Goal: Task Accomplishment & Management: Complete application form

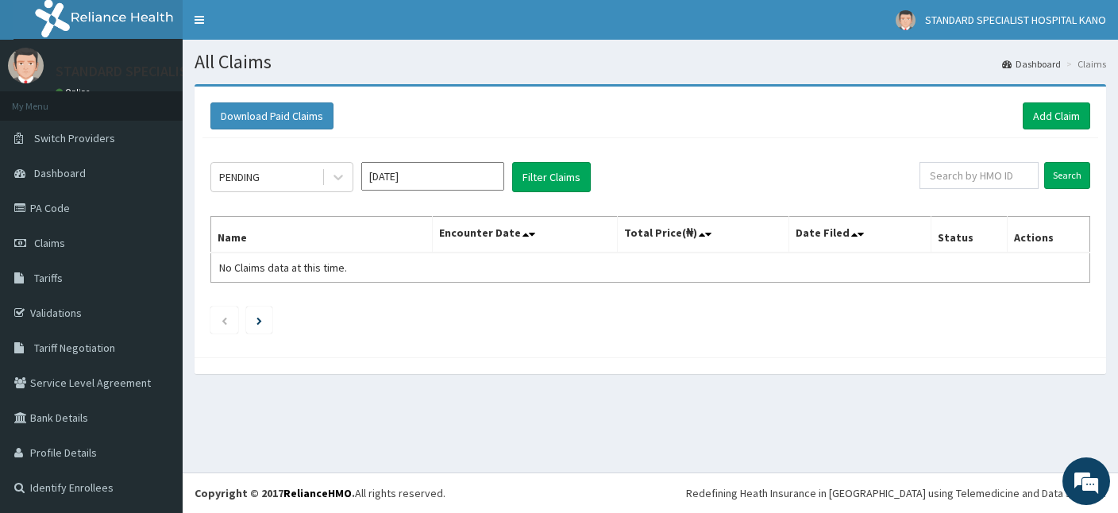
click at [52, 210] on link "PA Code" at bounding box center [91, 208] width 183 height 35
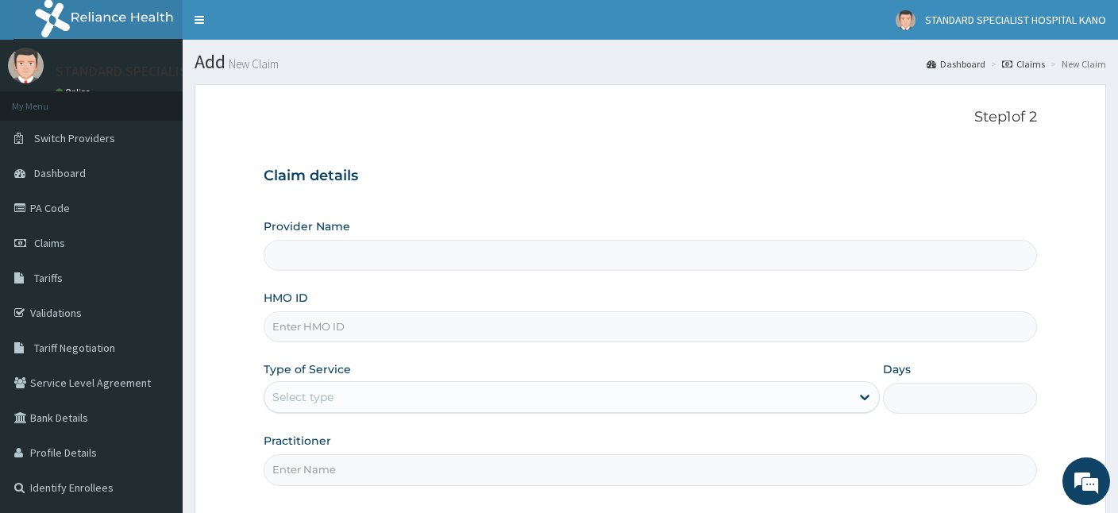
click at [312, 333] on input "HMO ID" at bounding box center [650, 326] width 773 height 31
type input "STANDARD SPECIALIST HOSPITAL KANO"
type input "fei/10069/c"
click at [322, 397] on div "Select type" at bounding box center [302, 397] width 61 height 16
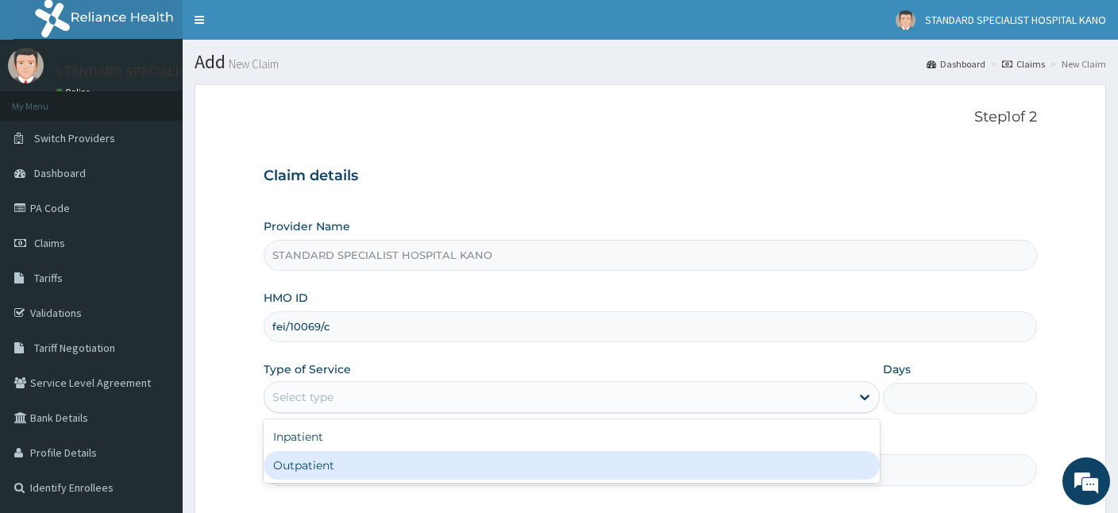
click at [330, 466] on div "Outpatient" at bounding box center [572, 465] width 616 height 29
type input "1"
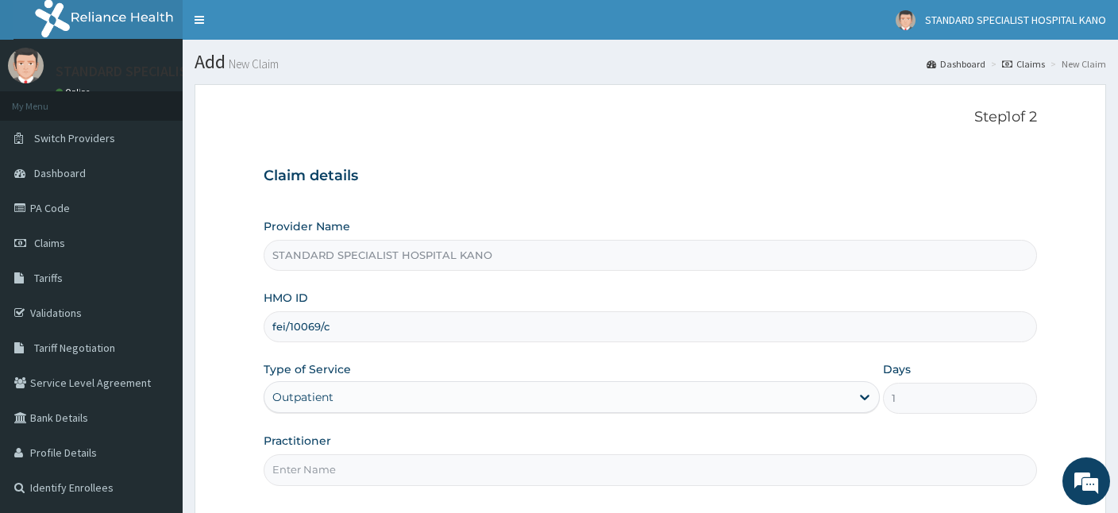
scroll to position [146, 0]
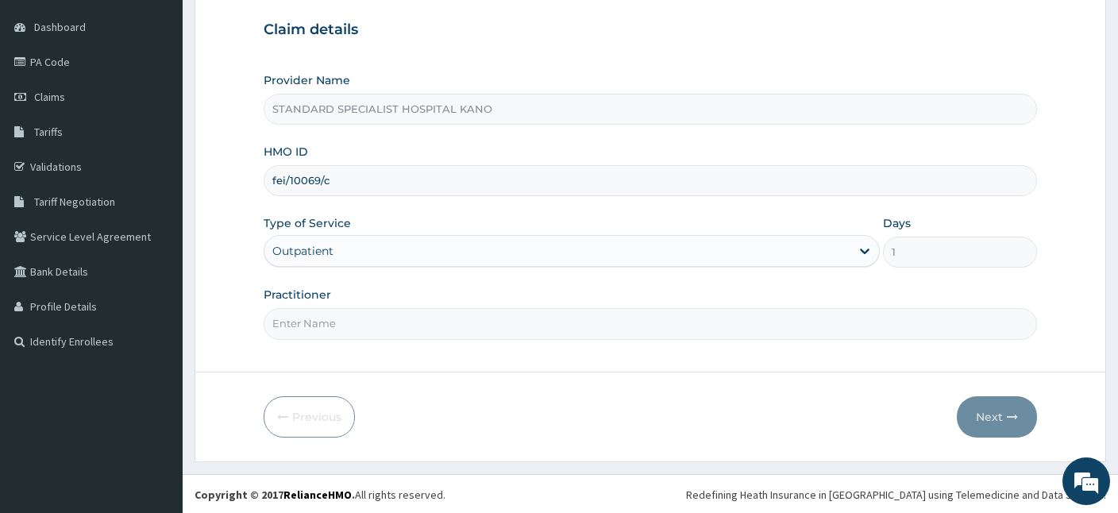
click at [375, 322] on input "Practitioner" at bounding box center [650, 323] width 773 height 31
click at [315, 326] on input "Practitioner" at bounding box center [650, 323] width 773 height 31
type input "DR MUHAMMAD"
click at [992, 418] on button "Next" at bounding box center [997, 416] width 80 height 41
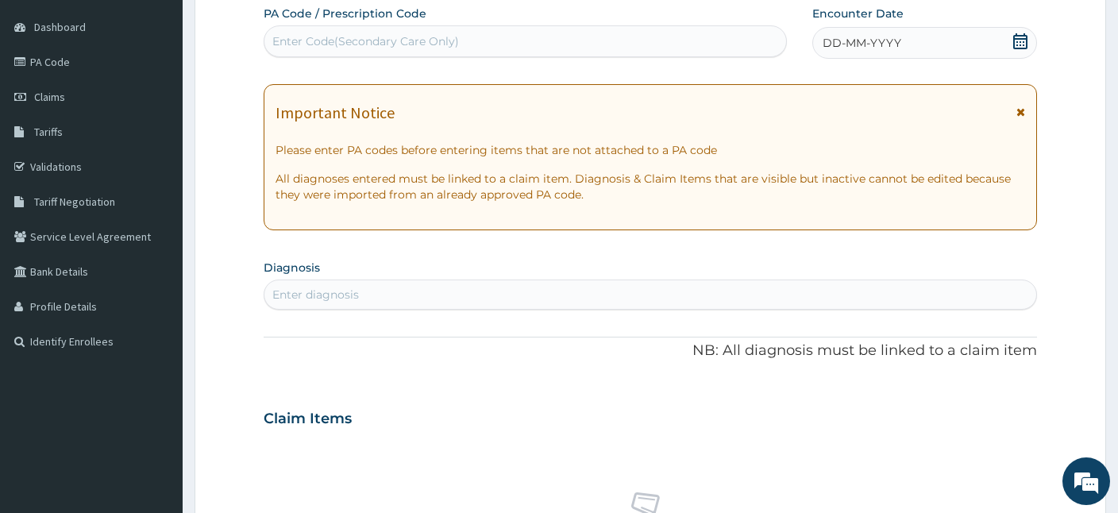
click at [1021, 37] on icon at bounding box center [1020, 41] width 14 height 16
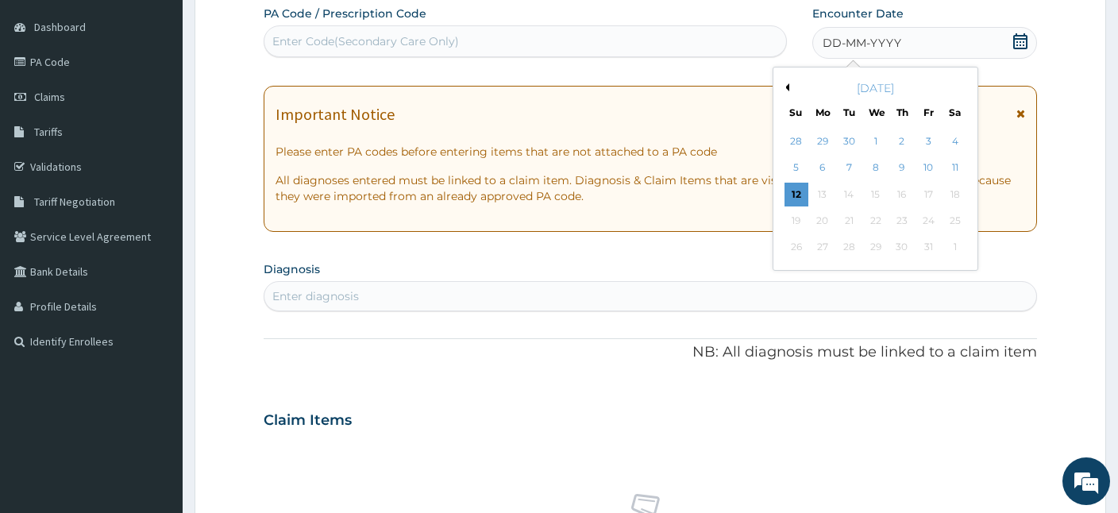
click at [787, 86] on button "Previous Month" at bounding box center [785, 87] width 8 height 8
click at [879, 245] on div "27" at bounding box center [876, 248] width 24 height 24
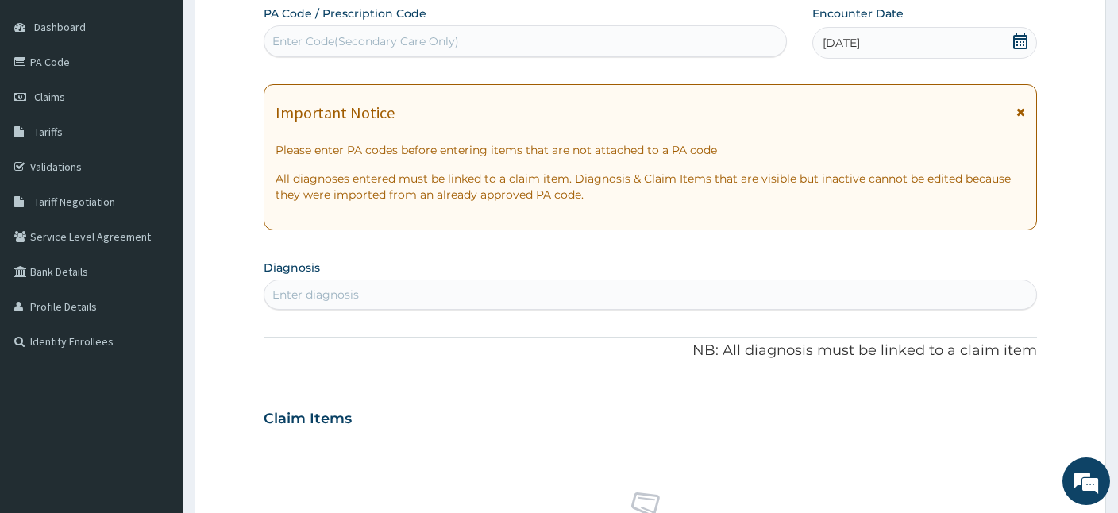
click at [403, 291] on div "Enter diagnosis" at bounding box center [650, 294] width 772 height 25
type input "B"
type input "HYPER"
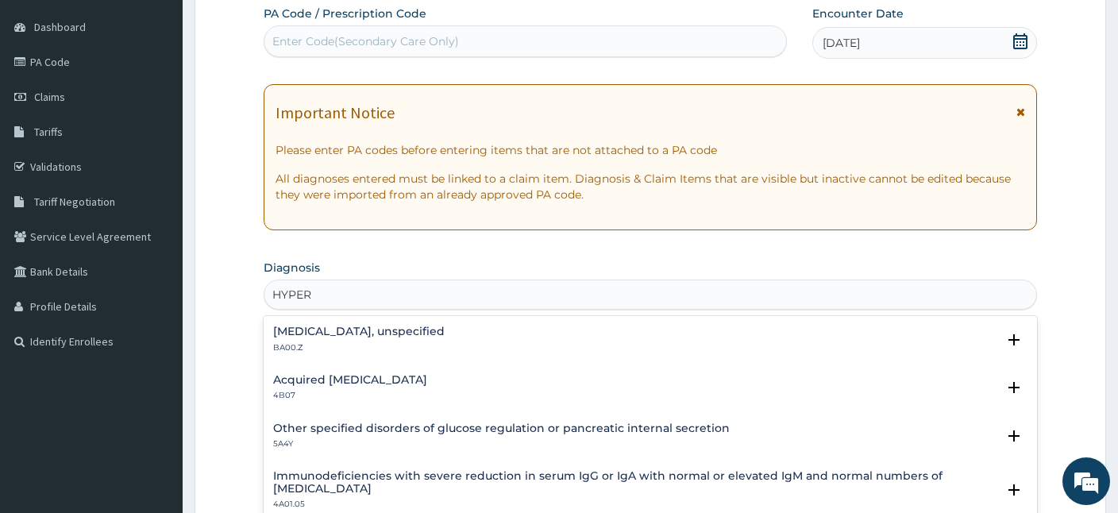
click at [358, 333] on h4 "Essential hypertension, unspecified" at bounding box center [358, 332] width 171 height 12
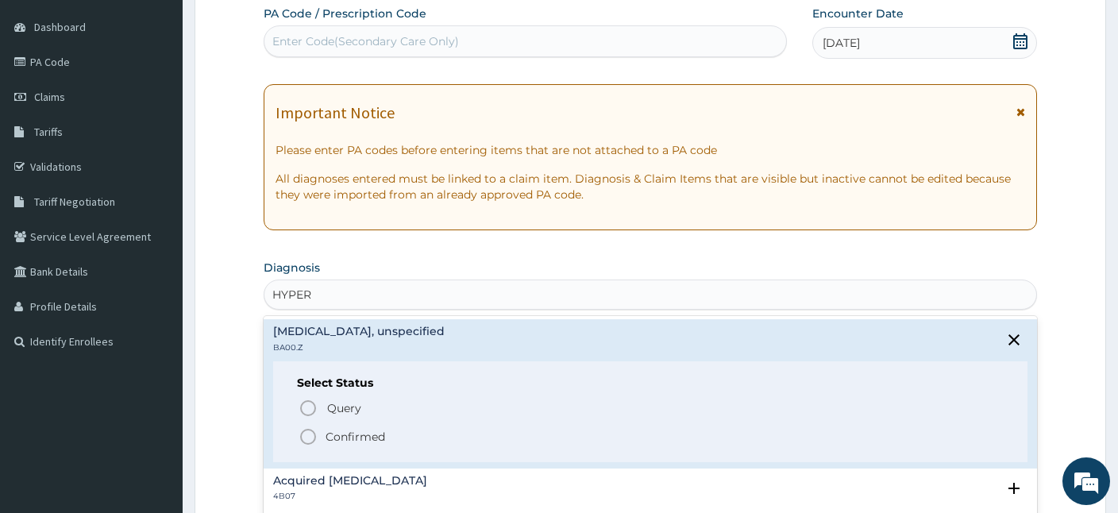
click at [309, 437] on icon "status option filled" at bounding box center [308, 436] width 19 height 19
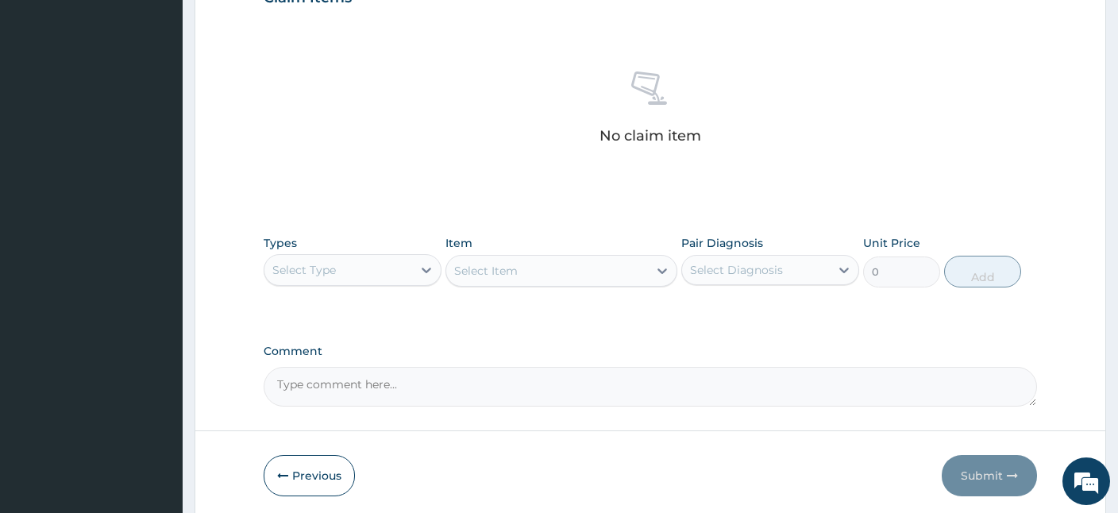
scroll to position [630, 0]
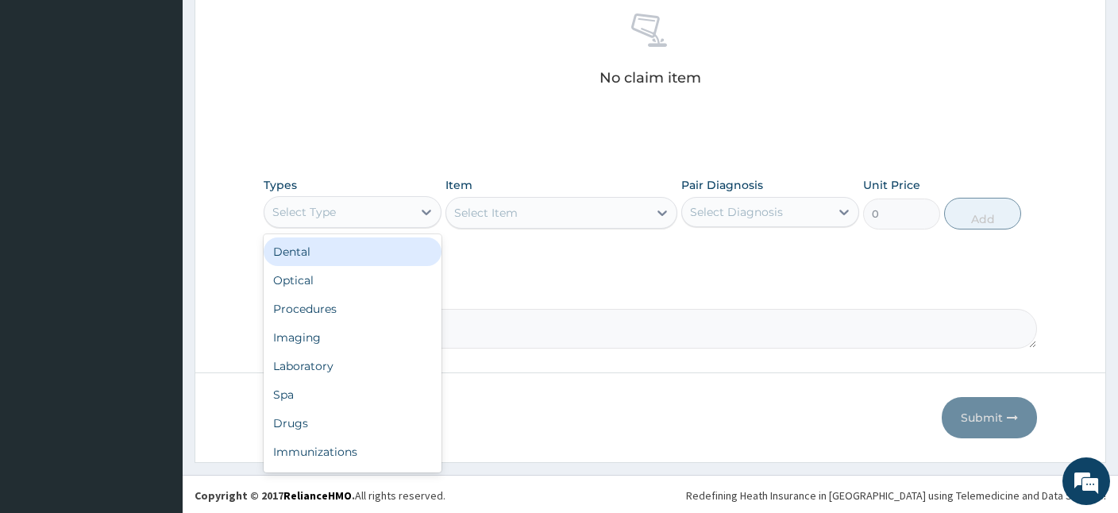
click at [372, 214] on div "Select Type" at bounding box center [338, 211] width 148 height 25
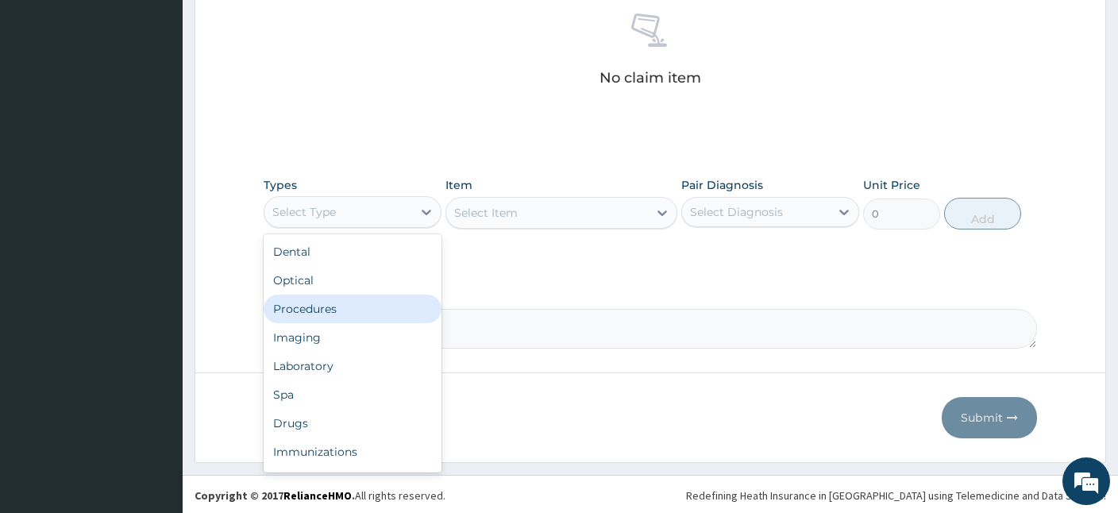
click at [285, 309] on div "Procedures" at bounding box center [353, 309] width 178 height 29
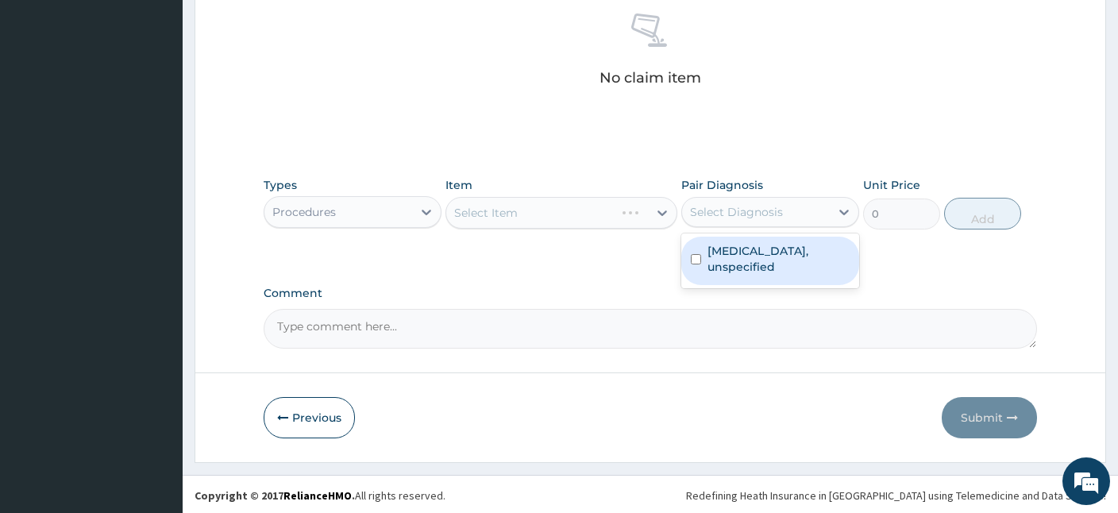
click at [761, 217] on div "Select Diagnosis" at bounding box center [736, 212] width 93 height 16
click at [751, 283] on div "Essential hypertension, unspecified" at bounding box center [770, 261] width 178 height 48
checkbox input "true"
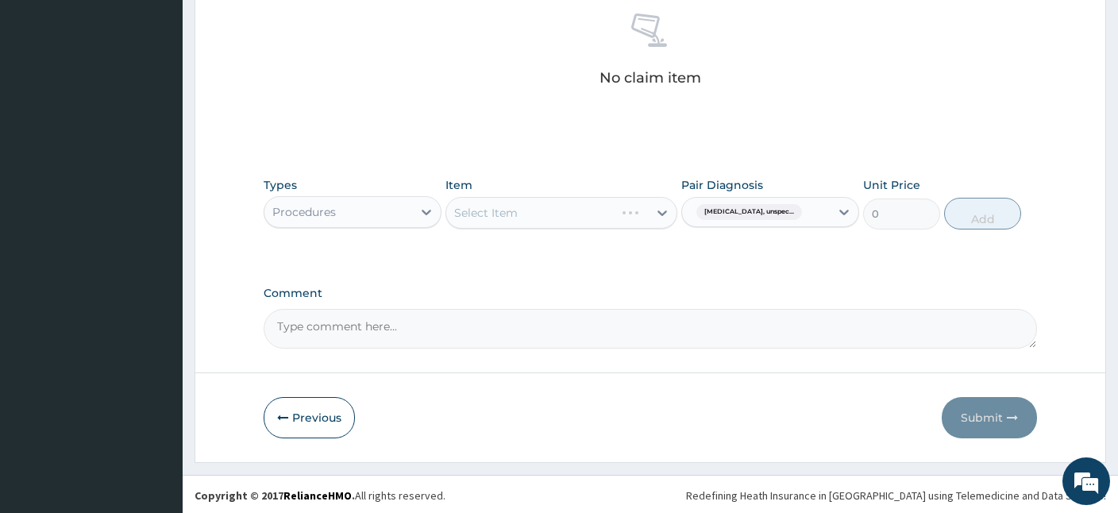
click at [563, 206] on div "Select Item" at bounding box center [561, 213] width 232 height 32
click at [561, 212] on div "Select Item" at bounding box center [547, 212] width 202 height 25
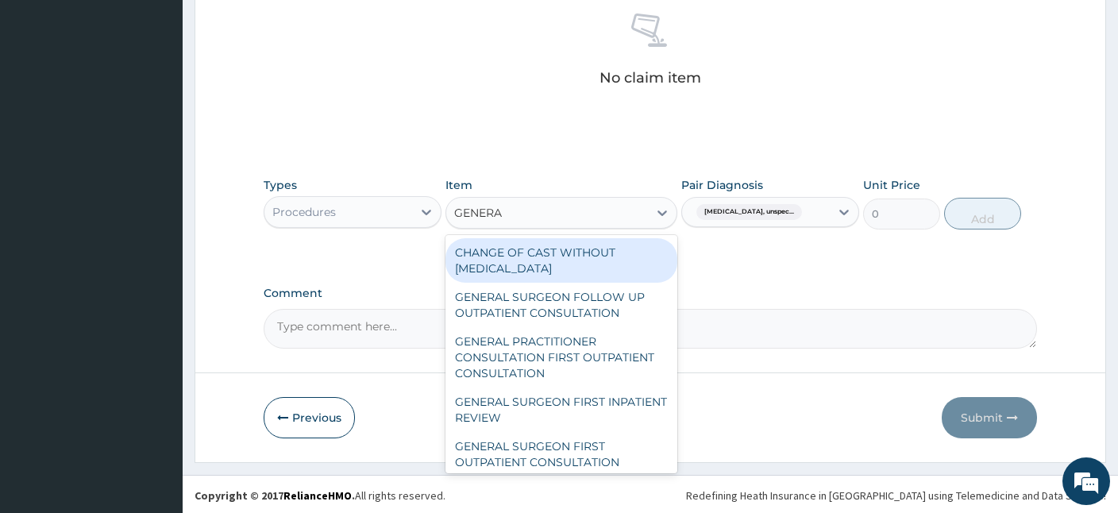
type input "GENERAL"
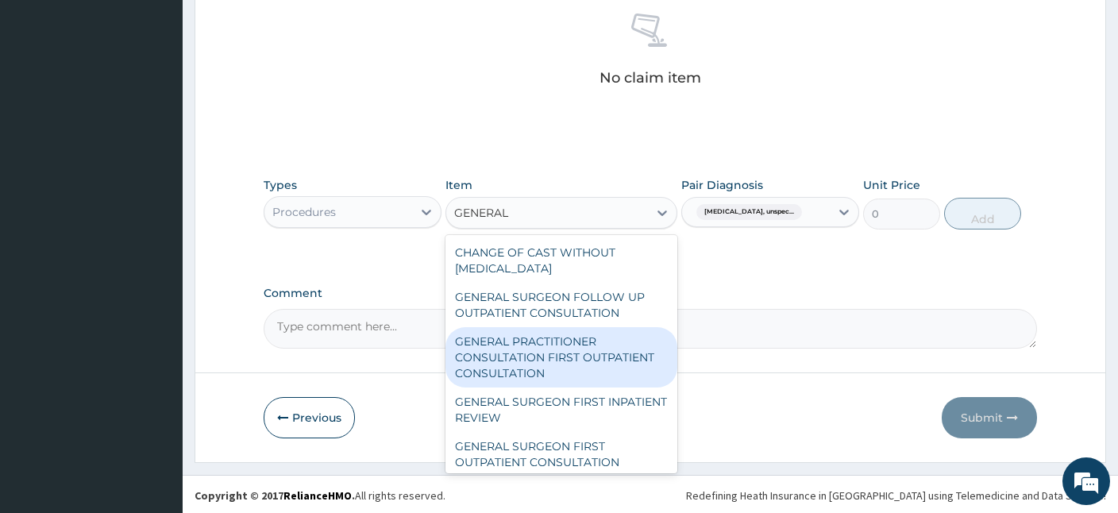
click at [545, 353] on div "GENERAL PRACTITIONER CONSULTATION FIRST OUTPATIENT CONSULTATION" at bounding box center [561, 357] width 232 height 60
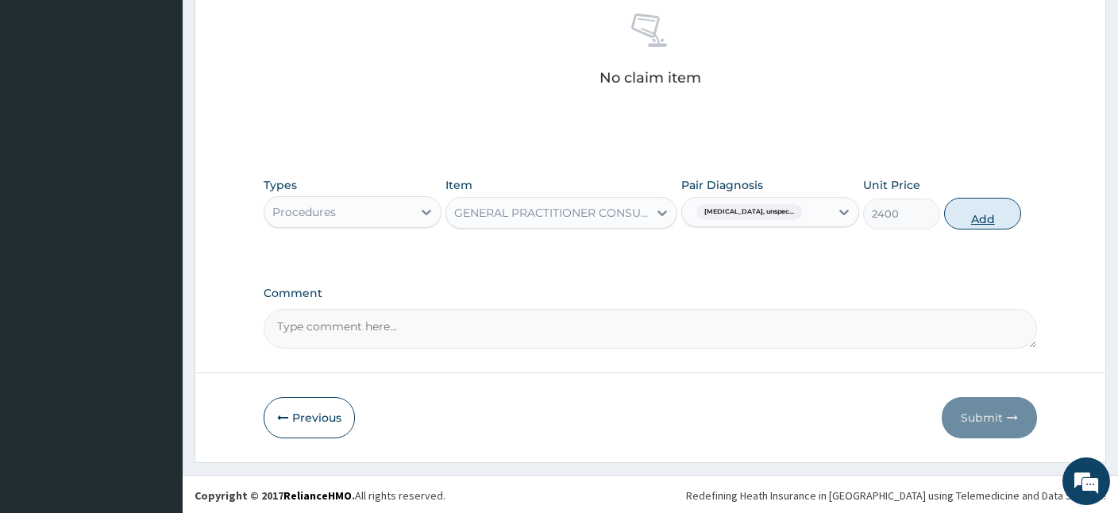
click at [977, 215] on button "Add" at bounding box center [982, 214] width 77 height 32
type input "0"
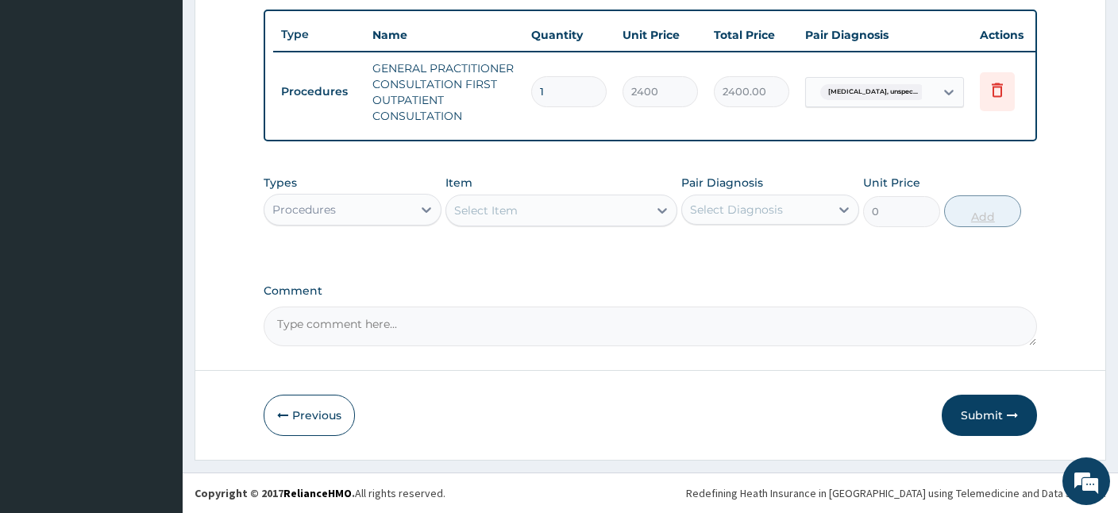
scroll to position [577, 0]
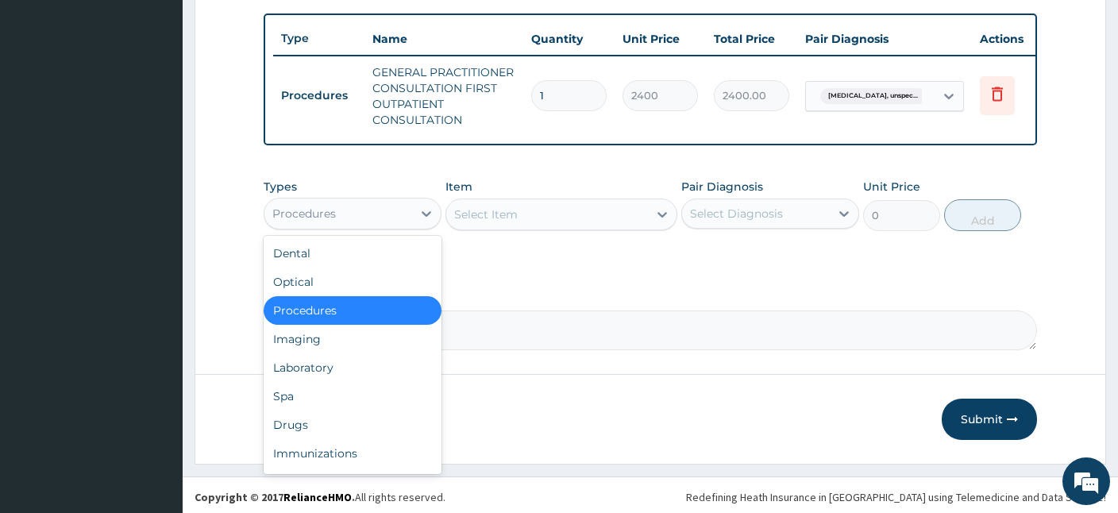
click at [368, 214] on div "Procedures" at bounding box center [338, 213] width 148 height 25
click at [303, 417] on div "Drugs" at bounding box center [353, 424] width 178 height 29
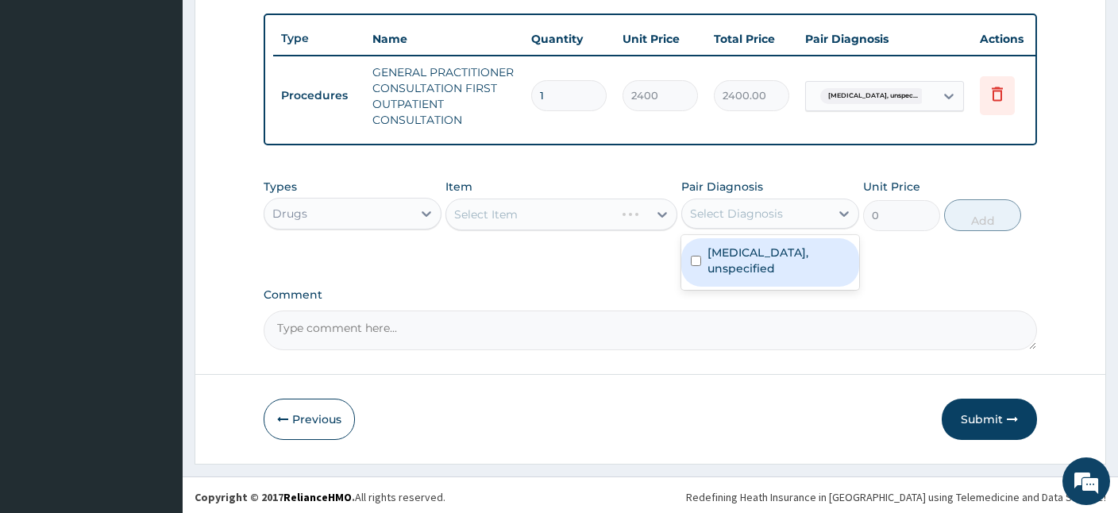
click at [729, 211] on div "Select Diagnosis" at bounding box center [736, 214] width 93 height 16
click at [712, 262] on label "Essential hypertension, unspecified" at bounding box center [778, 261] width 142 height 32
checkbox input "true"
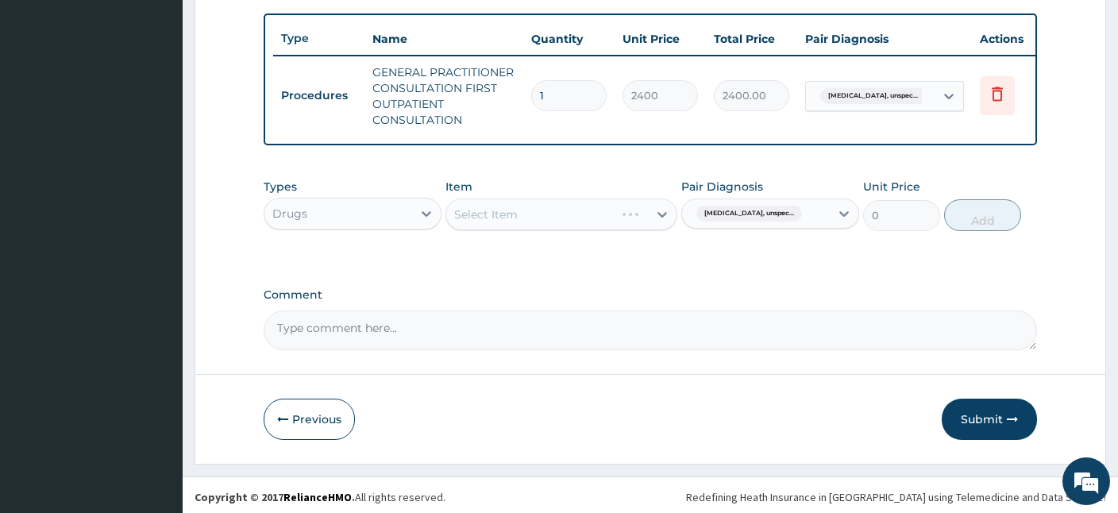
click at [490, 222] on div "Select Item" at bounding box center [561, 214] width 232 height 32
click at [497, 214] on div "Select Item" at bounding box center [486, 214] width 64 height 16
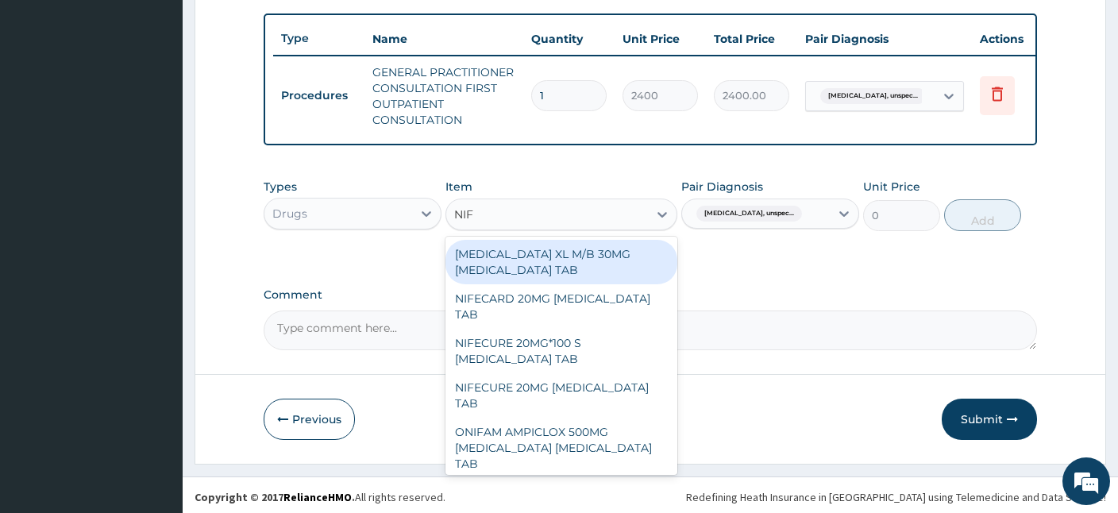
type input "NIFE"
click at [505, 259] on div "NIFEDIPINE XL M/B 30MG NIFEDIPINE TAB" at bounding box center [561, 262] width 232 height 44
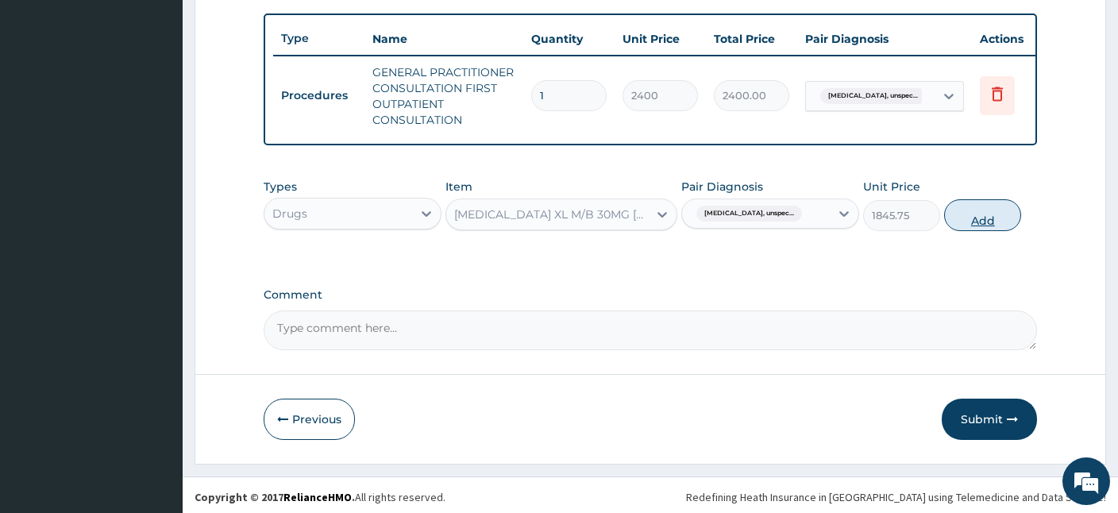
click at [990, 213] on button "Add" at bounding box center [982, 215] width 77 height 32
type input "0"
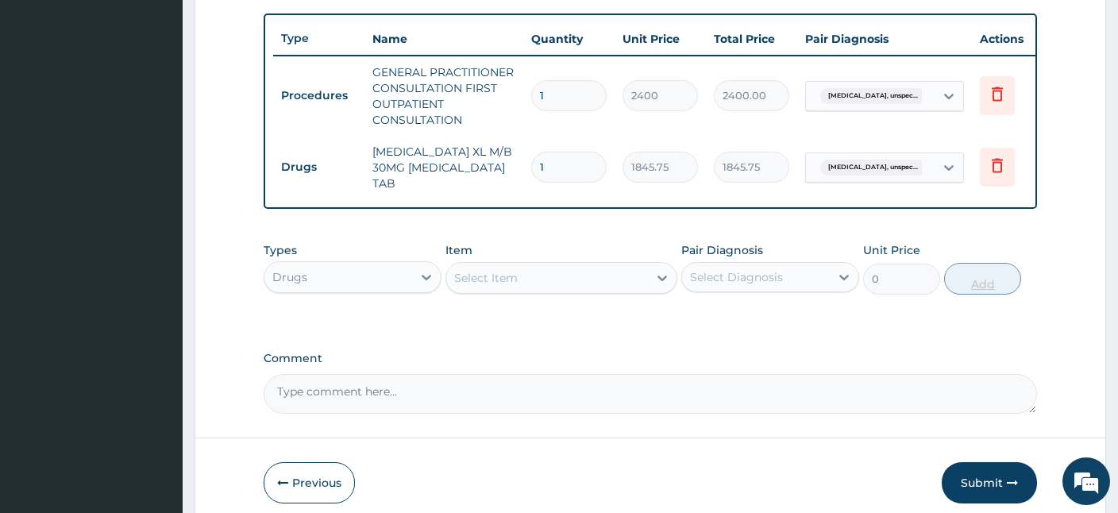
type input "0.00"
type input "3"
type input "5537.25"
type input "3"
click at [530, 265] on div "Select Item" at bounding box center [547, 277] width 202 height 25
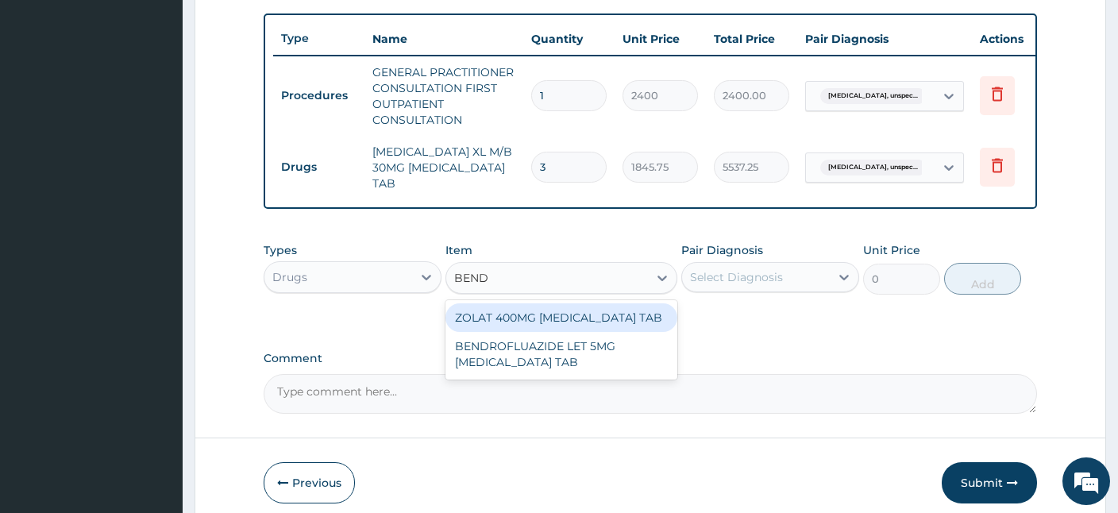
type input "BENDR"
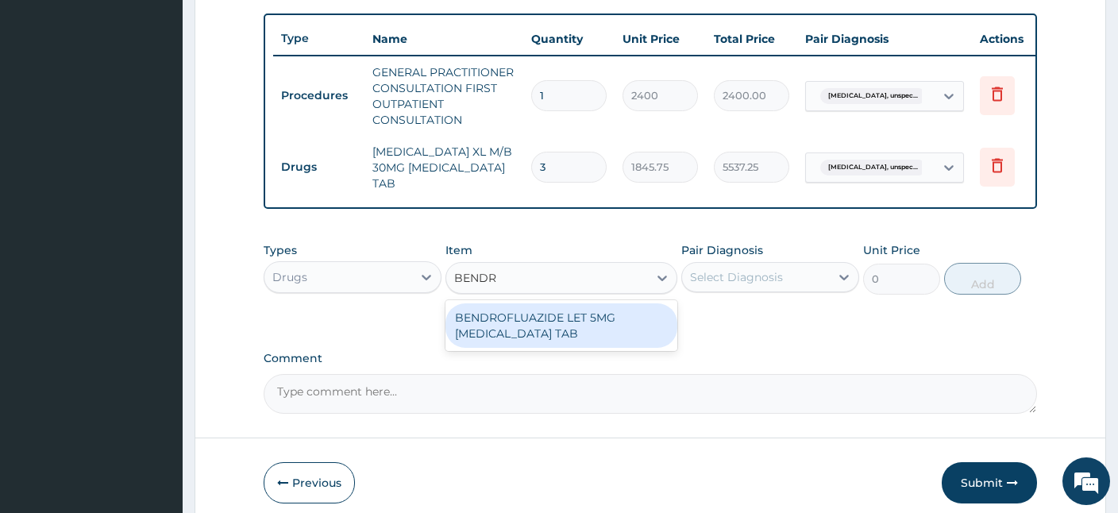
click at [570, 318] on div "BENDROFLUAZIDE LET 5MG [MEDICAL_DATA] TAB" at bounding box center [561, 325] width 232 height 44
type input "11385"
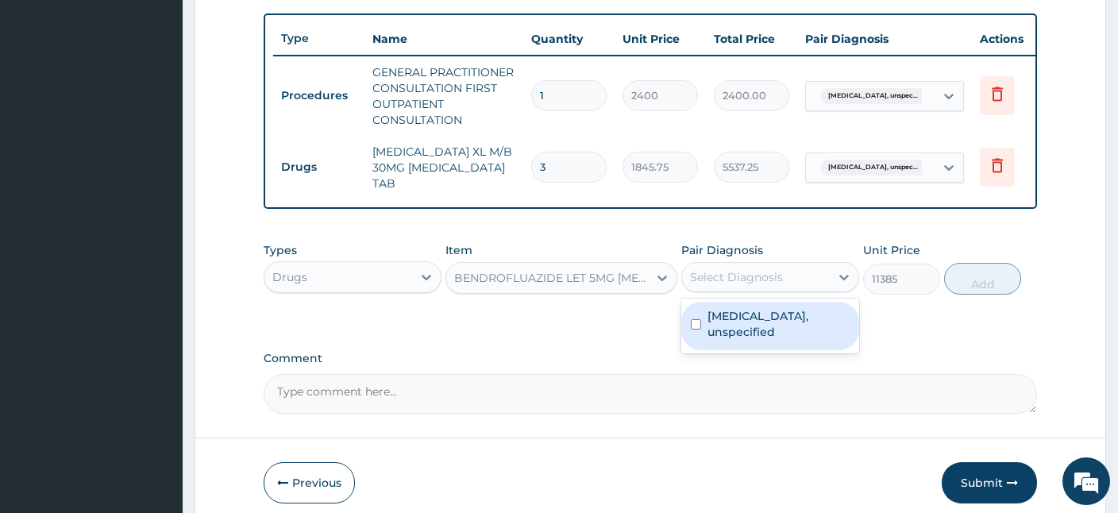
click at [811, 270] on div "Select Diagnosis" at bounding box center [756, 276] width 148 height 25
click at [787, 326] on label "Essential hypertension, unspecified" at bounding box center [778, 324] width 142 height 32
checkbox input "true"
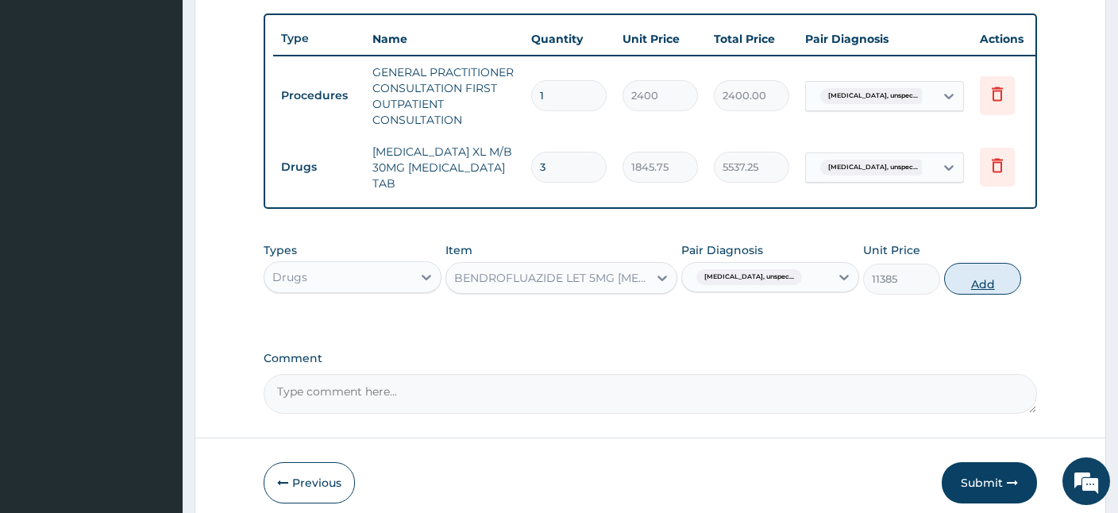
click at [963, 265] on button "Add" at bounding box center [982, 279] width 77 height 32
type input "0"
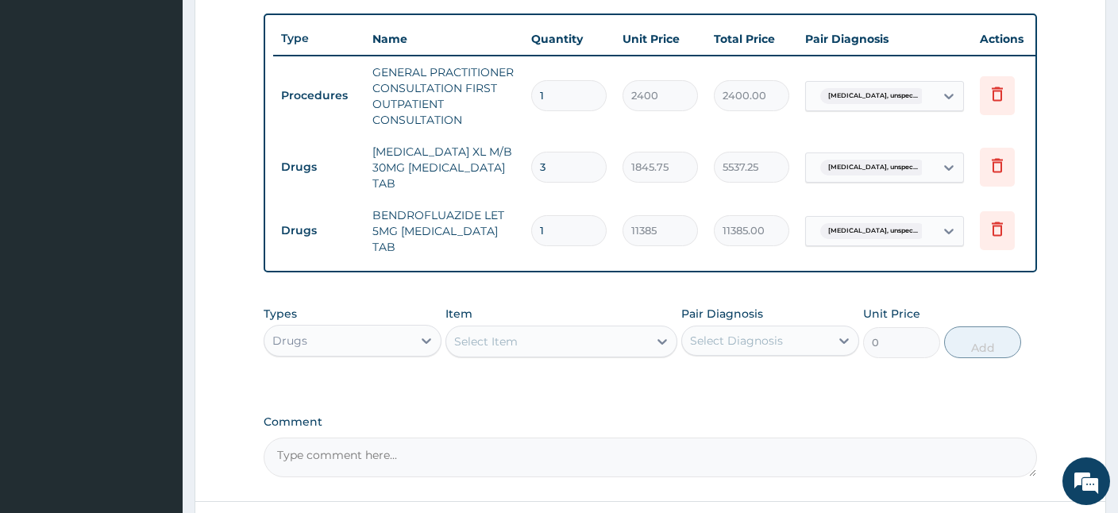
scroll to position [711, 0]
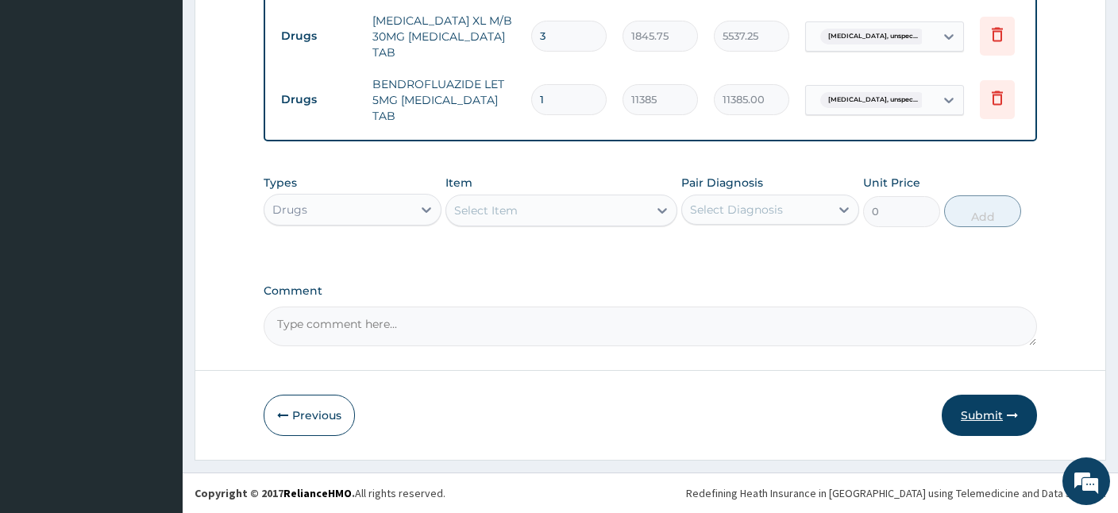
click at [989, 410] on button "Submit" at bounding box center [989, 415] width 95 height 41
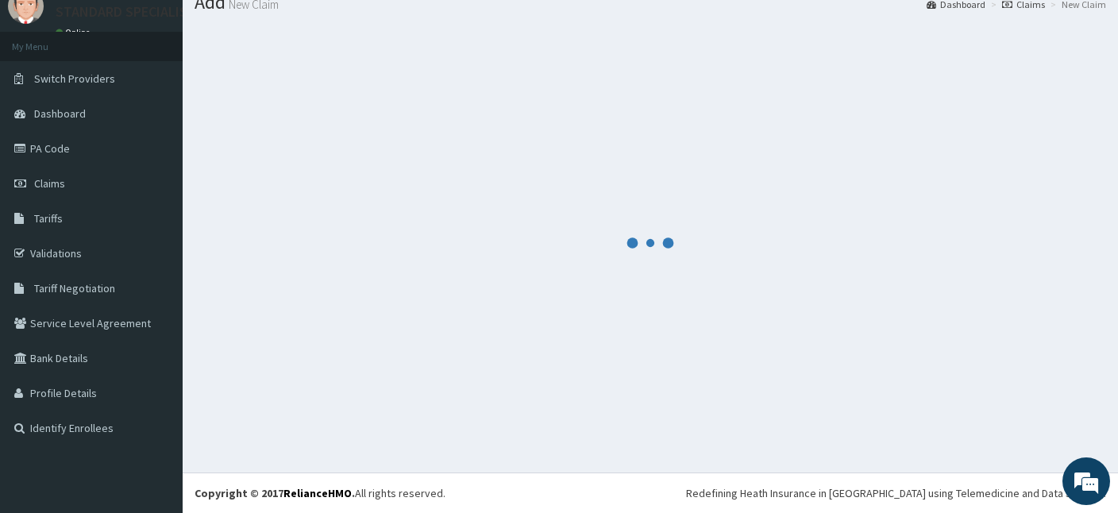
scroll to position [60, 0]
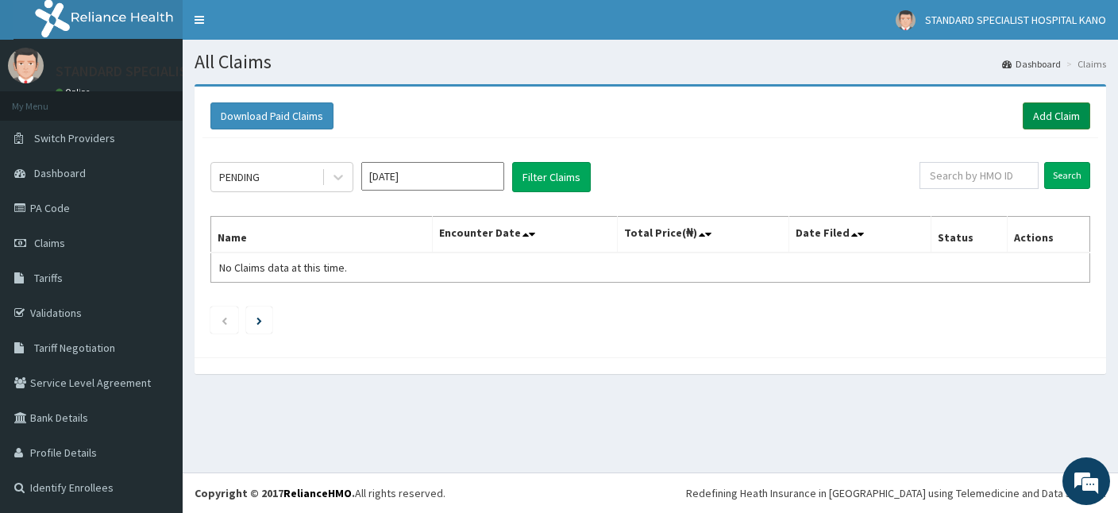
click at [1042, 122] on link "Add Claim" at bounding box center [1056, 115] width 67 height 27
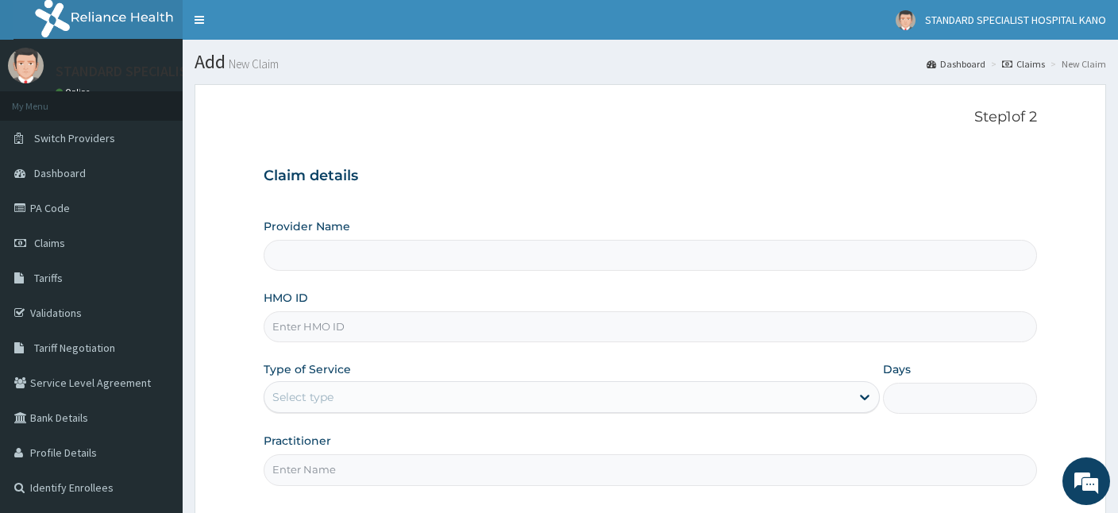
type input "STANDARD SPECIALIST HOSPITAL KANO"
click at [347, 330] on input "HMO ID" at bounding box center [650, 326] width 773 height 31
type input "a"
type input "A"
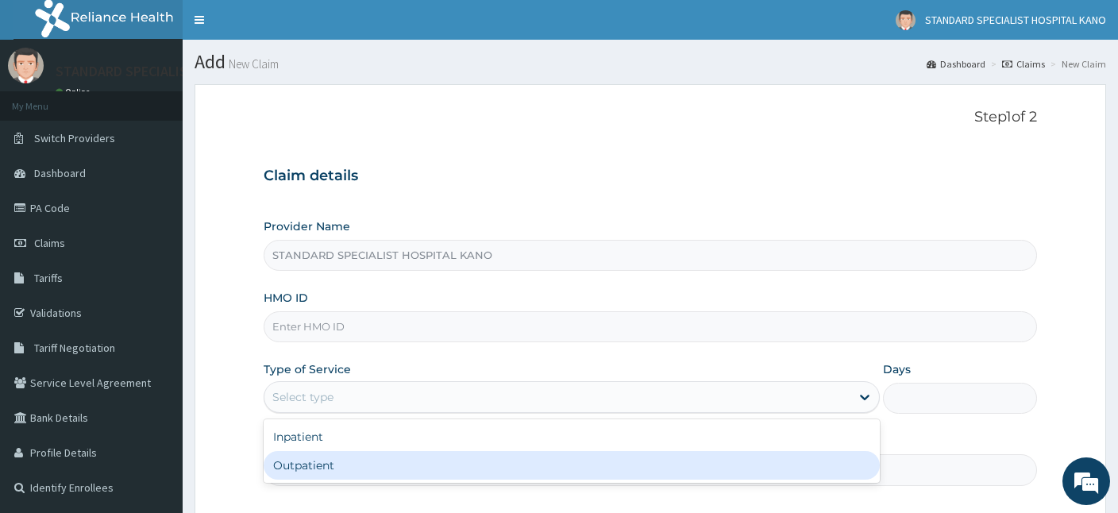
click at [298, 466] on div "Outpatient" at bounding box center [572, 465] width 616 height 29
type input "1"
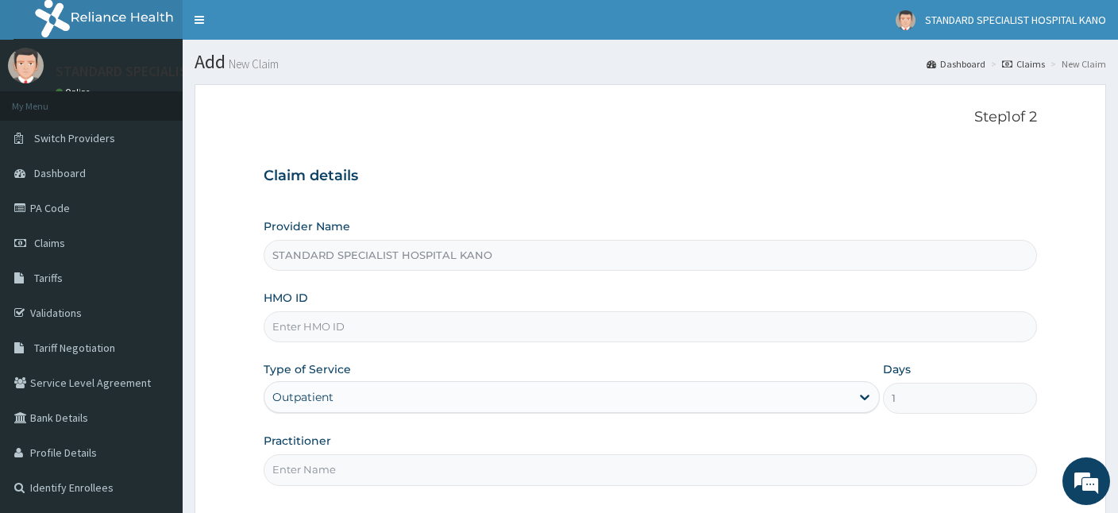
click at [305, 332] on input "HMO ID" at bounding box center [650, 326] width 773 height 31
type input "AIP/10346/A"
click at [338, 469] on input "Practitioner" at bounding box center [650, 469] width 773 height 31
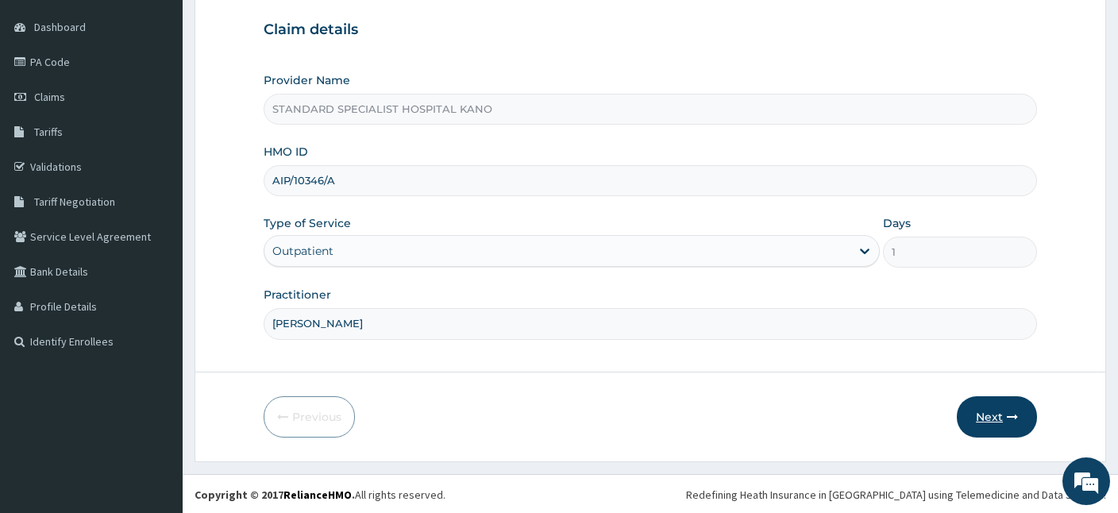
type input "DR MUHAMMAD"
click at [1000, 407] on button "Next" at bounding box center [997, 416] width 80 height 41
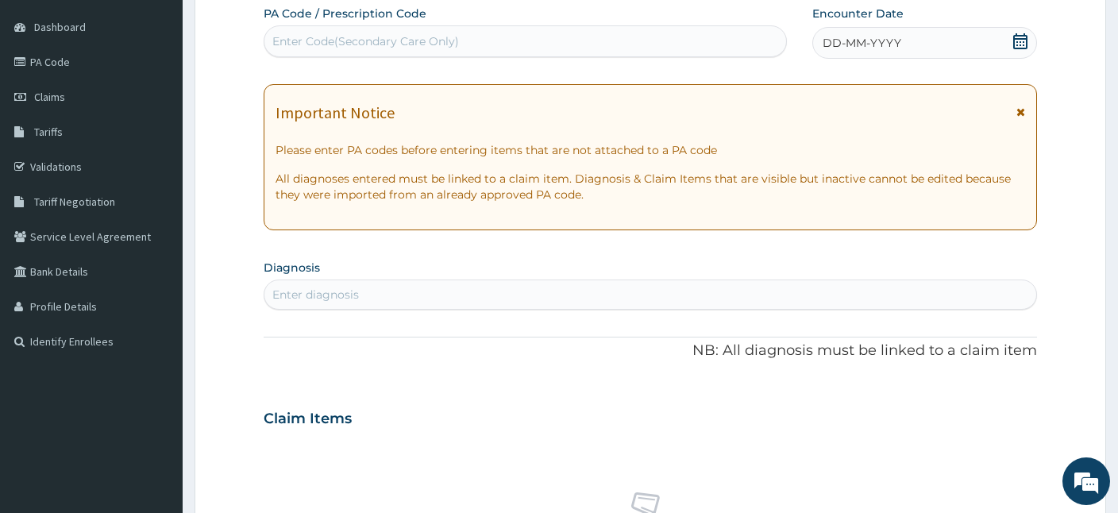
click at [1017, 48] on icon at bounding box center [1020, 41] width 14 height 16
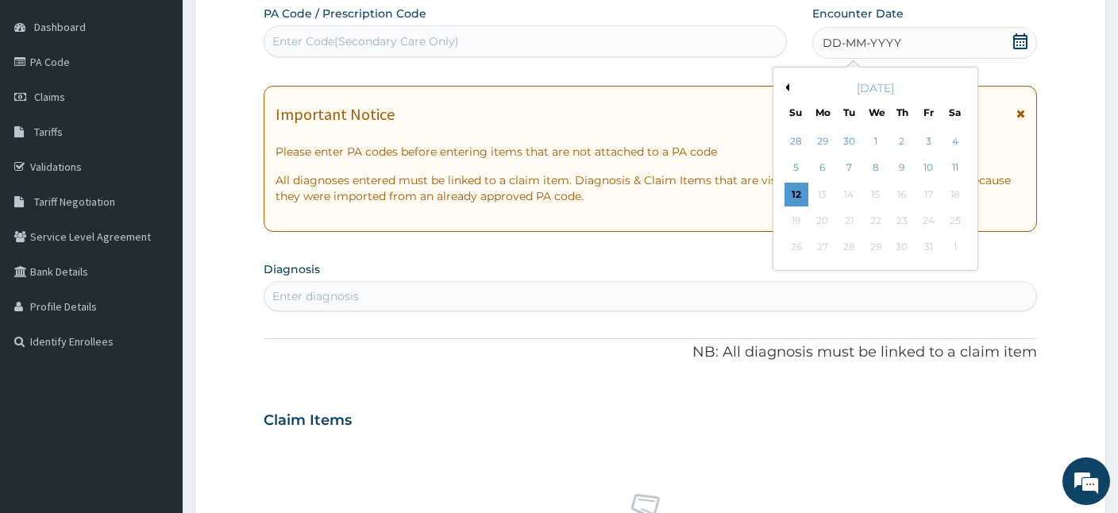
click at [783, 87] on button "Previous Month" at bounding box center [785, 87] width 8 height 8
click at [877, 247] on div "27" at bounding box center [876, 248] width 24 height 24
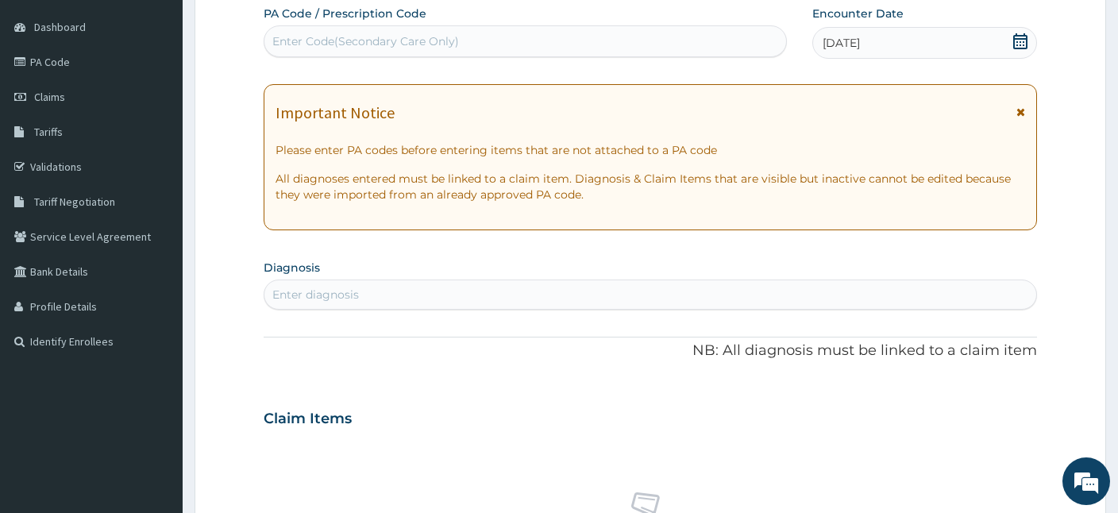
click at [394, 286] on div "Enter diagnosis" at bounding box center [650, 294] width 772 height 25
type input "FEVER"
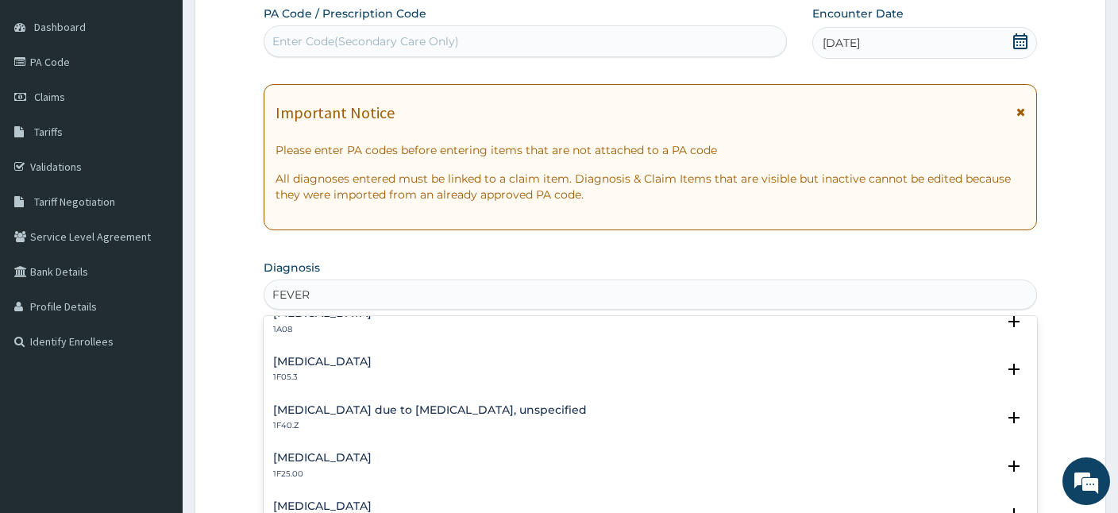
scroll to position [599, 0]
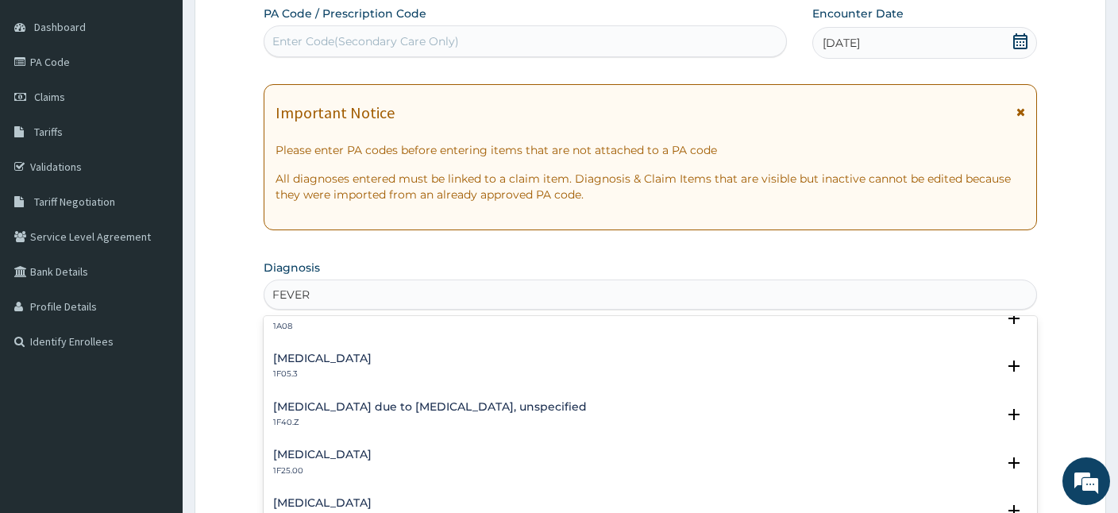
click at [438, 402] on h4 "Malaria due to Plasmodium falciparum, unspecified" at bounding box center [430, 407] width 314 height 12
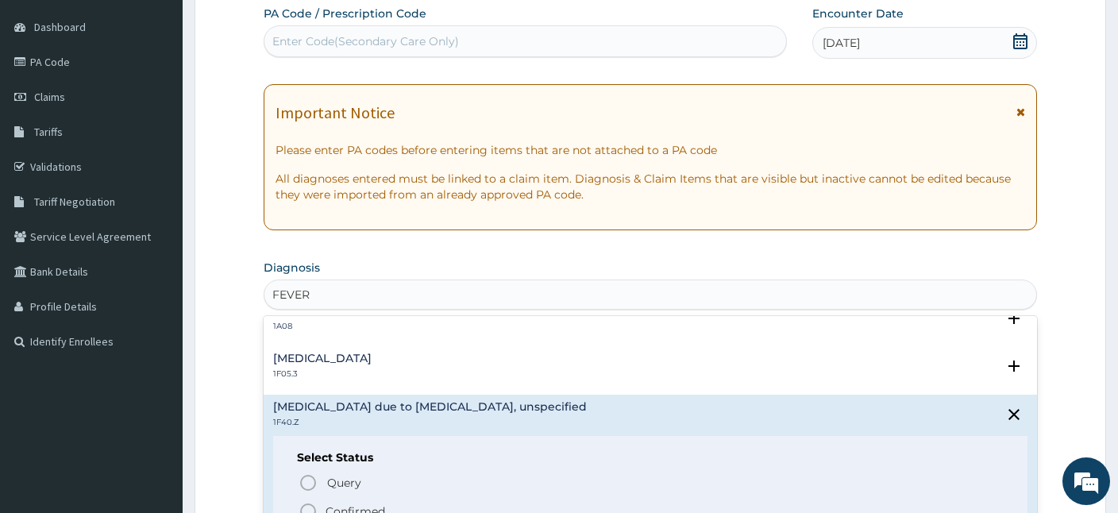
click at [306, 509] on icon "status option filled" at bounding box center [308, 511] width 19 height 19
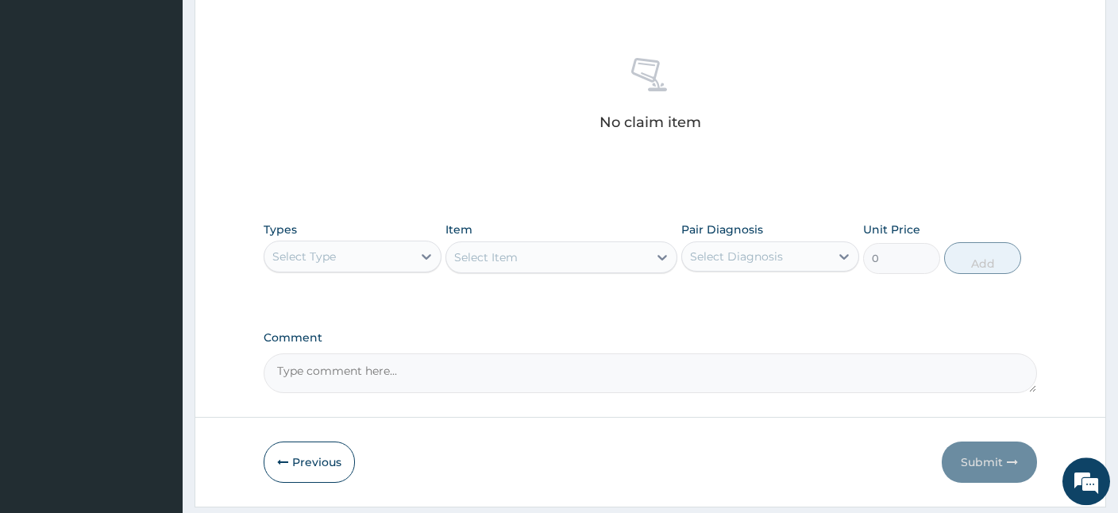
scroll to position [630, 0]
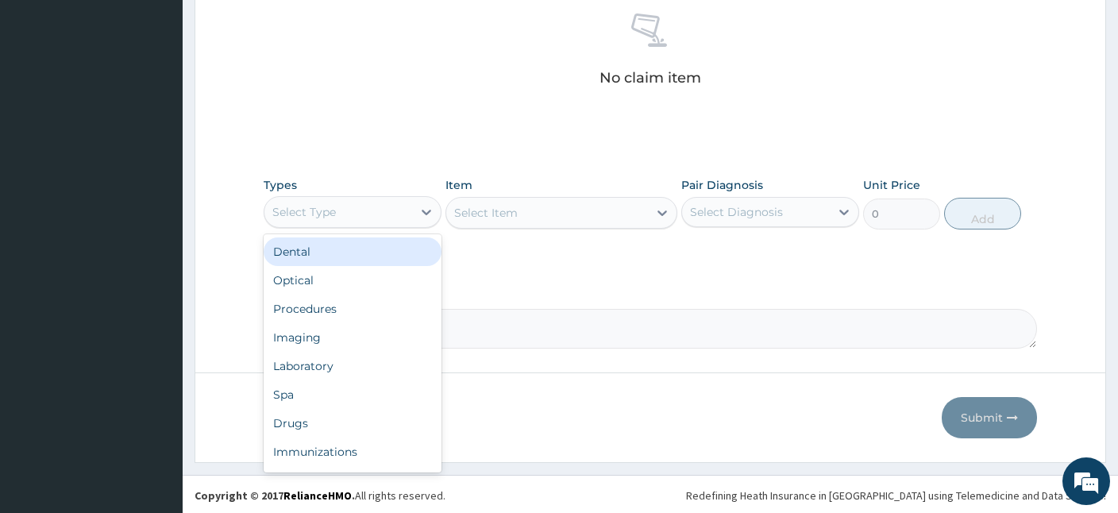
click at [363, 222] on div "Select Type" at bounding box center [338, 211] width 148 height 25
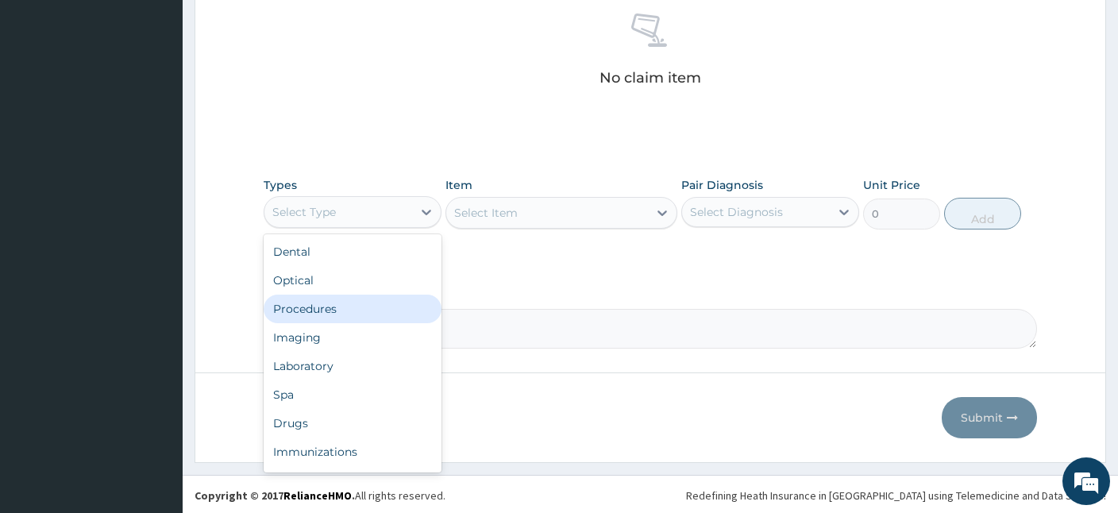
click at [285, 306] on div "Procedures" at bounding box center [353, 309] width 178 height 29
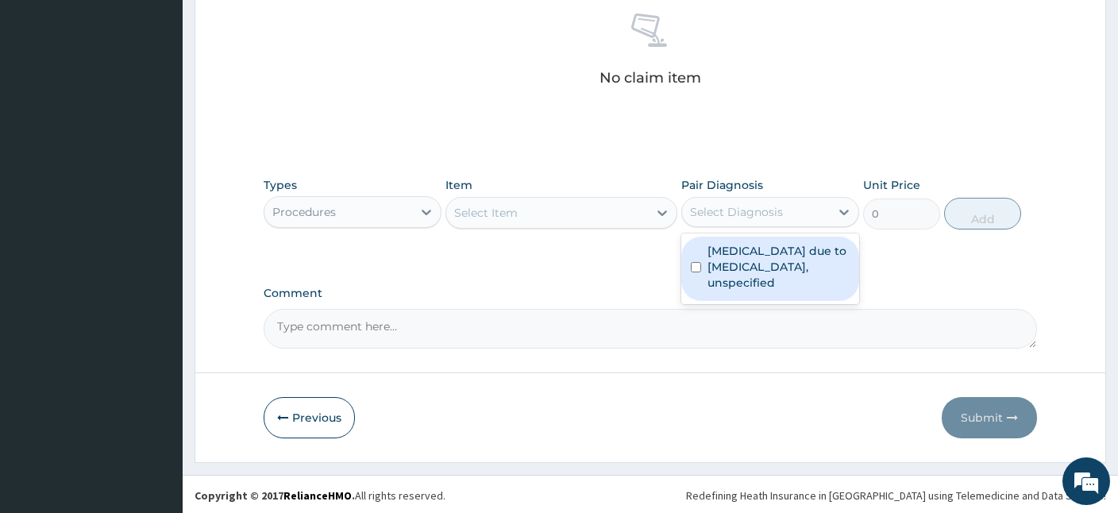
click at [699, 210] on div "Select Diagnosis" at bounding box center [736, 212] width 93 height 16
click at [760, 259] on label "Malaria due to Plasmodium falciparum, unspecified" at bounding box center [778, 267] width 142 height 48
checkbox input "true"
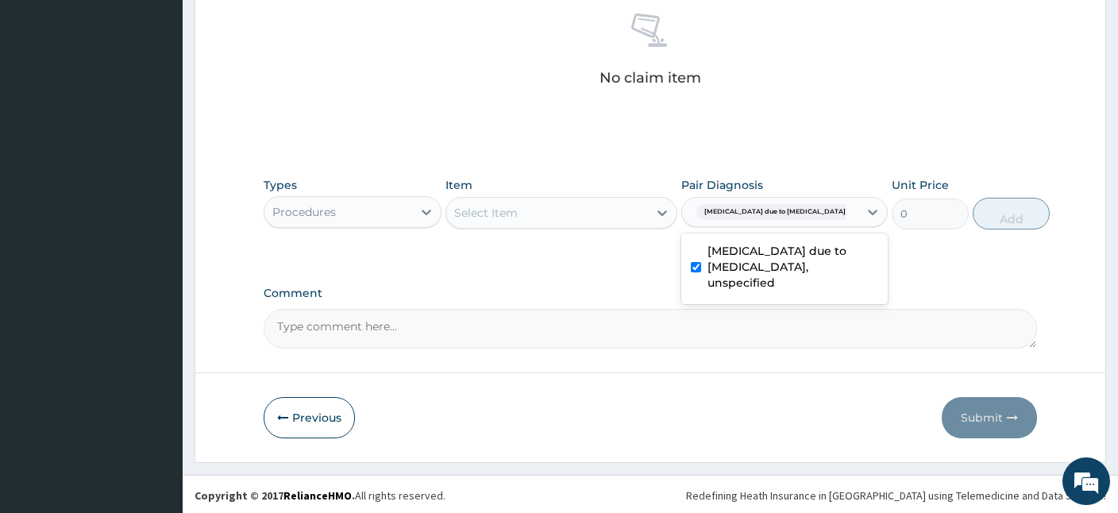
click at [525, 210] on div "Select Item" at bounding box center [547, 212] width 202 height 25
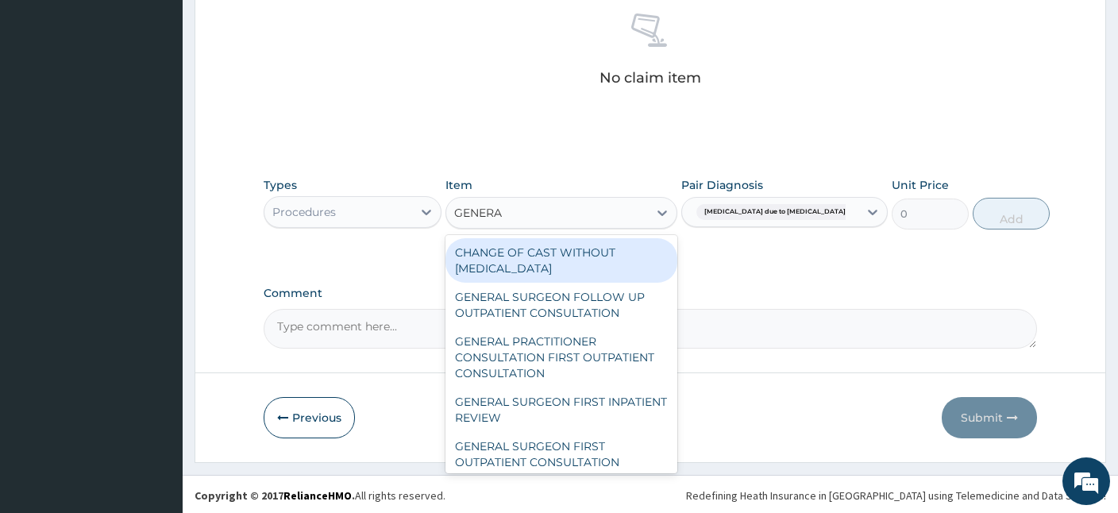
type input "GENERAL"
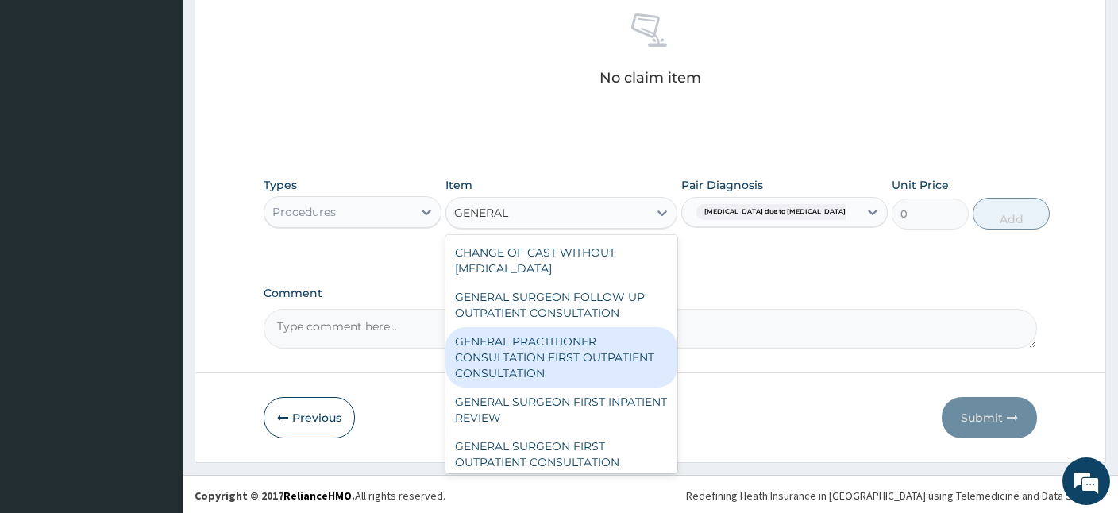
click at [477, 349] on div "GENERAL PRACTITIONER CONSULTATION FIRST OUTPATIENT CONSULTATION" at bounding box center [561, 357] width 232 height 60
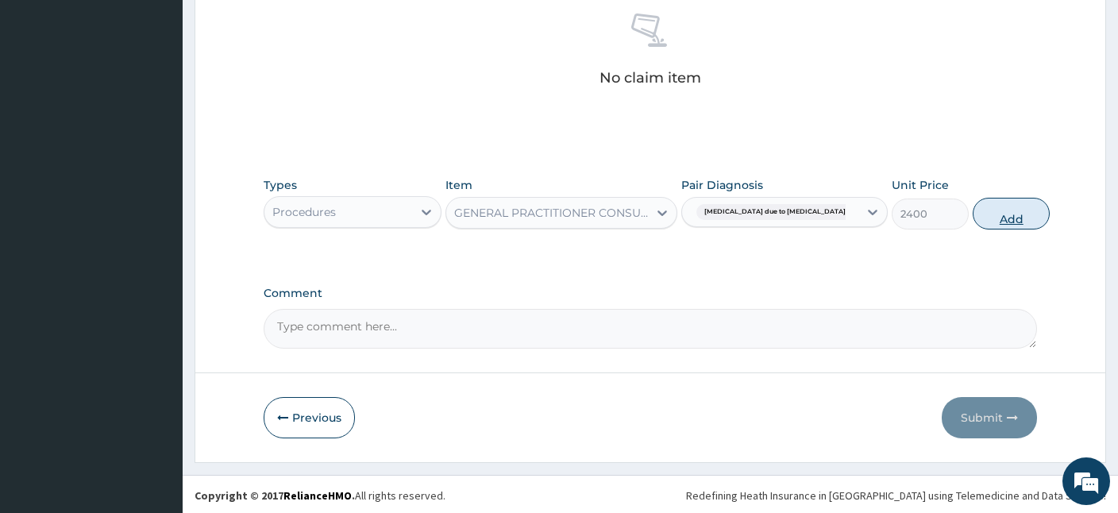
click at [989, 205] on button "Add" at bounding box center [1011, 214] width 77 height 32
type input "0"
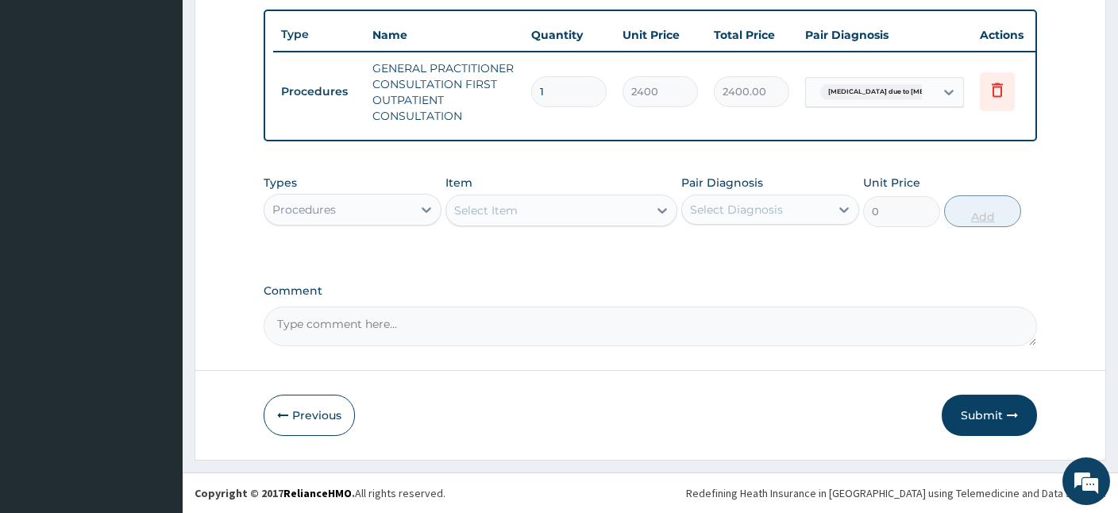
scroll to position [577, 0]
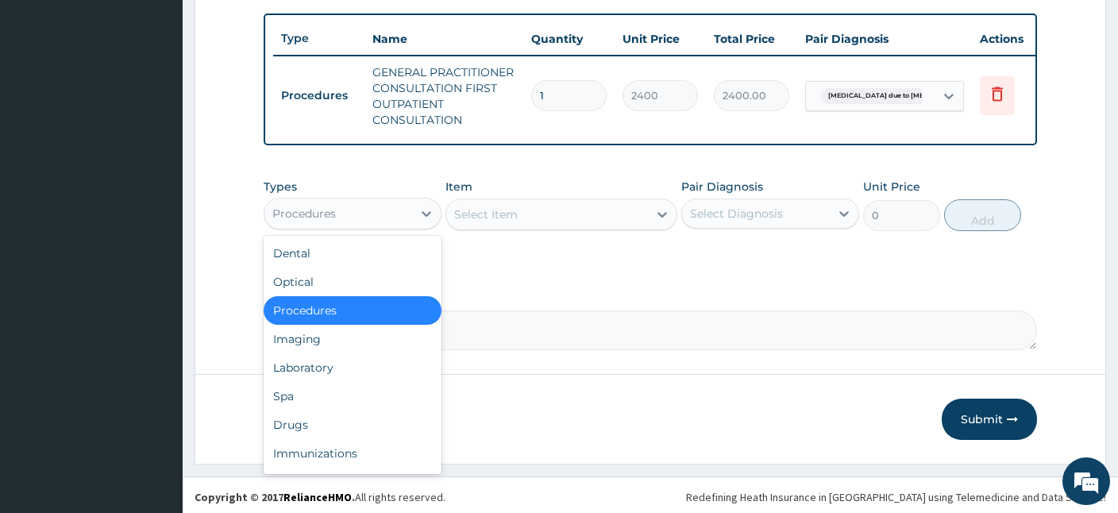
click at [397, 202] on div "Procedures" at bounding box center [338, 213] width 148 height 25
click at [287, 418] on div "Drugs" at bounding box center [353, 424] width 178 height 29
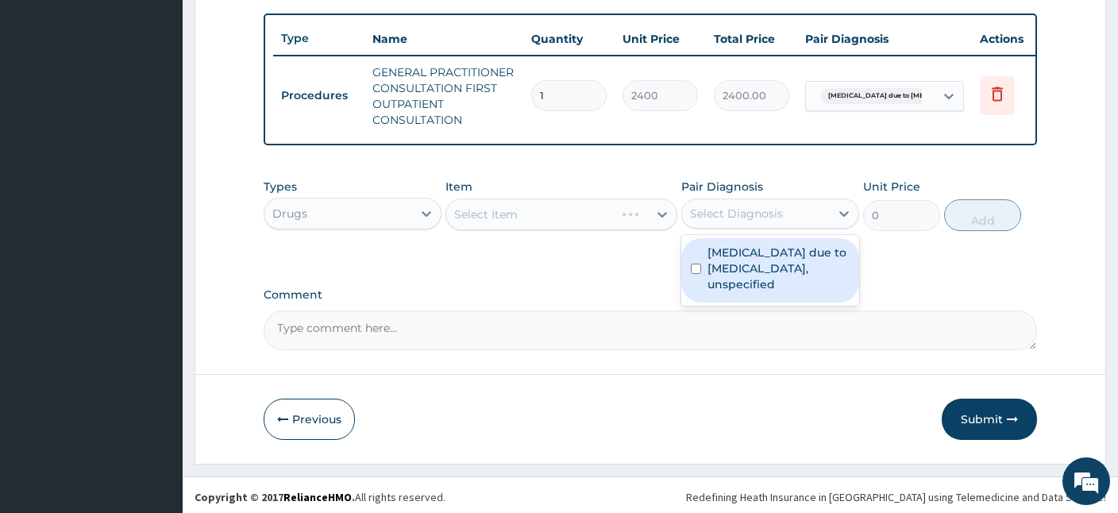
click at [741, 209] on div "Select Diagnosis" at bounding box center [736, 214] width 93 height 16
click at [726, 254] on label "Malaria due to Plasmodium falciparum, unspecified" at bounding box center [778, 269] width 142 height 48
checkbox input "true"
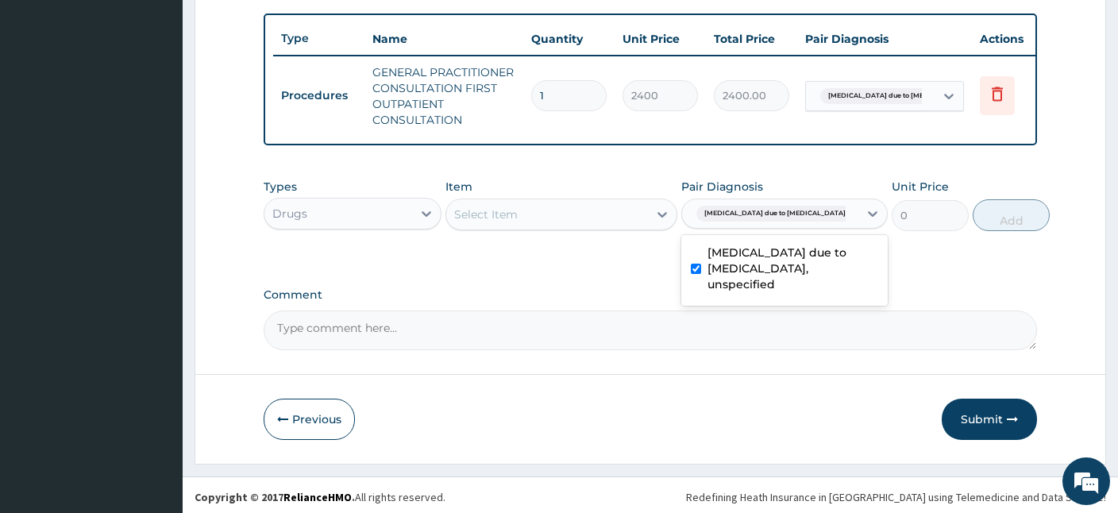
click at [555, 211] on div "Select Item" at bounding box center [547, 214] width 202 height 25
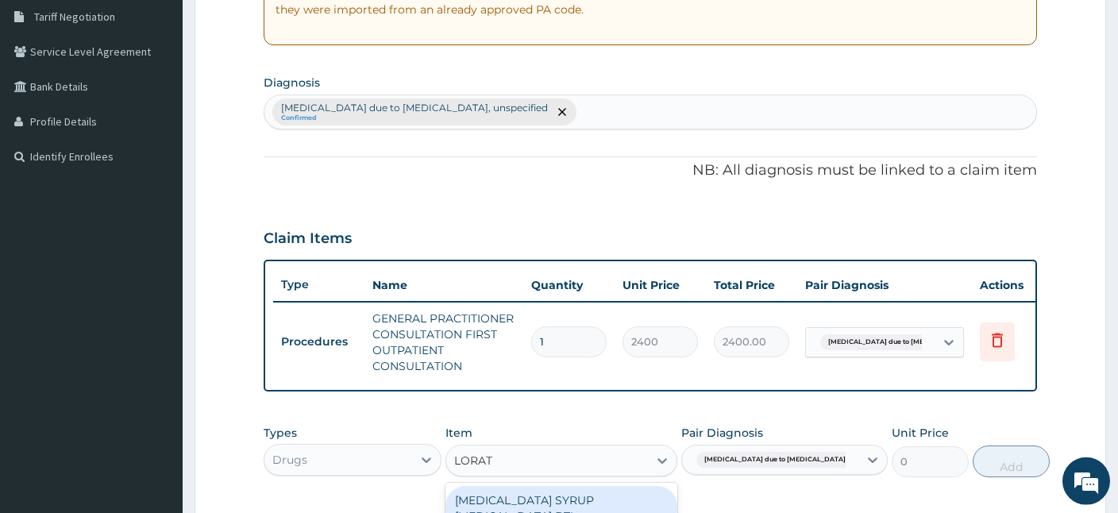
scroll to position [330, 0]
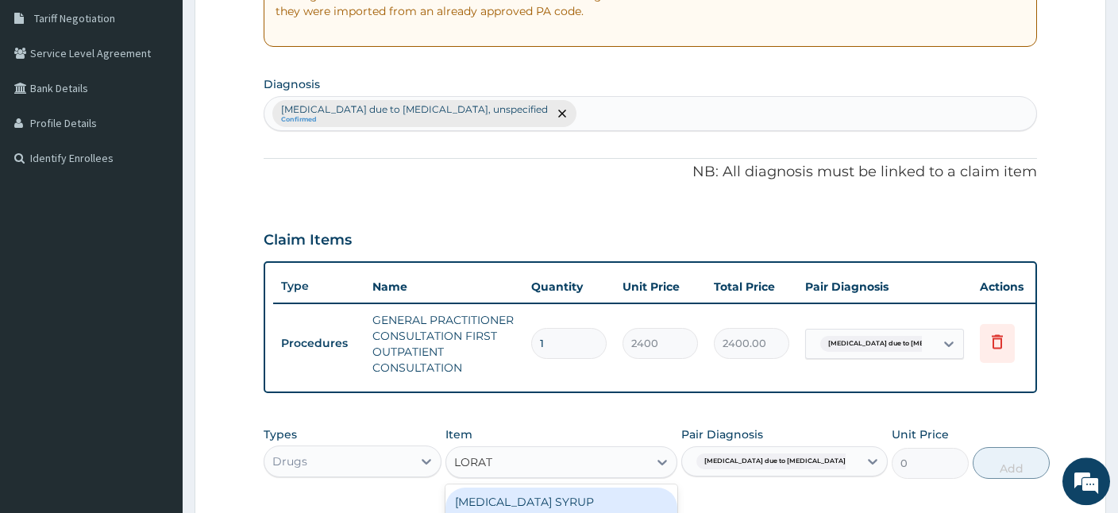
type input "LORAT"
click at [601, 122] on div "Malaria due to Plasmodium falciparum, unspecified Confirmed" at bounding box center [650, 113] width 772 height 33
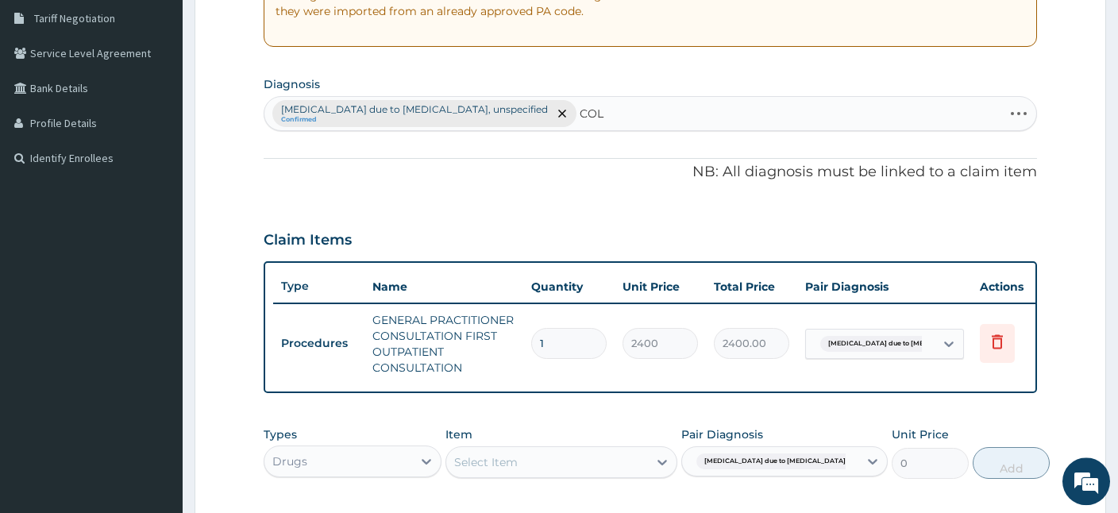
type input "COLD"
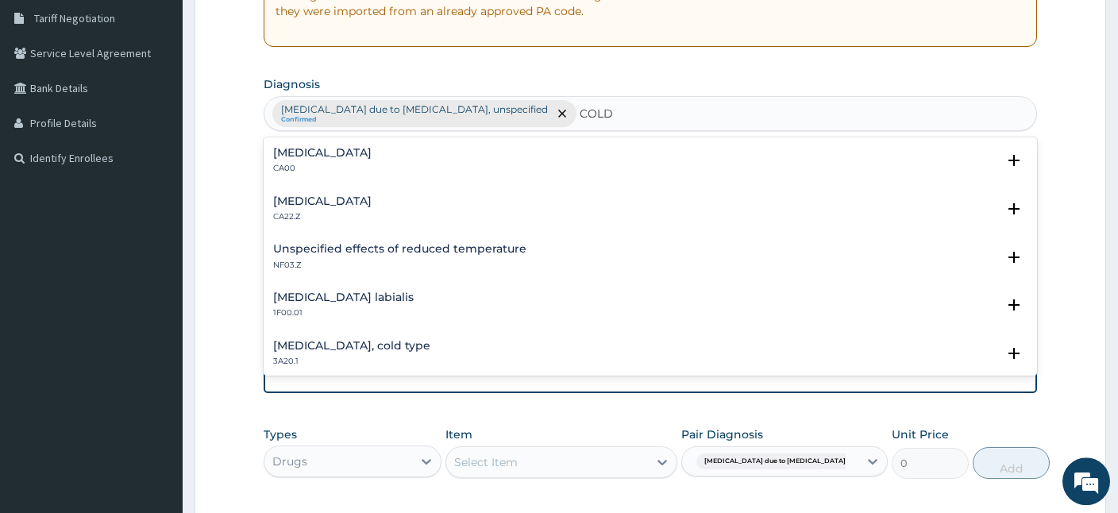
click at [326, 155] on h4 "Acute nasopharyngitis" at bounding box center [322, 153] width 98 height 12
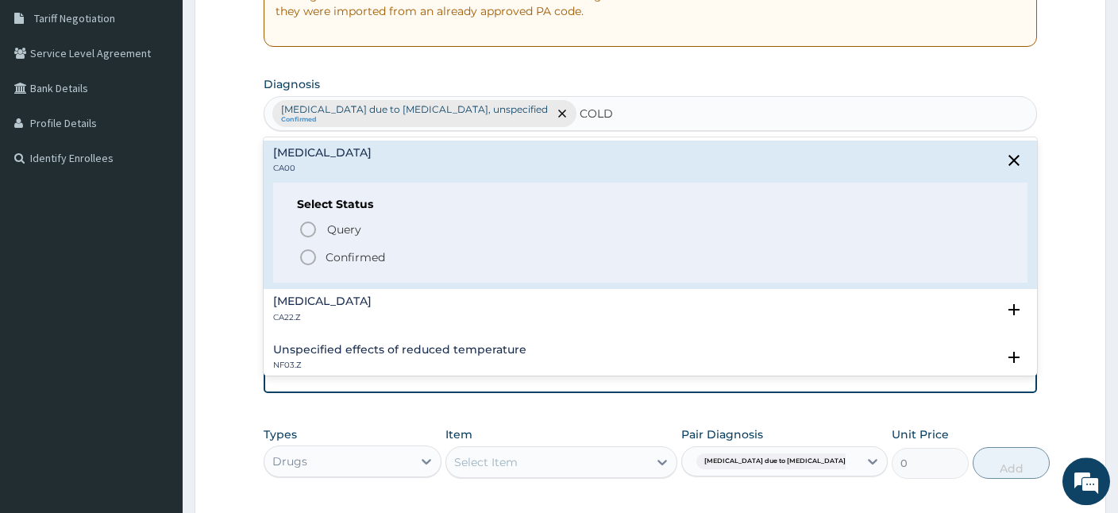
click at [306, 252] on icon "status option filled" at bounding box center [308, 257] width 19 height 19
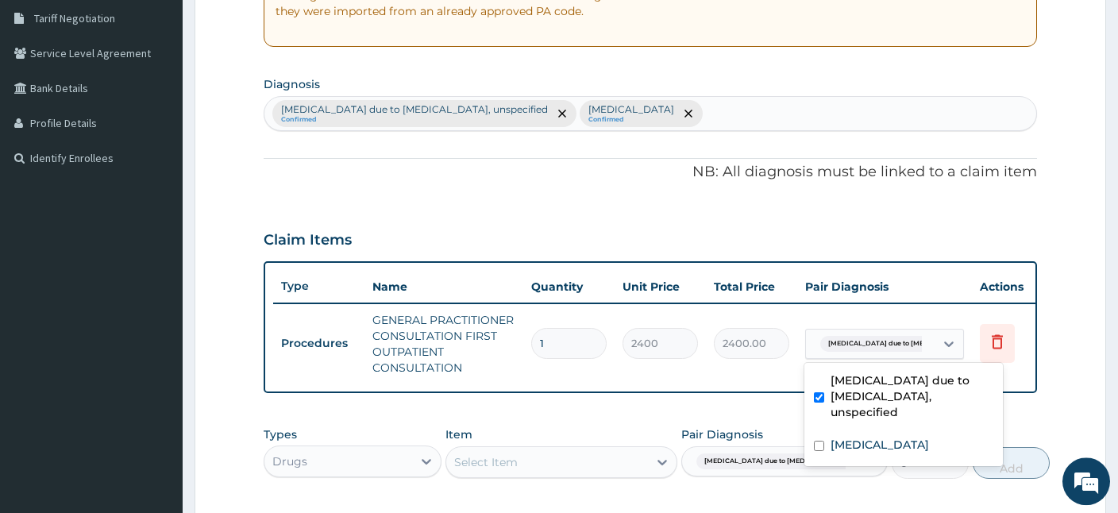
click at [902, 337] on span "Malaria due to Plasmodium falc..." at bounding box center [907, 344] width 175 height 16
click at [882, 437] on label "Acute nasopharyngitis" at bounding box center [880, 445] width 98 height 16
checkbox input "true"
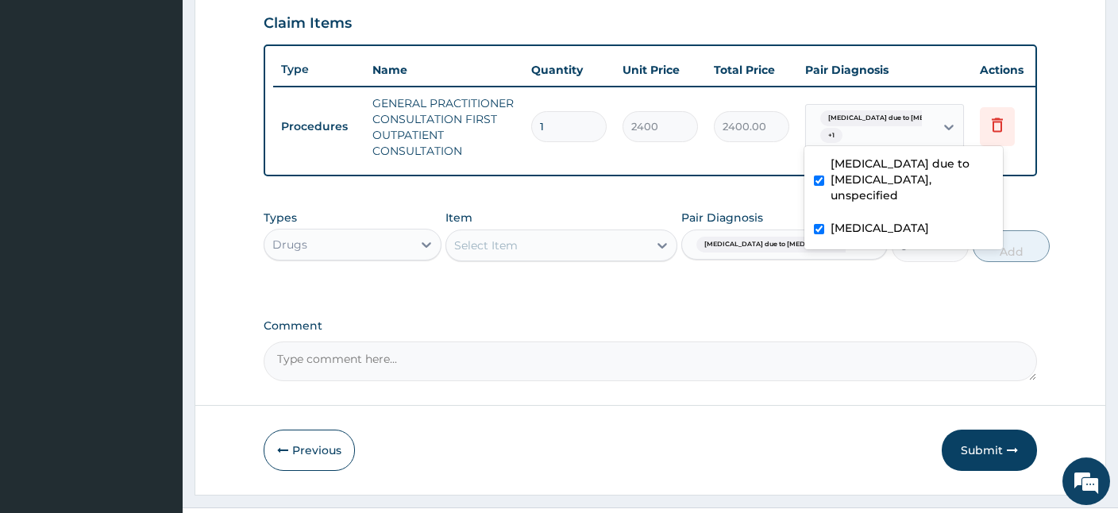
scroll to position [577, 0]
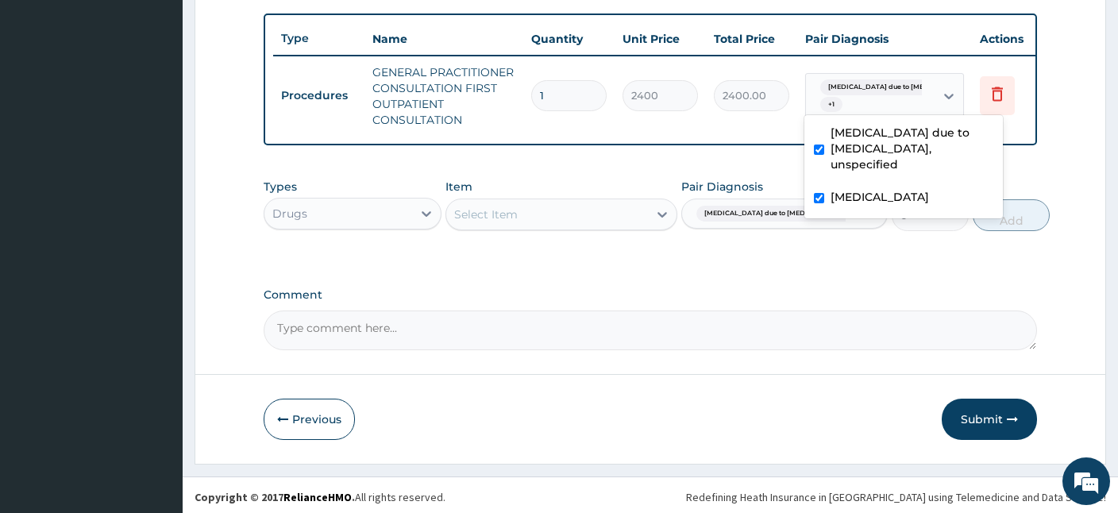
click at [615, 210] on div "Select Item" at bounding box center [547, 214] width 202 height 25
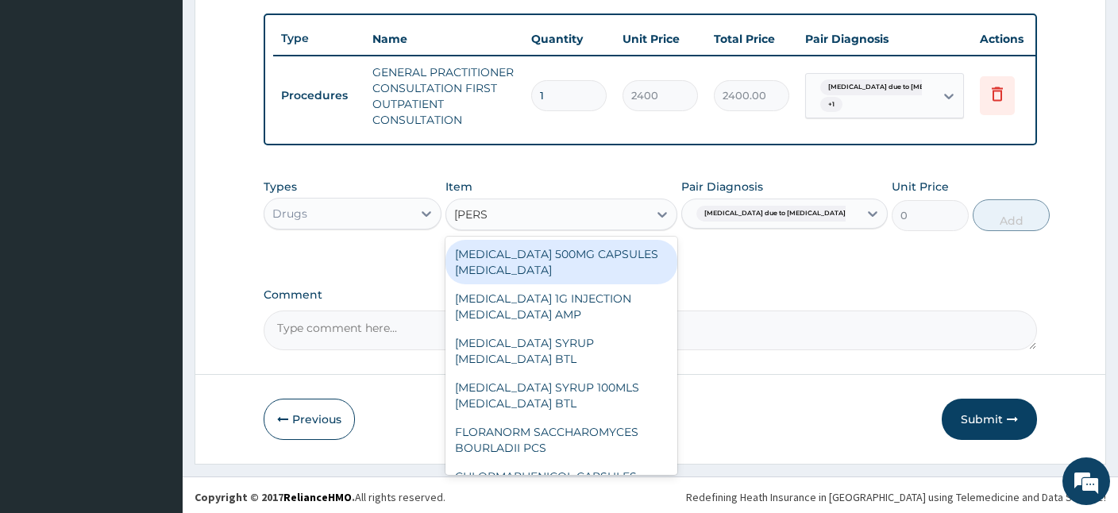
type input "LORAT"
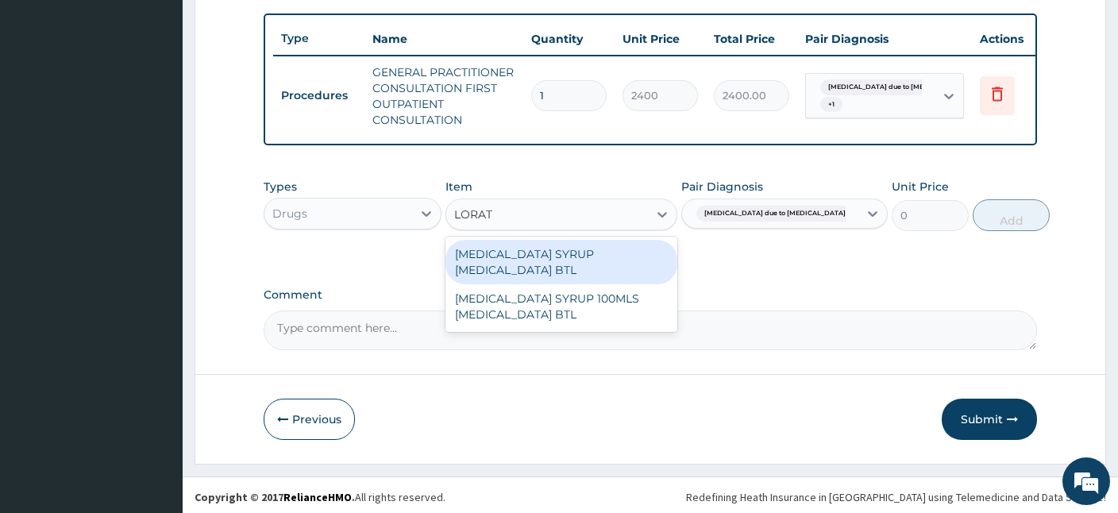
click at [622, 249] on div "LORATADINE SYRUP LORATADINE BTL" at bounding box center [561, 262] width 232 height 44
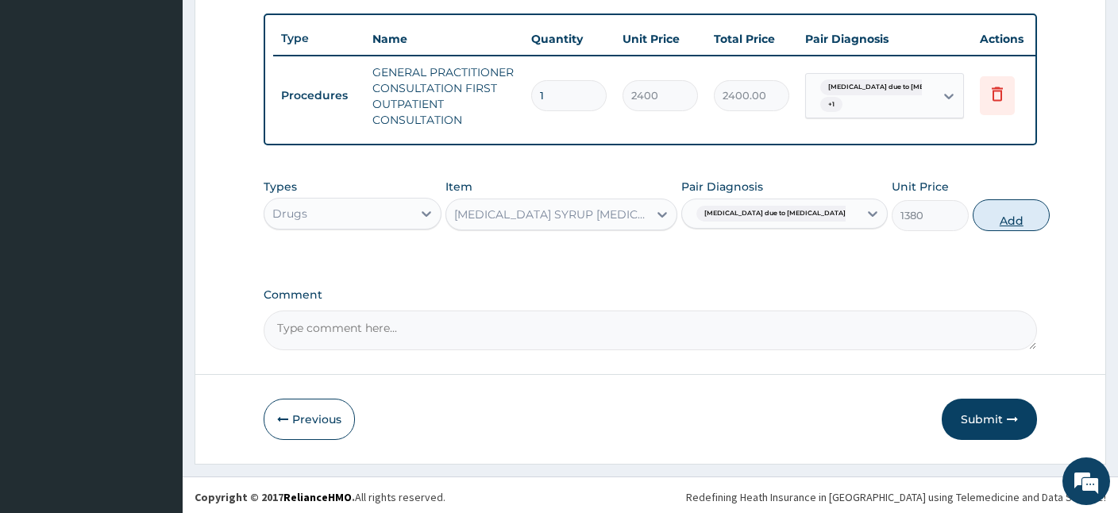
click at [973, 216] on button "Add" at bounding box center [1011, 215] width 77 height 32
type input "0"
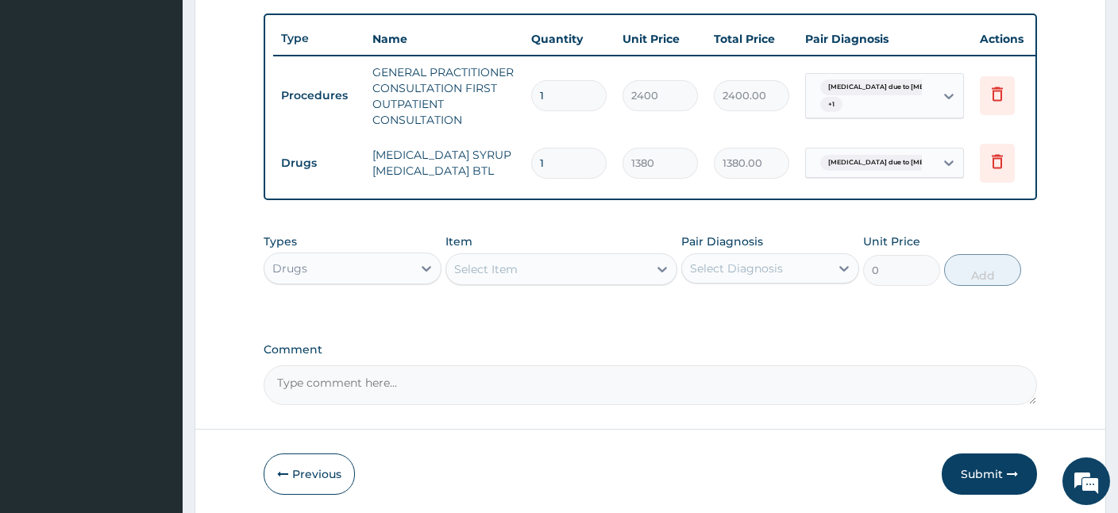
click at [568, 268] on div "Select Item" at bounding box center [547, 268] width 202 height 25
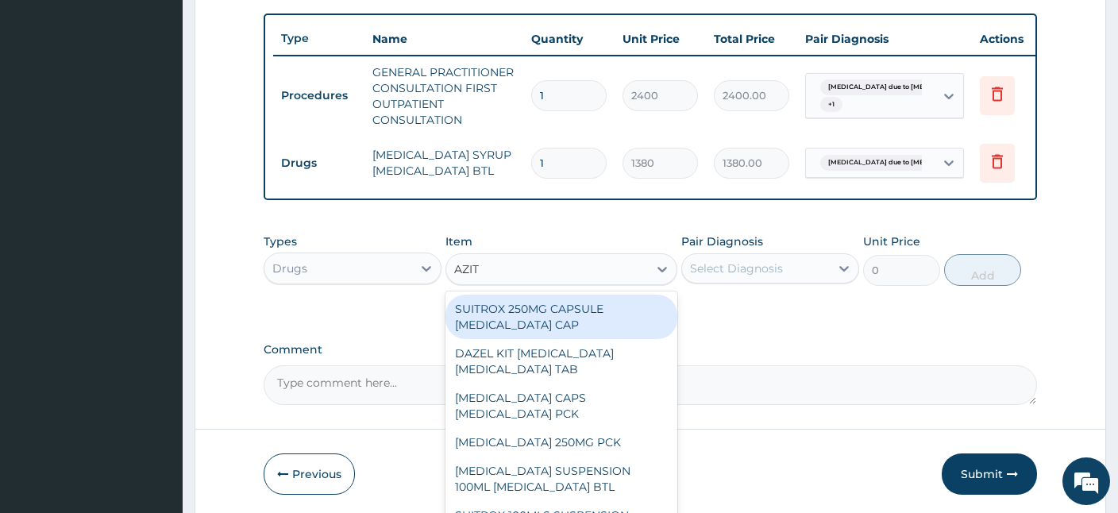
type input "AZITH"
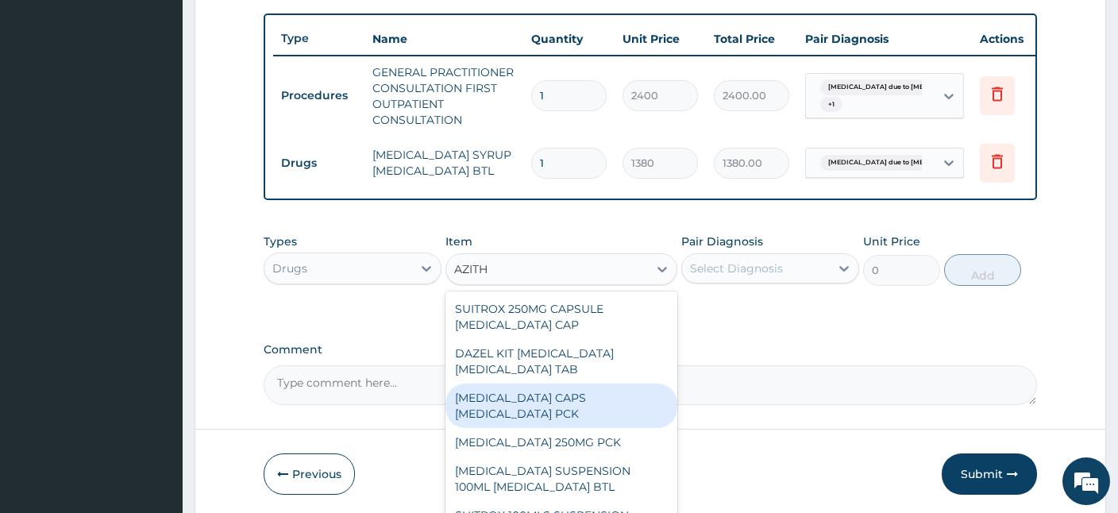
click at [499, 394] on div "ZITHROMAX CAPS AZITHROMYCIN PCK" at bounding box center [561, 405] width 232 height 44
type input "345"
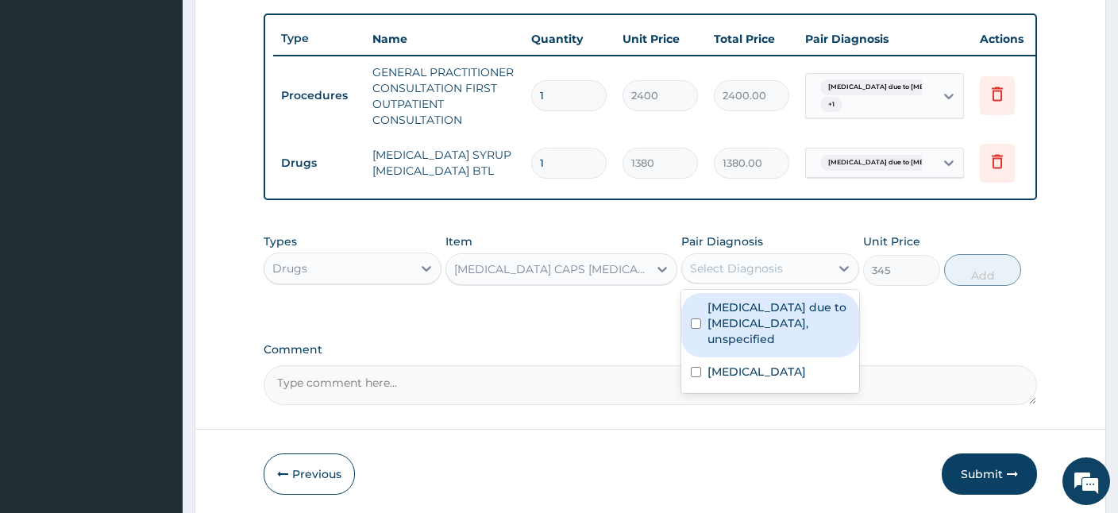
click at [714, 260] on div "Select Diagnosis" at bounding box center [736, 268] width 93 height 16
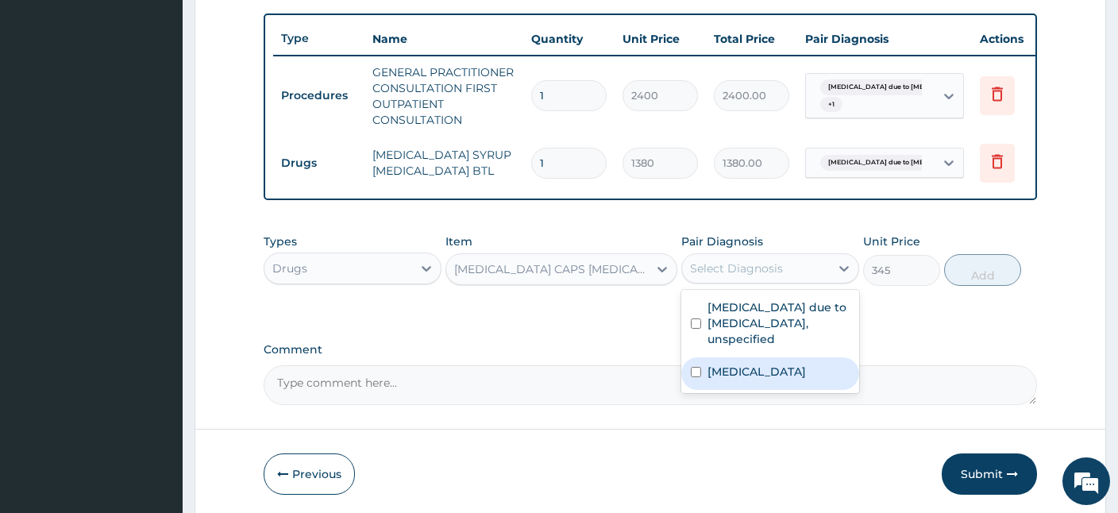
click at [718, 375] on label "Acute nasopharyngitis" at bounding box center [756, 372] width 98 height 16
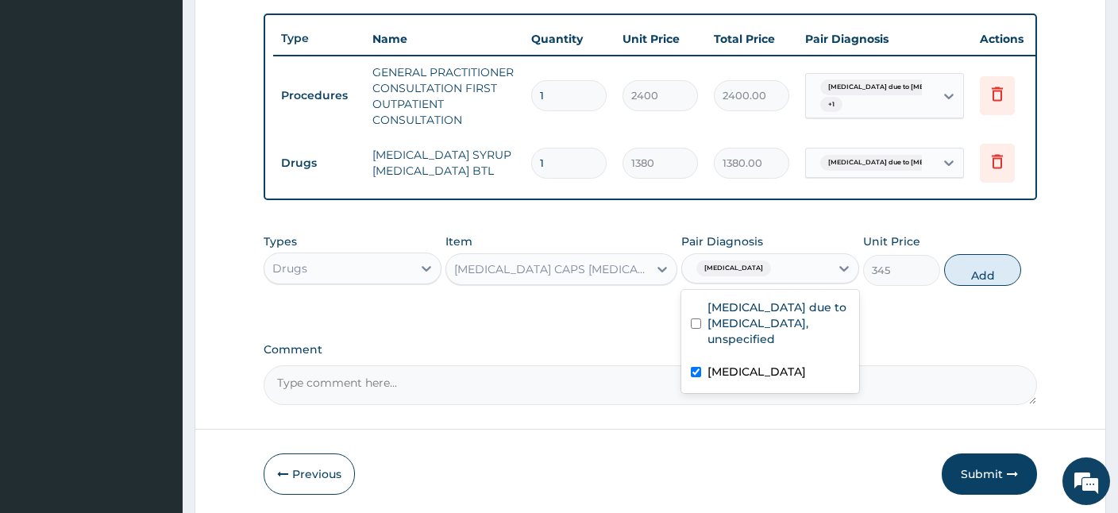
checkbox input "true"
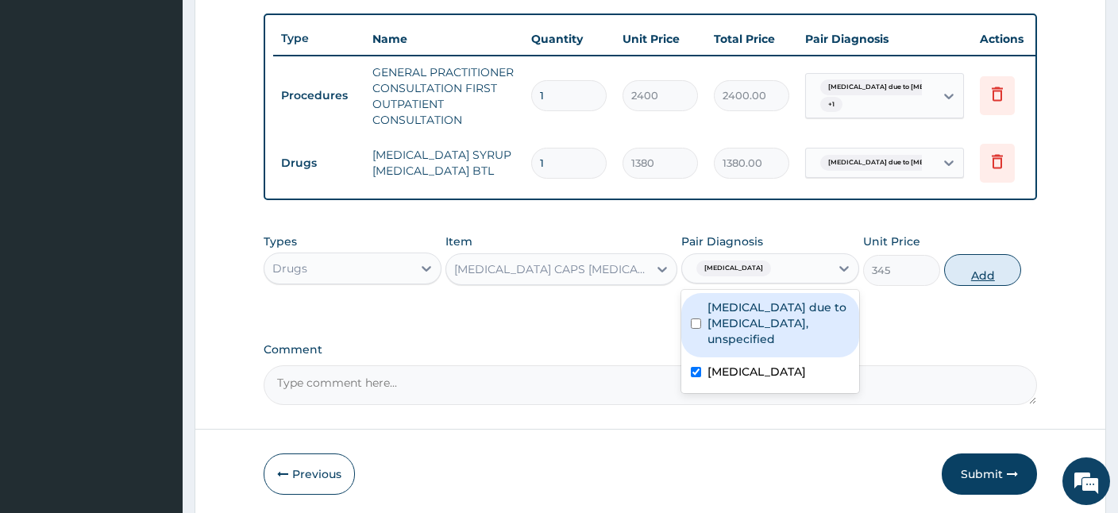
click at [990, 272] on button "Add" at bounding box center [982, 270] width 77 height 32
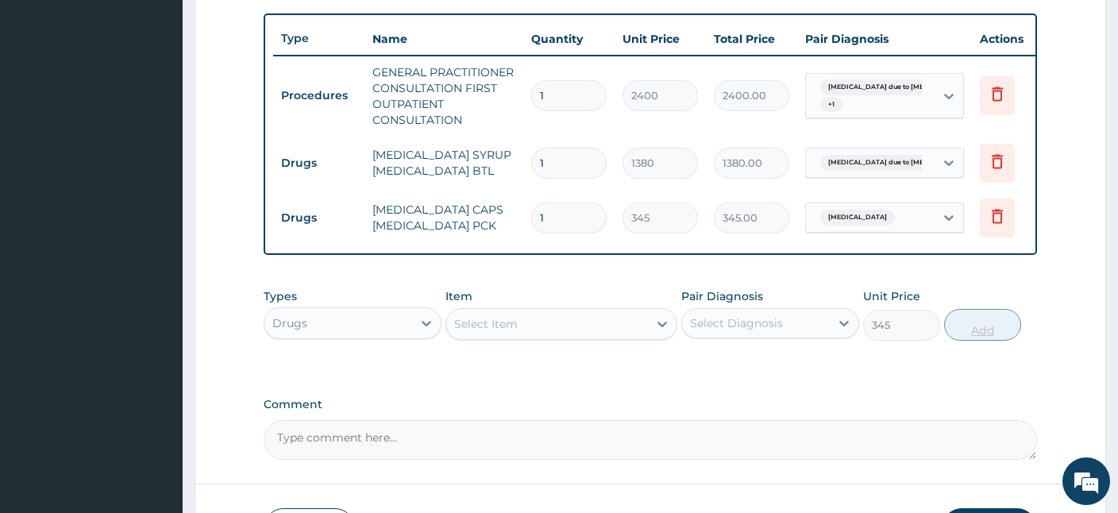
type input "0"
type input "0.00"
type input "3"
type input "1035.00"
type input "3"
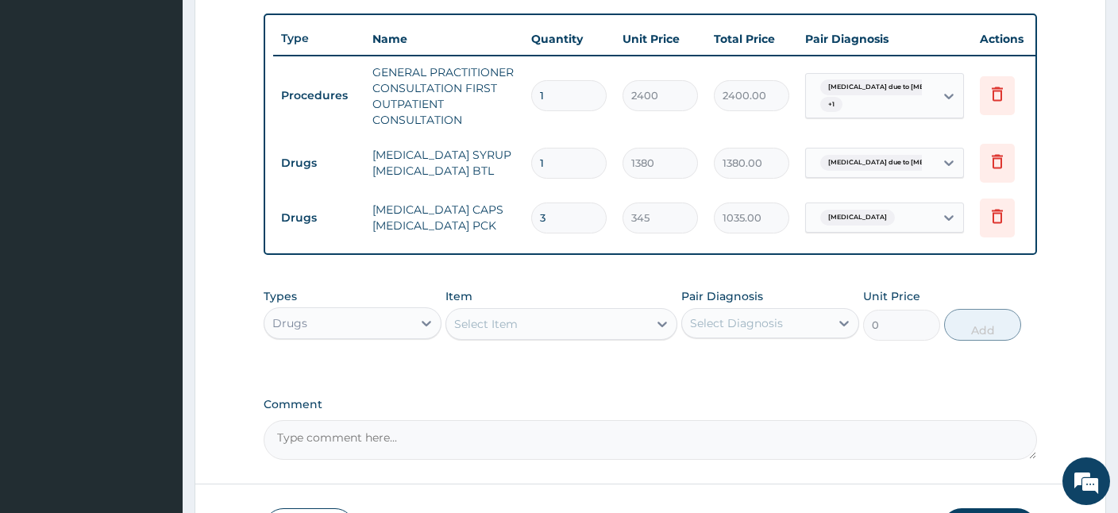
click at [565, 318] on div "Select Item" at bounding box center [547, 323] width 202 height 25
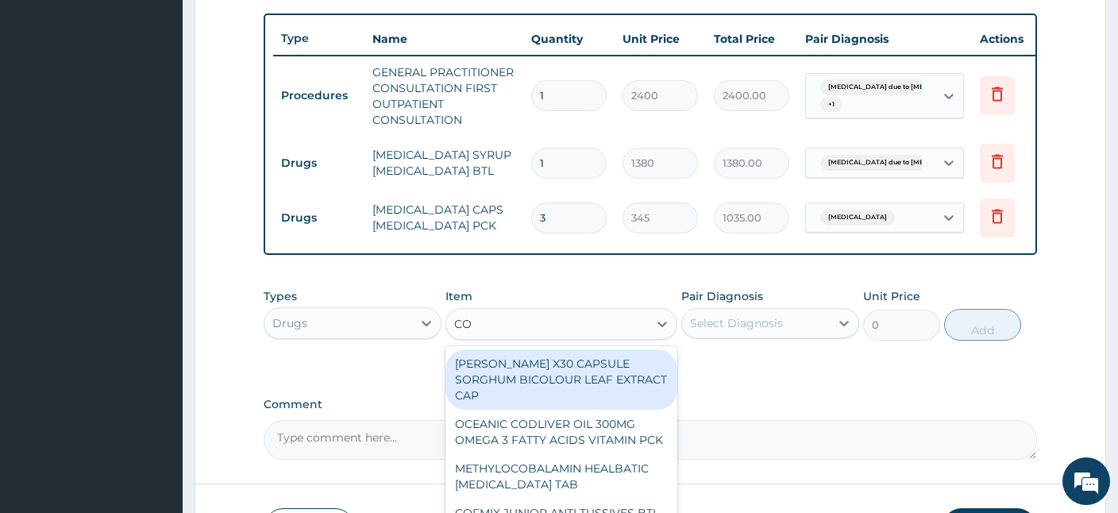
type input "COA"
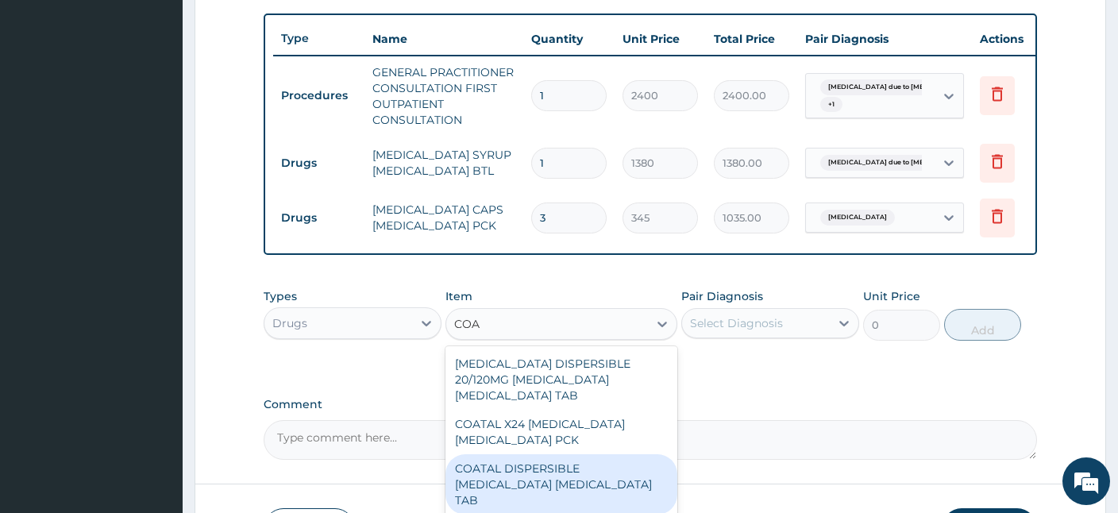
click at [566, 460] on div "COATAL DISPERSIBLE ARTEMETHER LUMEFANTRINE TAB" at bounding box center [561, 484] width 232 height 60
type input "345"
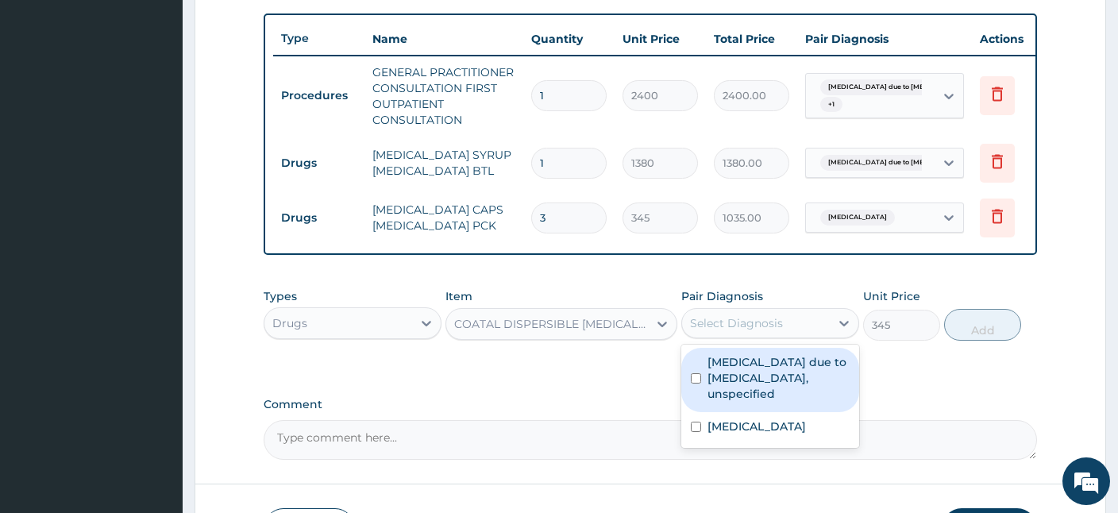
click at [750, 320] on div "Select Diagnosis" at bounding box center [736, 323] width 93 height 16
click at [742, 386] on label "Malaria due to Plasmodium falciparum, unspecified" at bounding box center [778, 378] width 142 height 48
checkbox input "true"
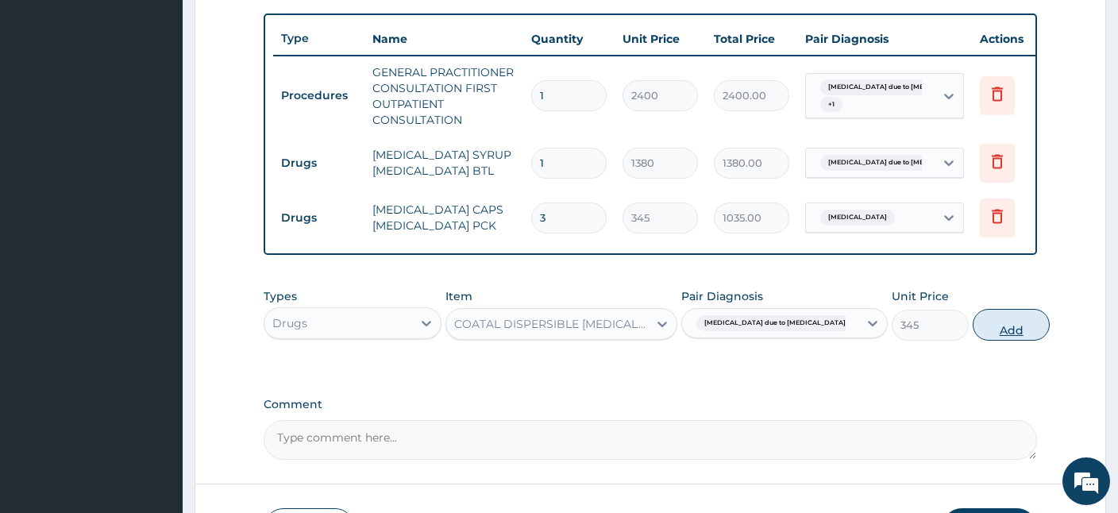
click at [973, 322] on button "Add" at bounding box center [1011, 325] width 77 height 32
type input "0"
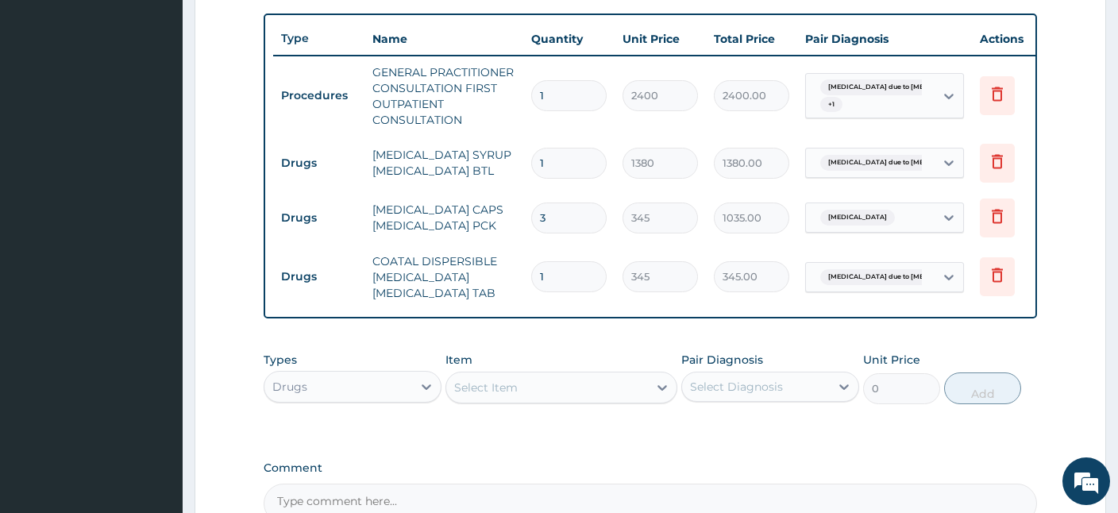
type input "0.00"
type input "6"
type input "2070.00"
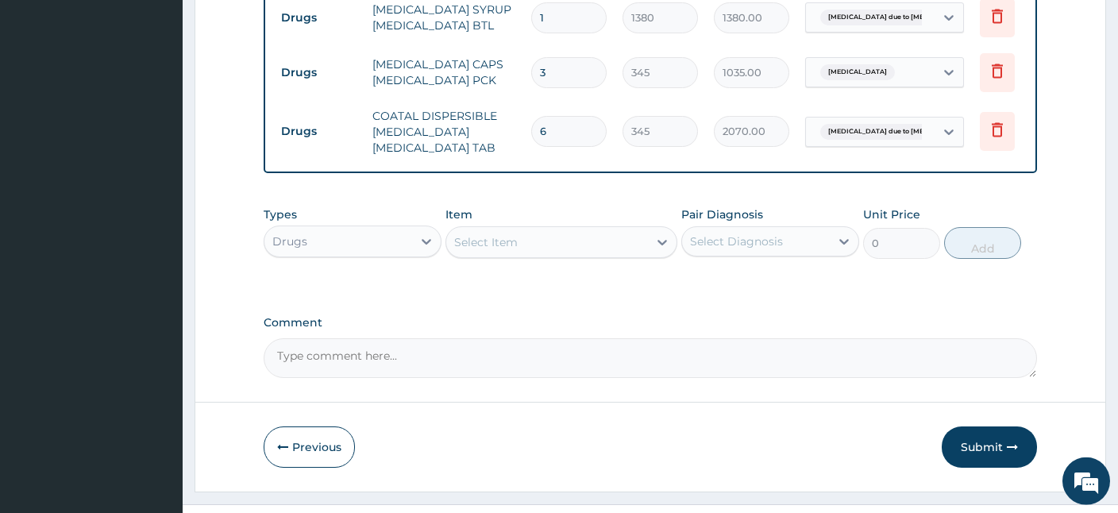
scroll to position [751, 0]
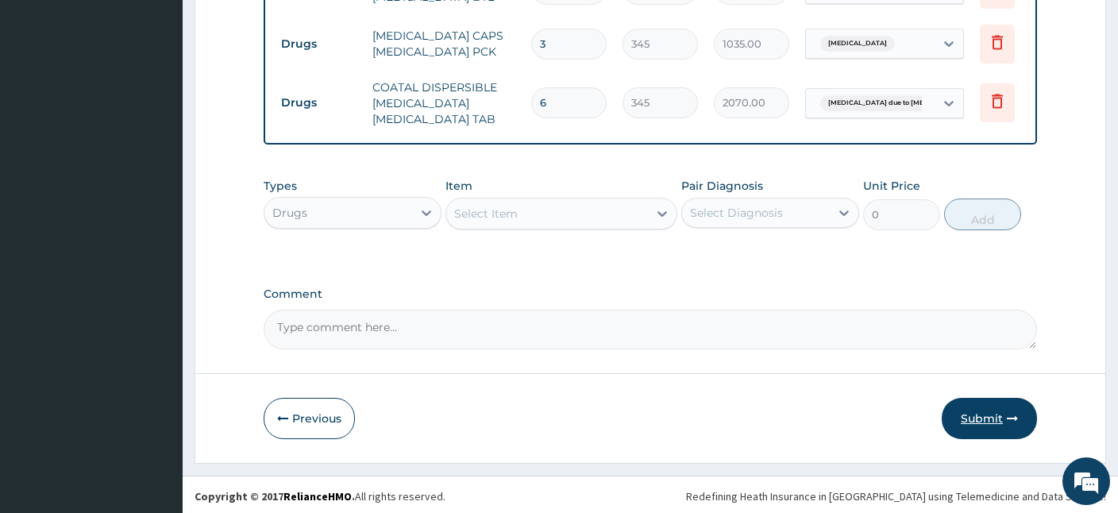
type input "6"
click at [965, 422] on button "Submit" at bounding box center [989, 418] width 95 height 41
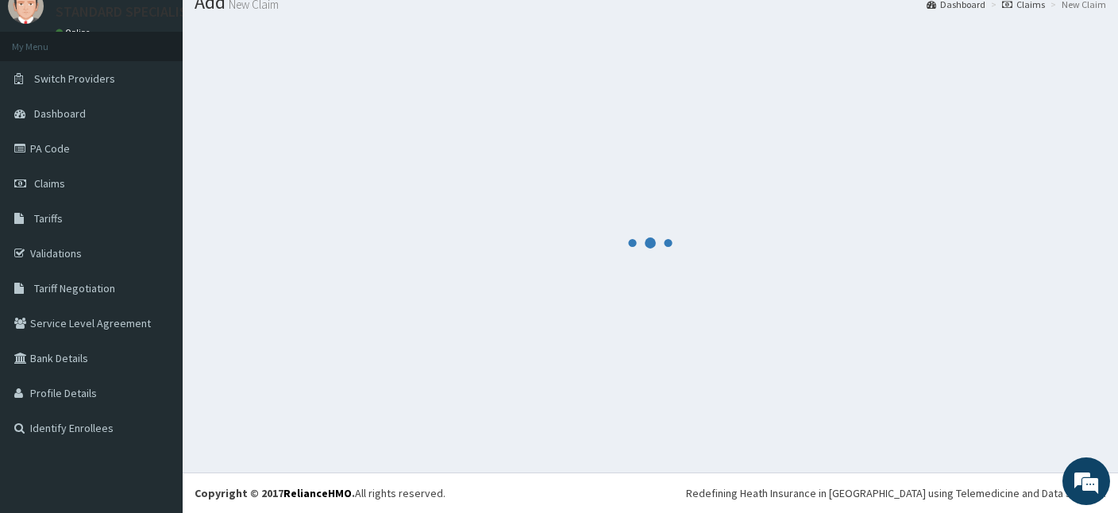
scroll to position [60, 0]
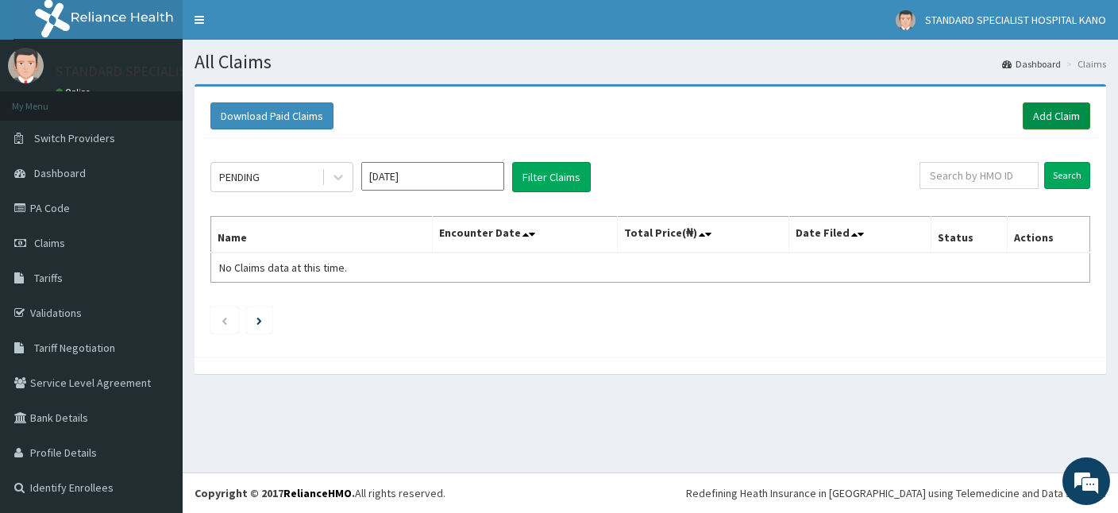
click at [1051, 113] on link "Add Claim" at bounding box center [1056, 115] width 67 height 27
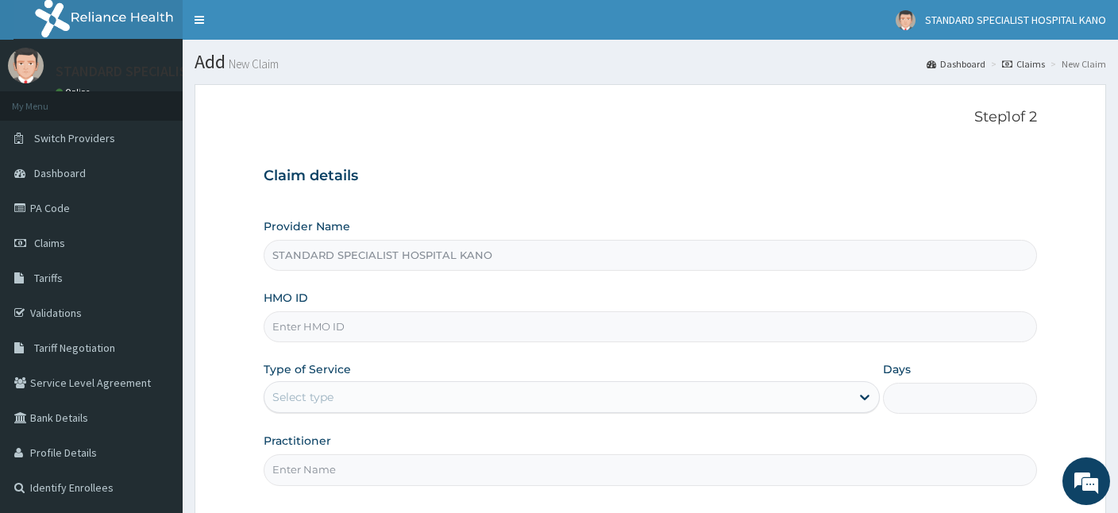
type input "STANDARD SPECIALIST HOSPITAL KANO"
click at [312, 328] on input "HMO ID" at bounding box center [650, 326] width 773 height 31
click at [353, 331] on input "HMO ID" at bounding box center [650, 326] width 773 height 31
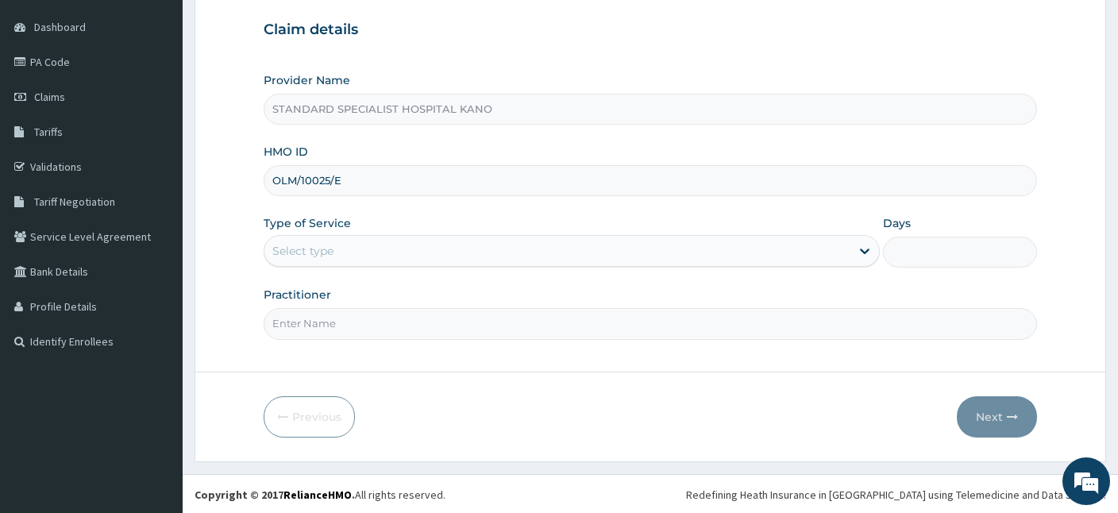
type input "OLM/10025/E"
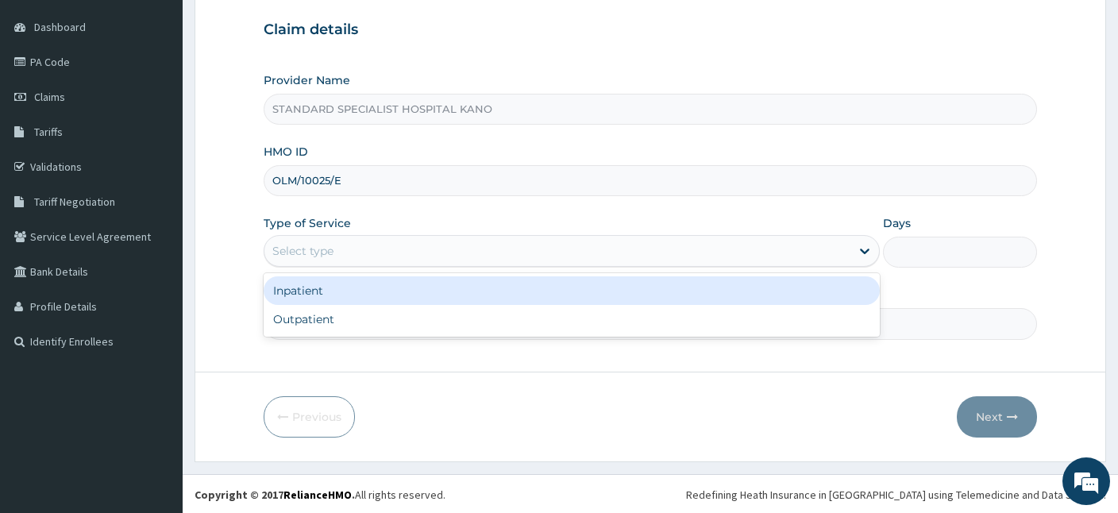
click at [328, 247] on div "Select type" at bounding box center [302, 251] width 61 height 16
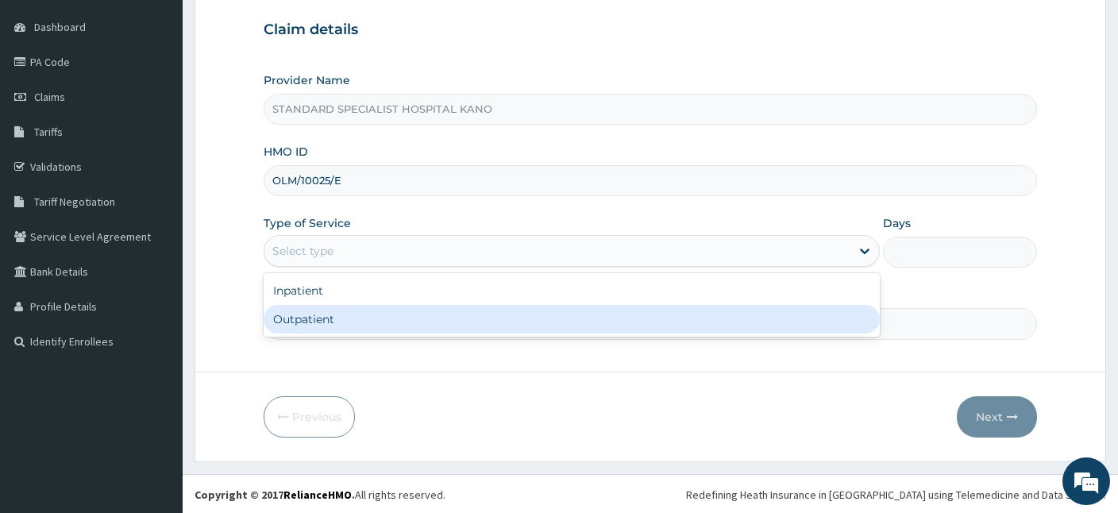
click at [294, 311] on div "Outpatient" at bounding box center [572, 319] width 616 height 29
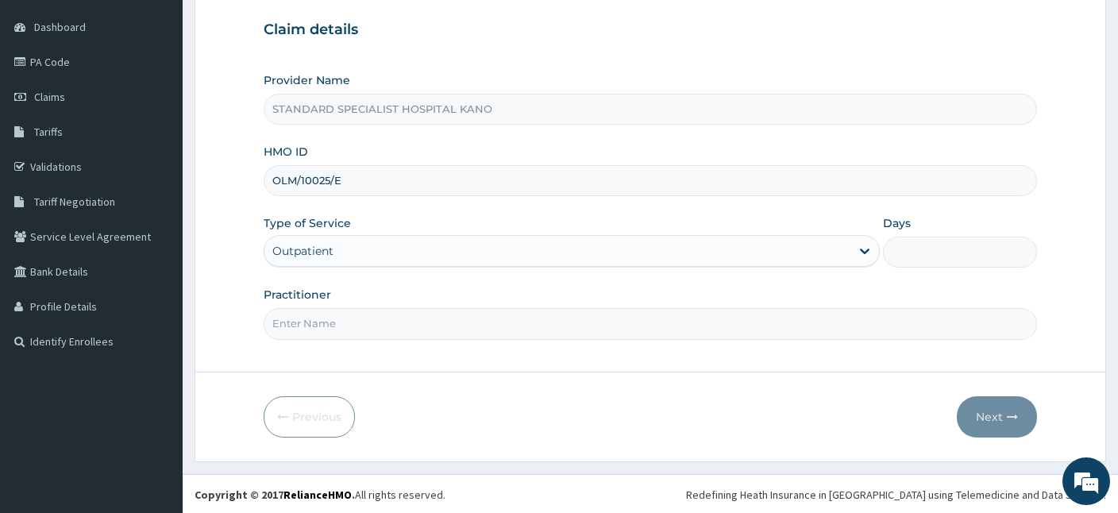
type input "1"
click at [331, 326] on input "Practitioner" at bounding box center [650, 323] width 773 height 31
type input "DR MUHAMMAD"
click at [996, 422] on button "Next" at bounding box center [997, 416] width 80 height 41
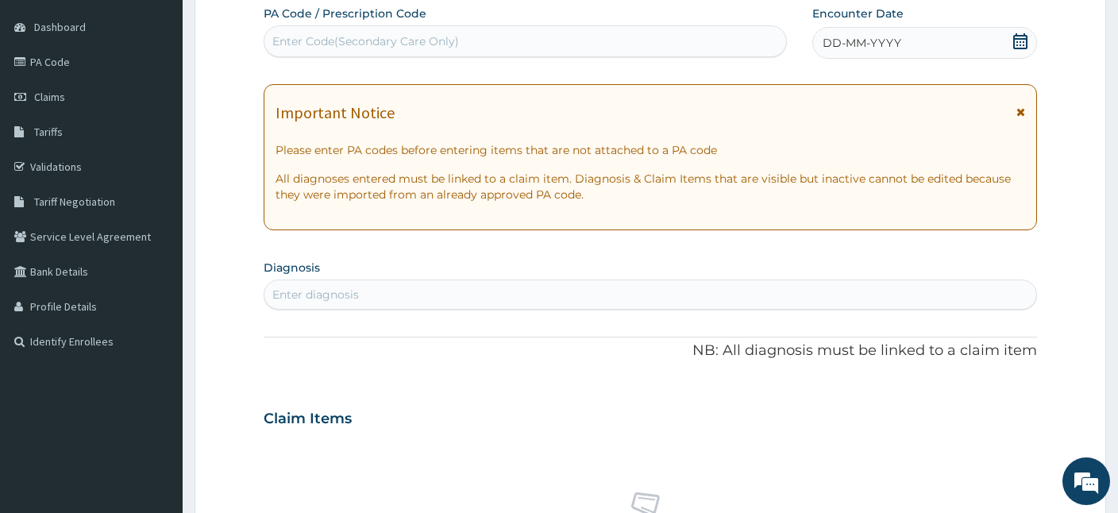
click at [1027, 38] on icon at bounding box center [1020, 41] width 16 height 16
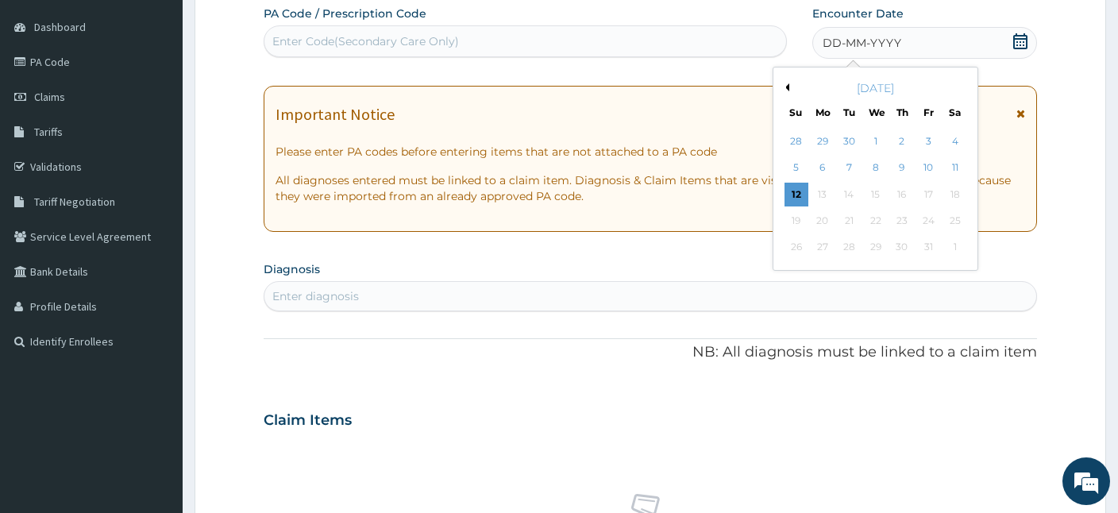
click at [784, 83] on button "Previous Month" at bounding box center [785, 87] width 8 height 8
click at [787, 83] on button "Previous Month" at bounding box center [785, 87] width 8 height 8
click at [882, 250] on div "27" at bounding box center [876, 248] width 24 height 24
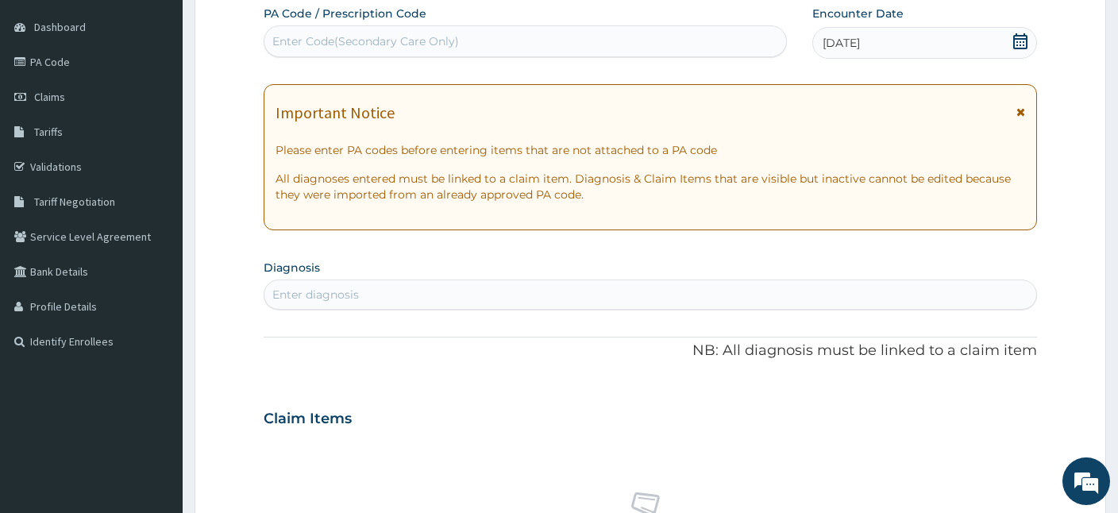
click at [497, 290] on div "Enter diagnosis" at bounding box center [650, 294] width 772 height 25
click at [461, 287] on div "Enter diagnosis" at bounding box center [650, 294] width 772 height 25
click at [366, 283] on div "Enter diagnosis" at bounding box center [650, 294] width 772 height 25
type input "C"
type input "M"
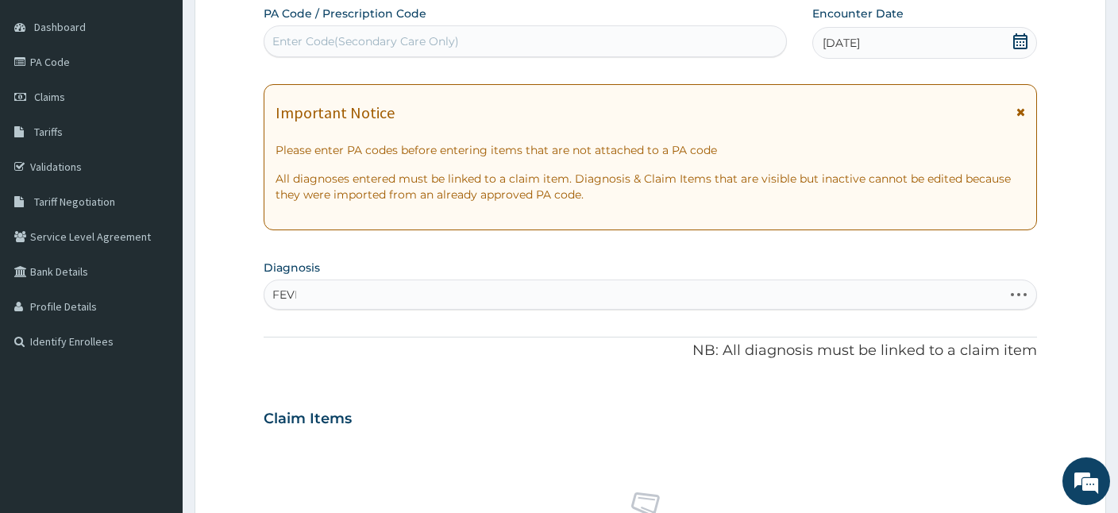
type input "FEVER"
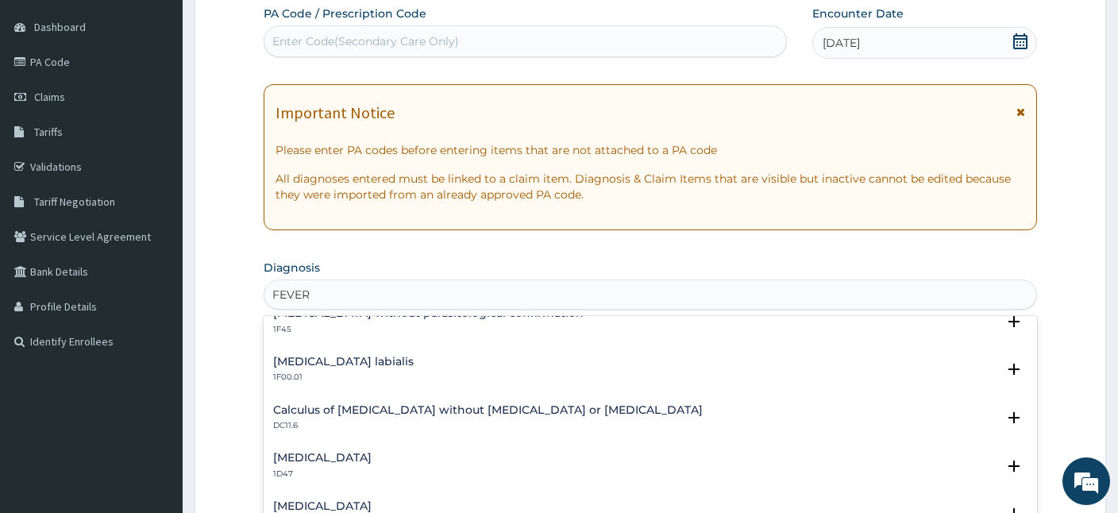
scroll to position [252, 0]
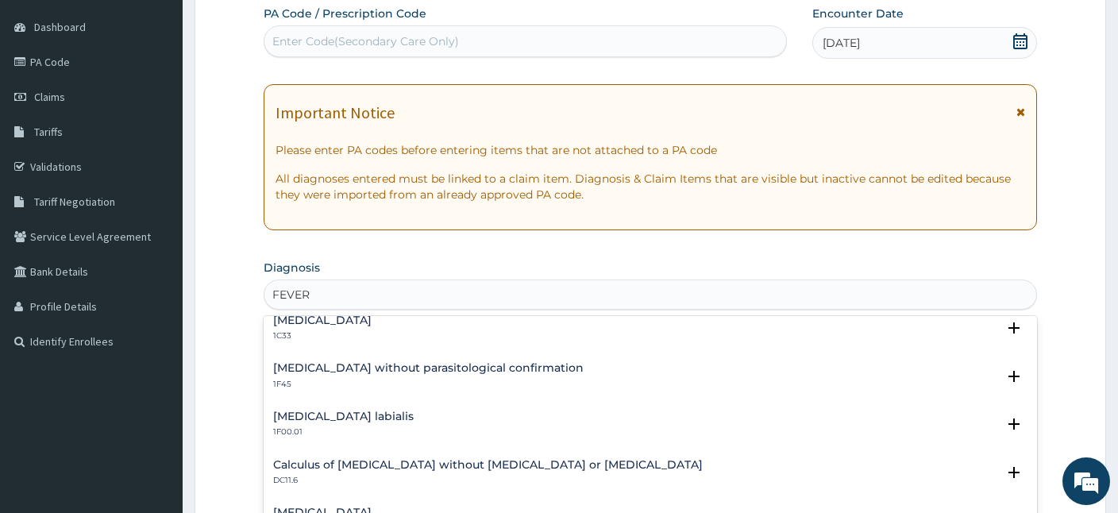
click at [365, 364] on h4 "Malaria without parasitological confirmation" at bounding box center [428, 368] width 310 height 12
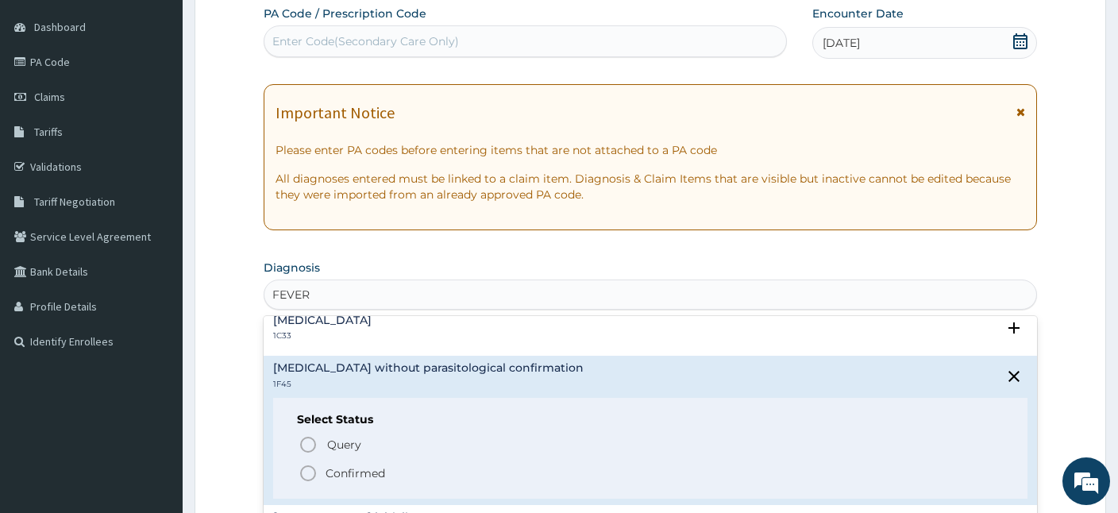
click at [309, 469] on icon "status option filled" at bounding box center [308, 473] width 19 height 19
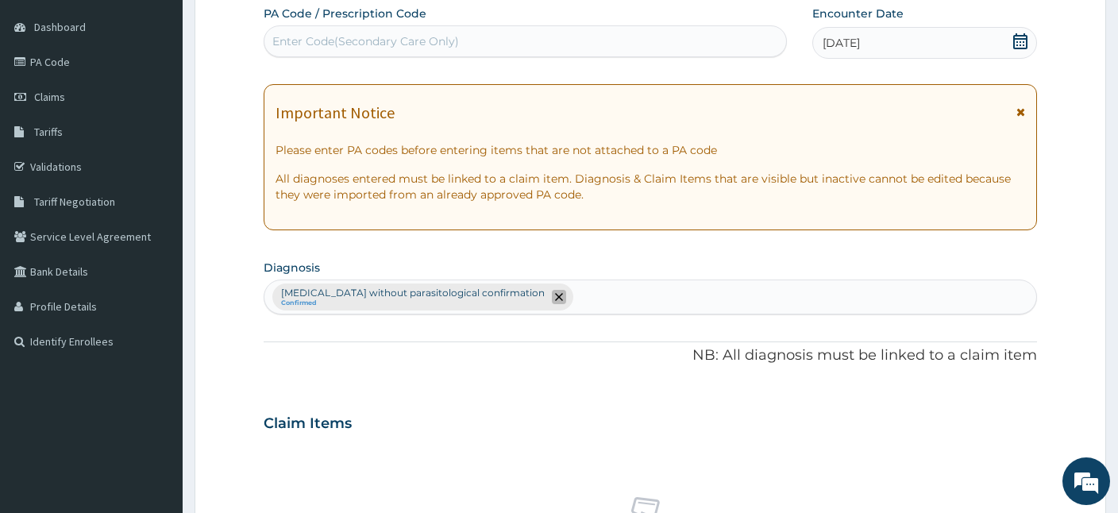
click at [552, 302] on span "remove selection option" at bounding box center [559, 297] width 14 height 14
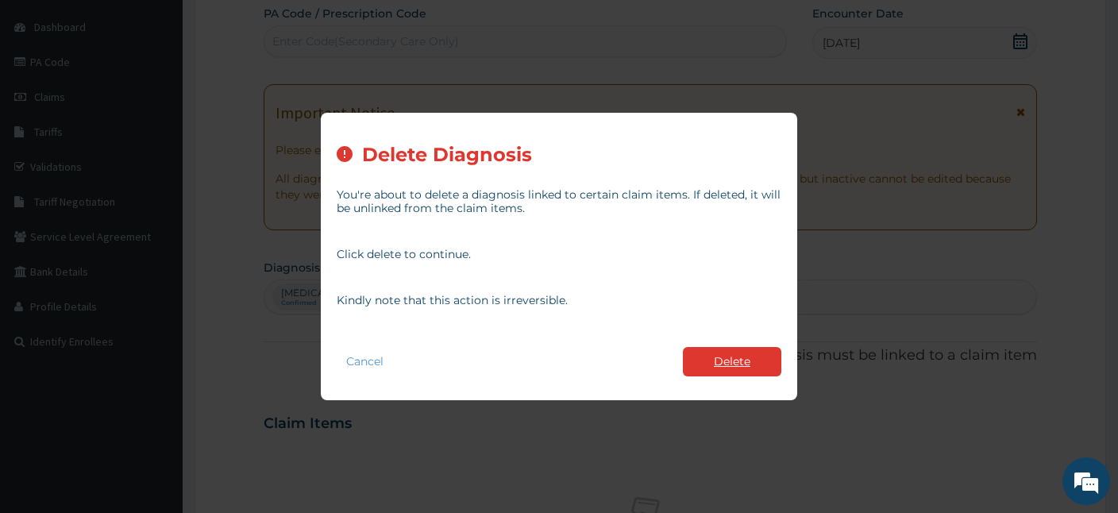
click at [753, 360] on button "Delete" at bounding box center [732, 361] width 98 height 29
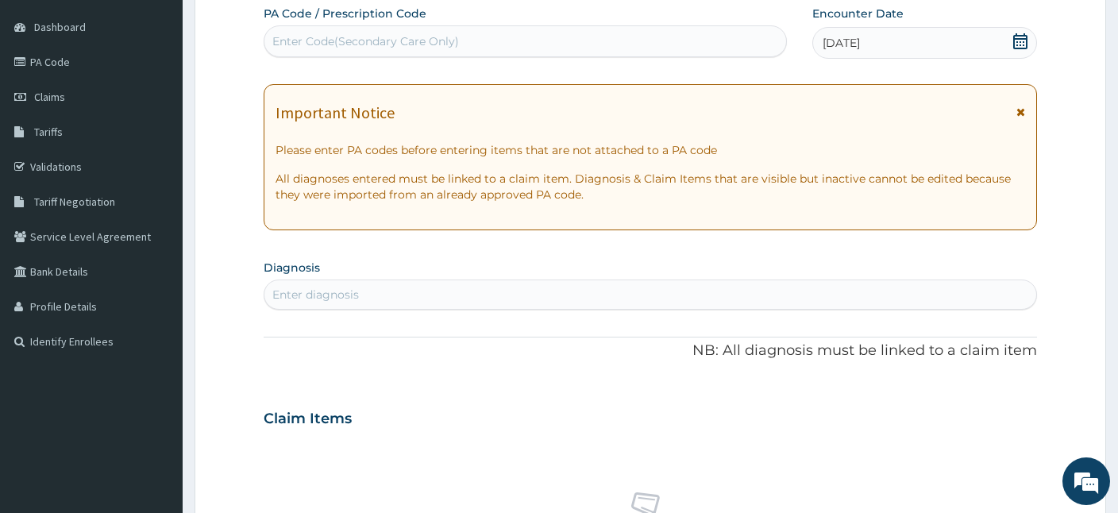
click at [579, 287] on div "Enter diagnosis" at bounding box center [650, 294] width 772 height 25
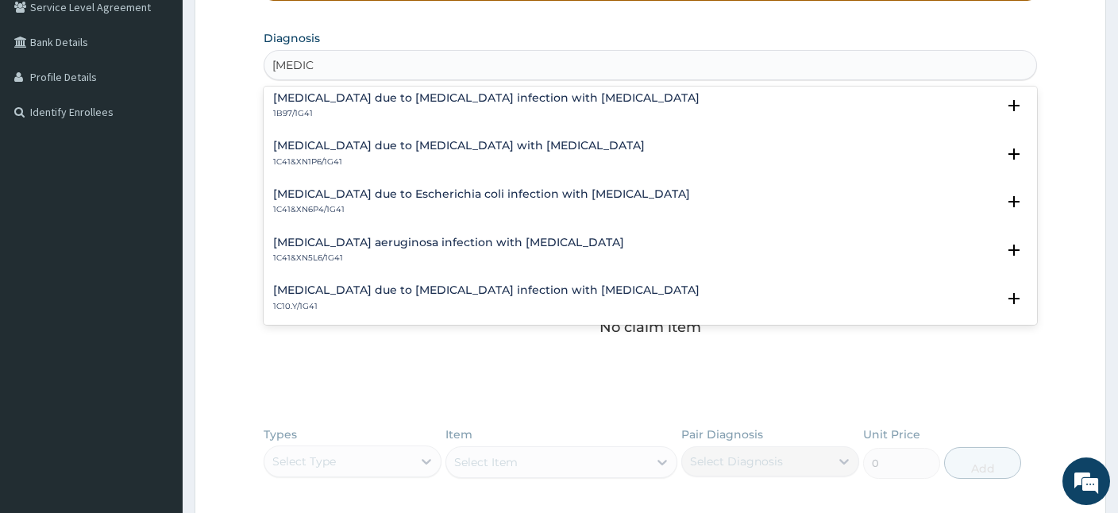
scroll to position [1888, 0]
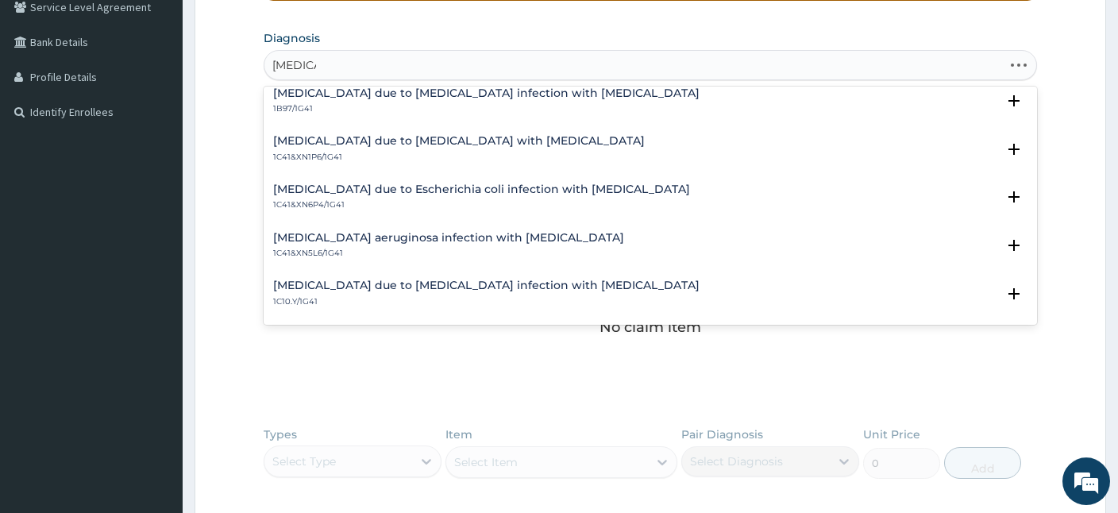
type input "SEPSIS"
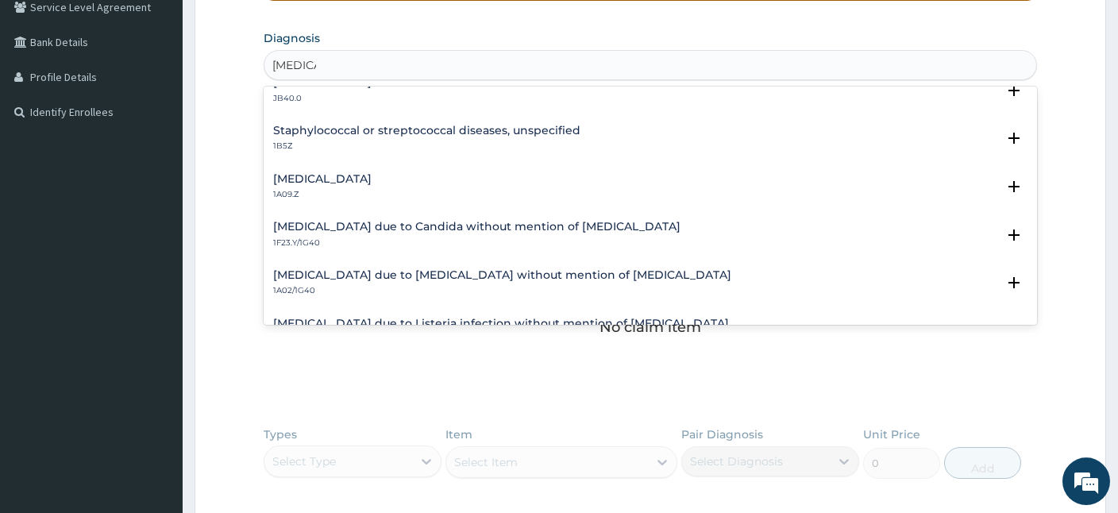
scroll to position [165, 0]
click at [325, 177] on h4 "Salmonella infection, unspecified" at bounding box center [322, 178] width 98 height 12
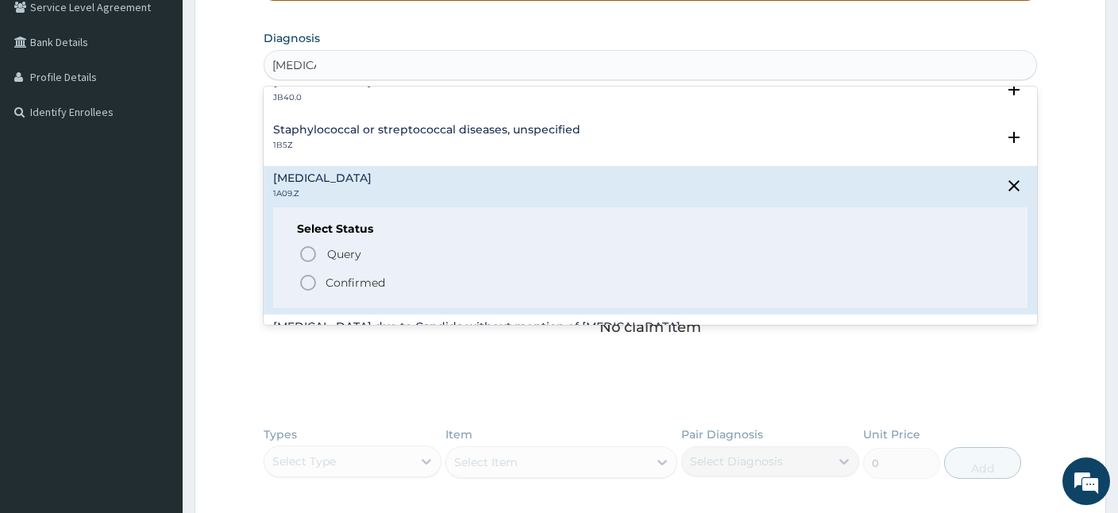
click at [307, 283] on icon "status option filled" at bounding box center [308, 282] width 19 height 19
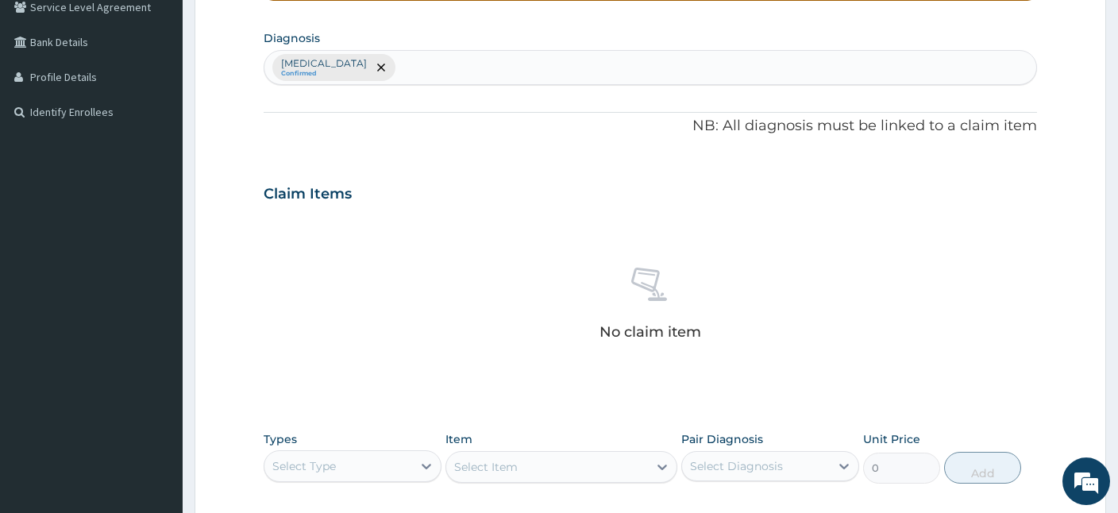
scroll to position [630, 0]
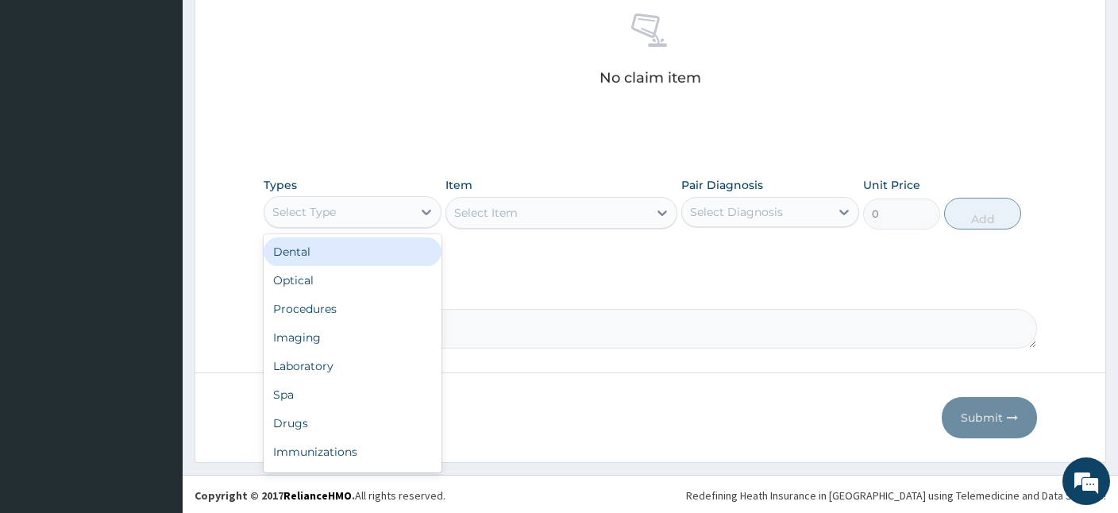
click at [372, 202] on div "Select Type" at bounding box center [338, 211] width 148 height 25
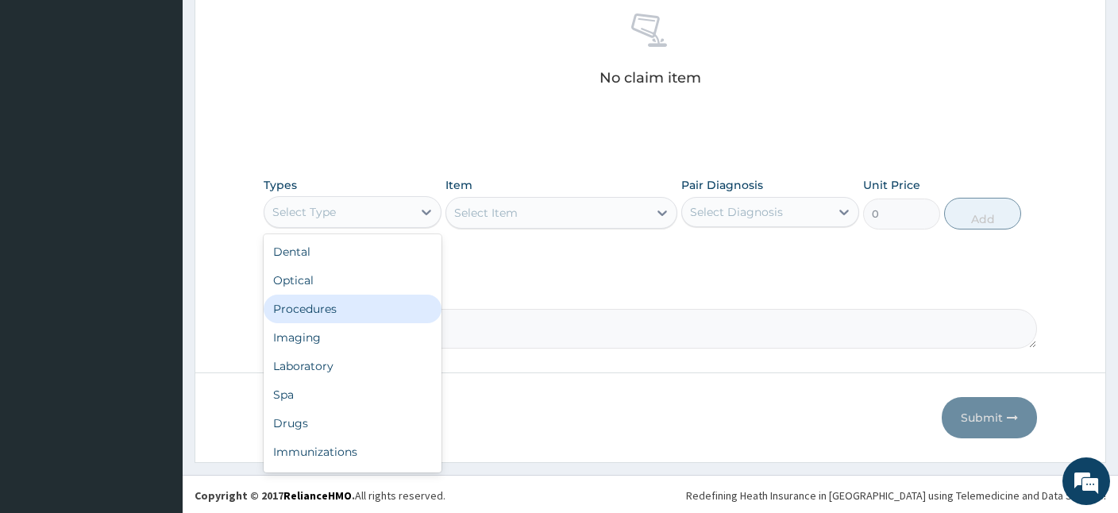
click at [322, 313] on div "Procedures" at bounding box center [353, 309] width 178 height 29
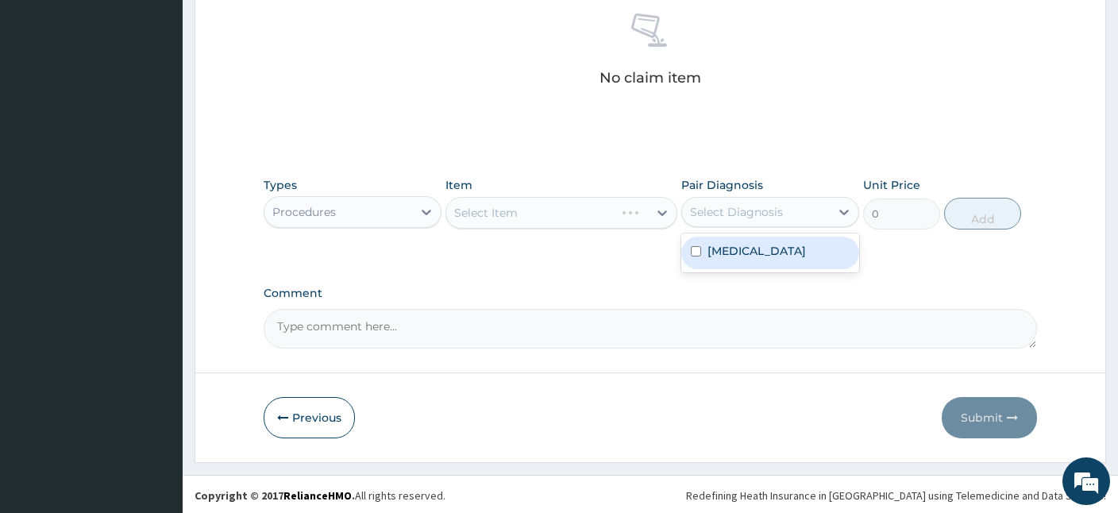
click at [709, 218] on div "Select Diagnosis" at bounding box center [756, 211] width 148 height 25
click at [701, 256] on input "checkbox" at bounding box center [696, 251] width 10 height 10
checkbox input "true"
click at [590, 221] on div "Select Item" at bounding box center [547, 212] width 202 height 25
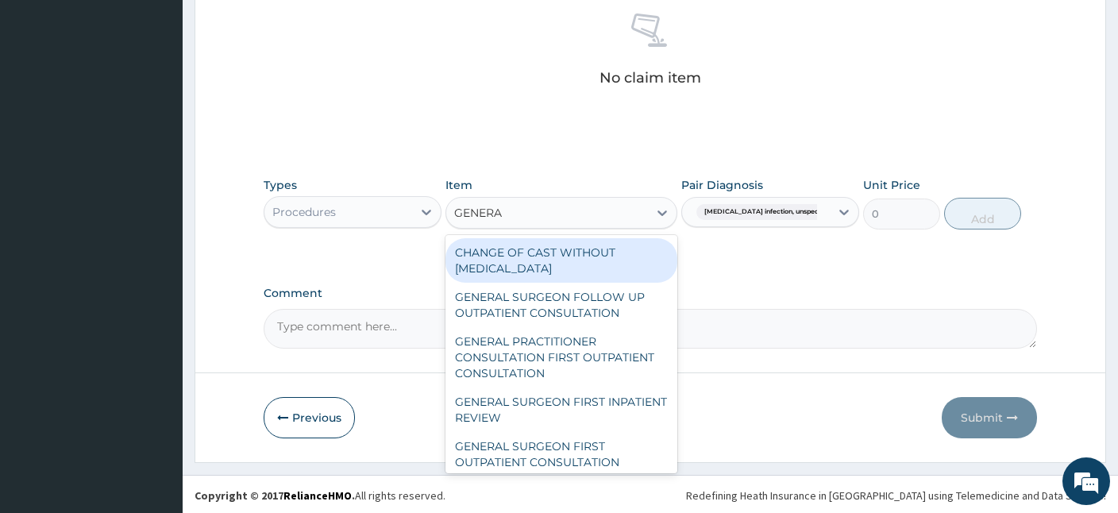
type input "GENERAL"
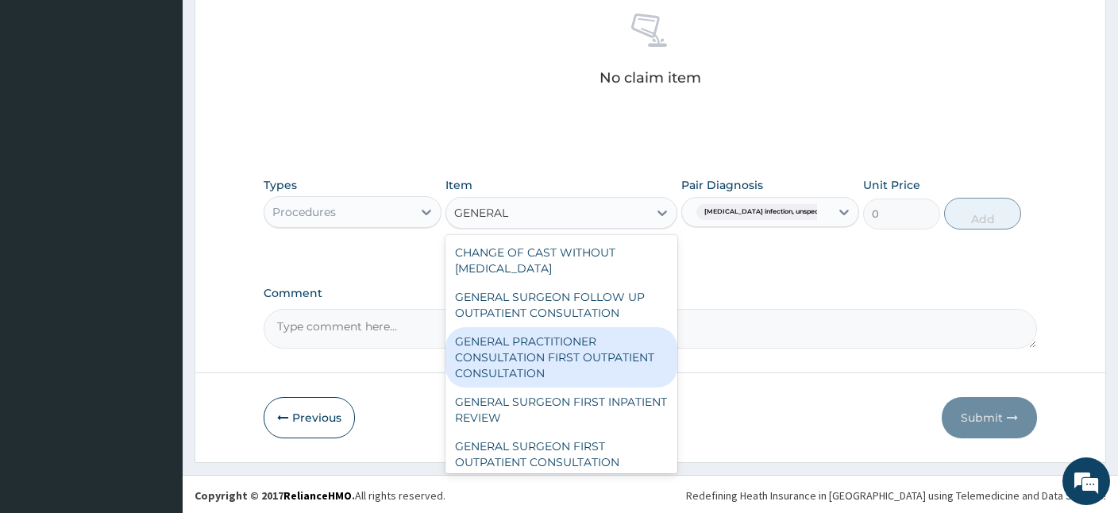
click at [530, 345] on div "GENERAL PRACTITIONER CONSULTATION FIRST OUTPATIENT CONSULTATION" at bounding box center [561, 357] width 232 height 60
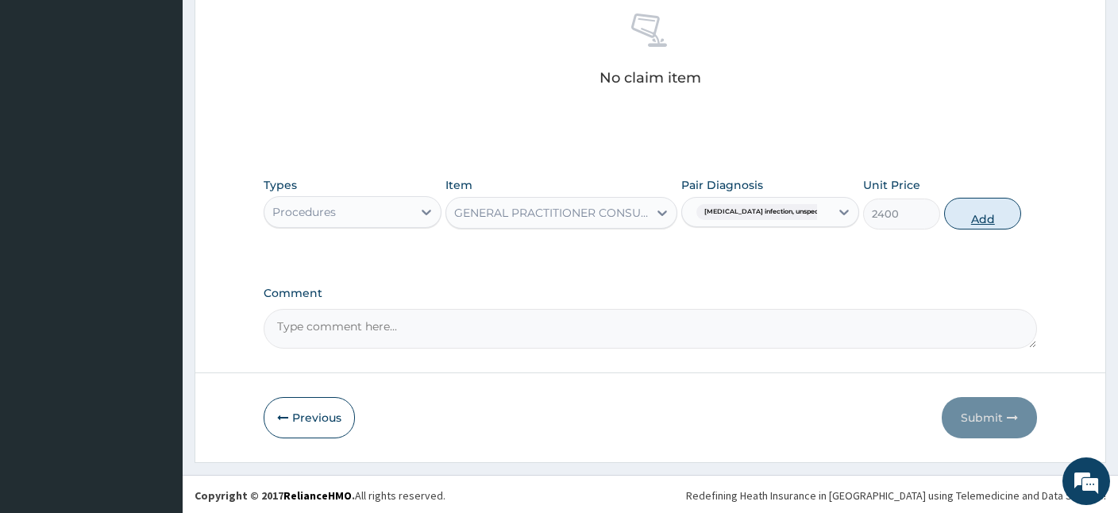
click at [977, 210] on button "Add" at bounding box center [982, 214] width 77 height 32
type input "0"
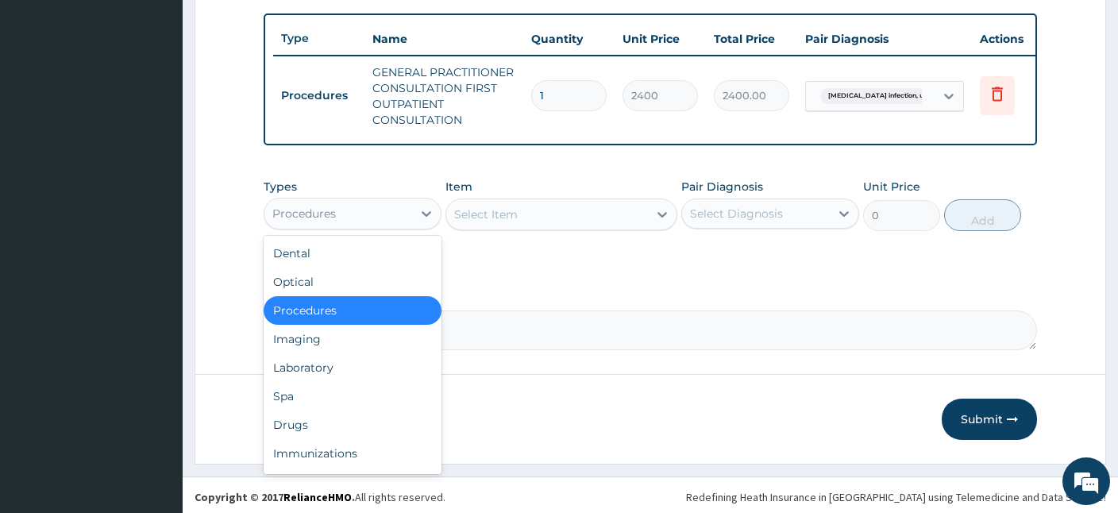
click at [386, 198] on div "Procedures" at bounding box center [353, 214] width 178 height 32
click at [287, 427] on div "Drugs" at bounding box center [353, 424] width 178 height 29
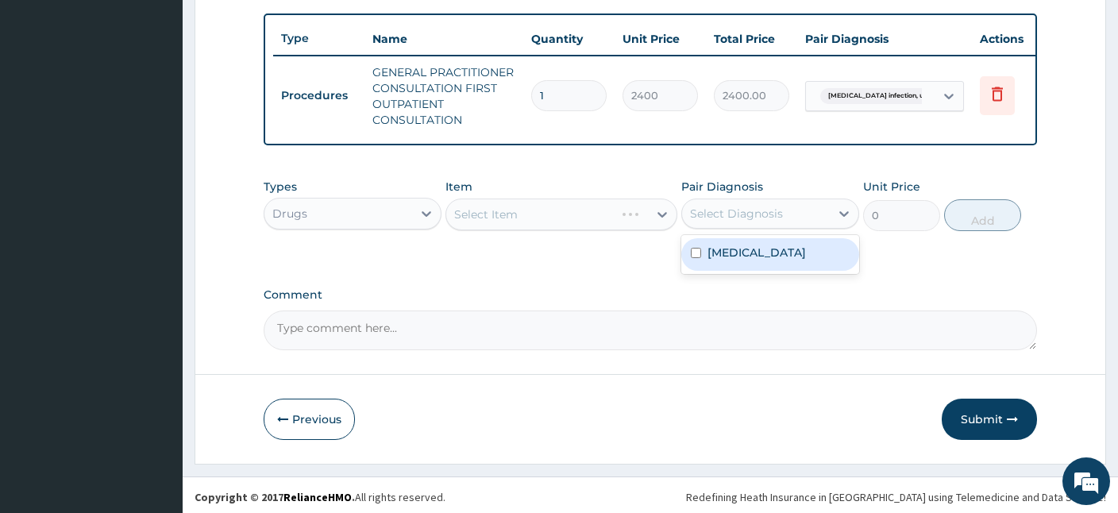
click at [721, 209] on div "Select Diagnosis" at bounding box center [736, 214] width 93 height 16
click at [724, 260] on label "Salmonella infection, unspecified" at bounding box center [756, 253] width 98 height 16
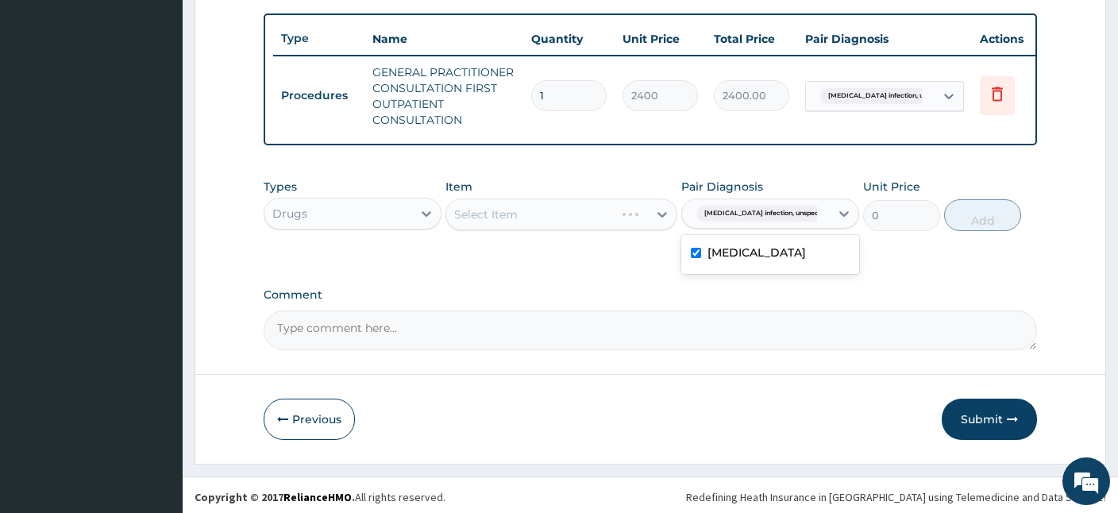
checkbox input "true"
click at [526, 213] on div "Select Item" at bounding box center [547, 214] width 202 height 25
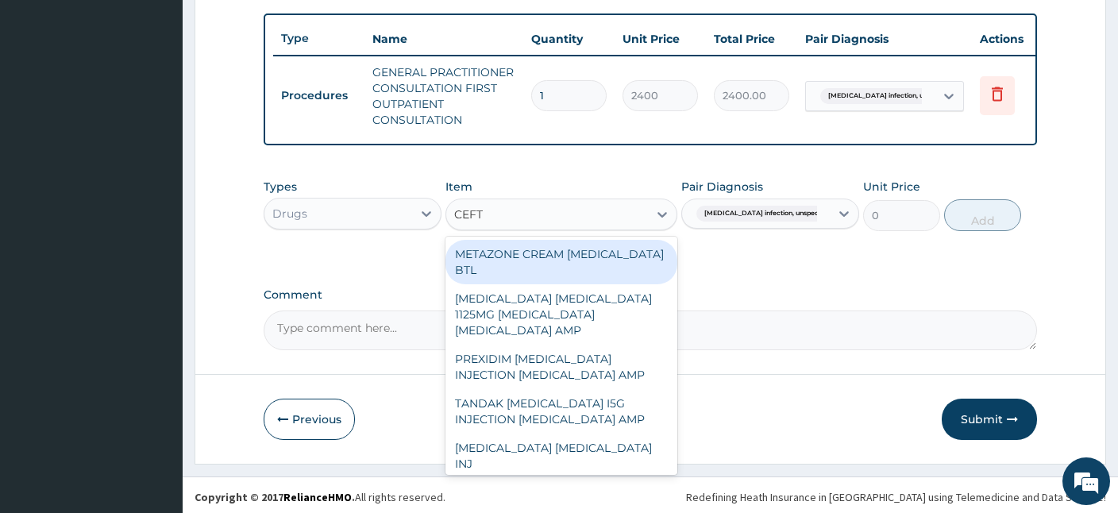
type input "CEFTR"
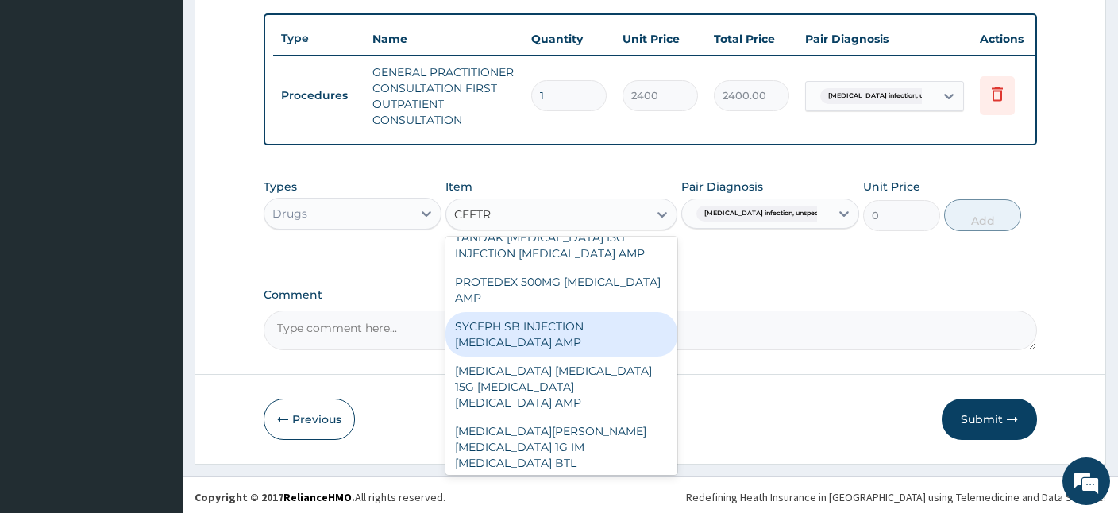
scroll to position [122, 0]
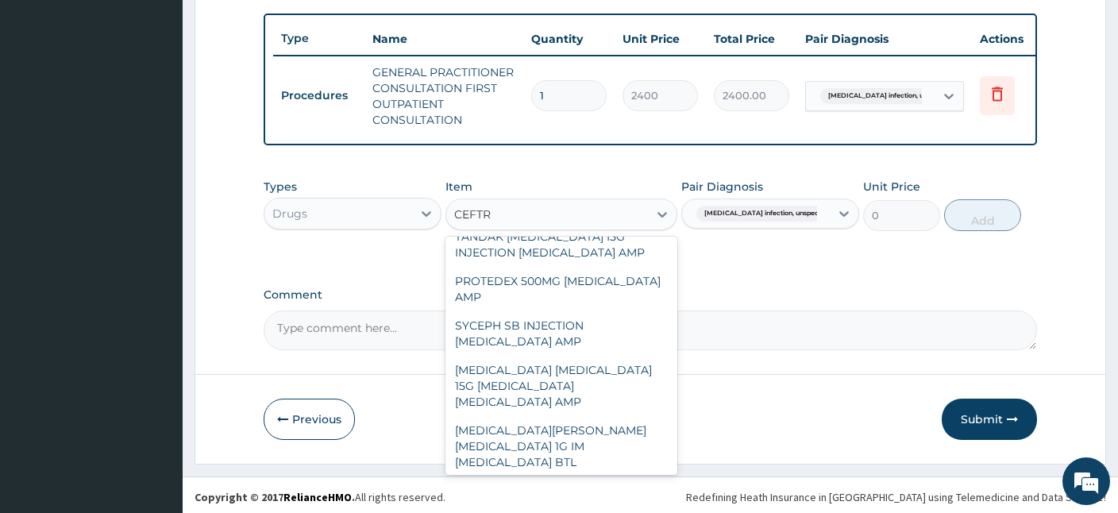
click at [538, 476] on div "CEFTRIAXONE 1G CEFTRIAXONE AMP" at bounding box center [561, 498] width 232 height 44
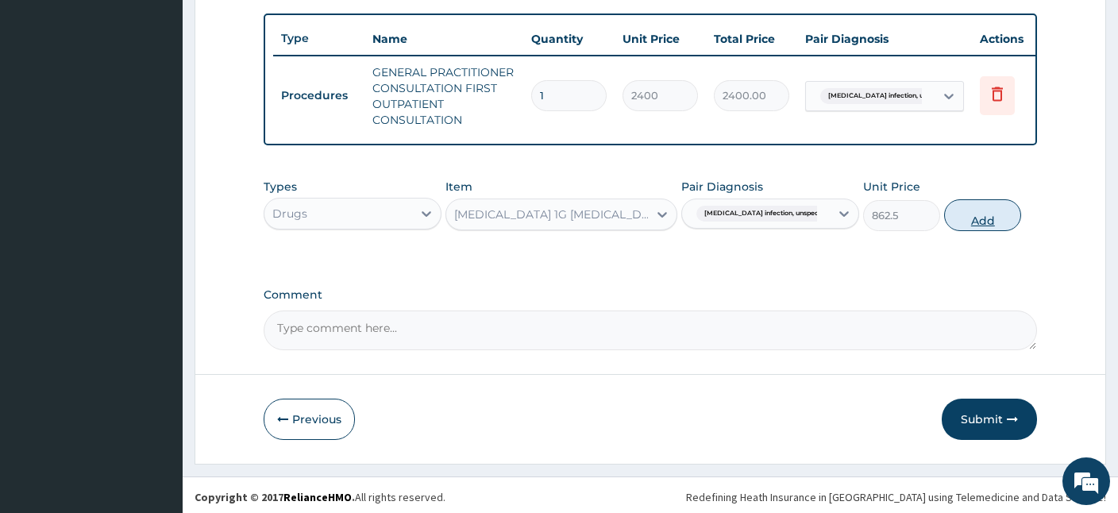
click at [969, 205] on button "Add" at bounding box center [982, 215] width 77 height 32
type input "0"
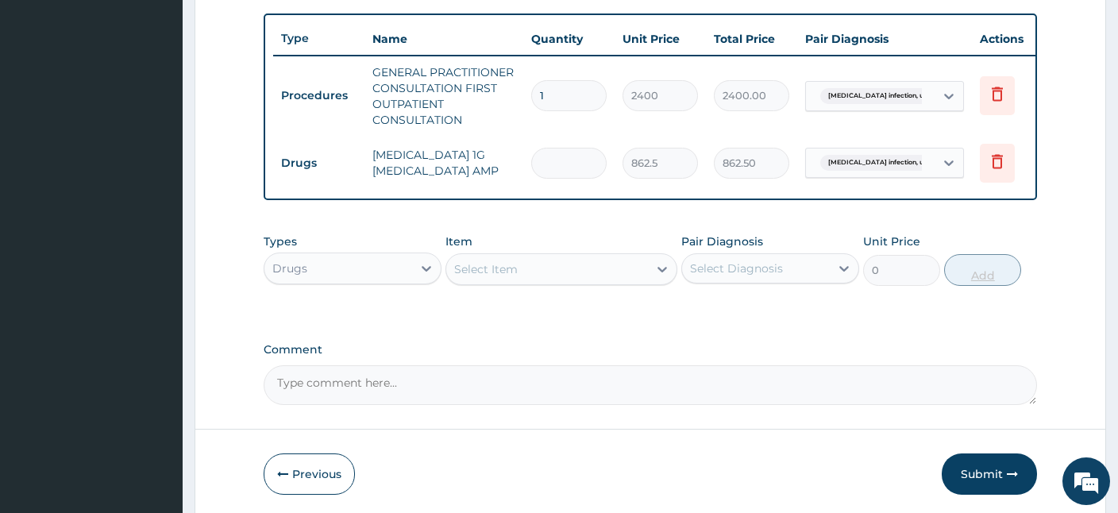
type input "0.00"
type input "6"
type input "5175.00"
type input "6"
click at [539, 279] on div "Select Item" at bounding box center [547, 268] width 202 height 25
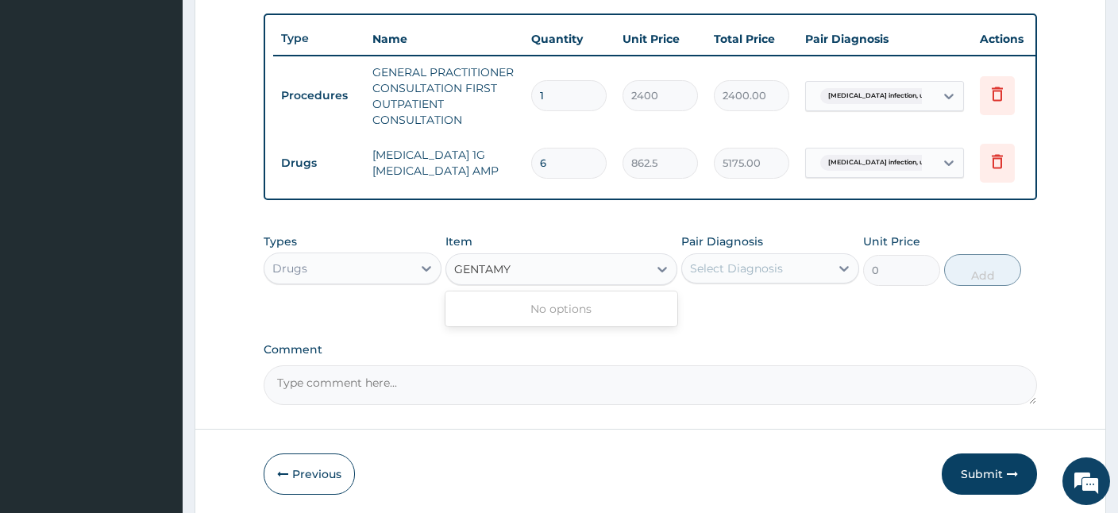
type input "GENTAM"
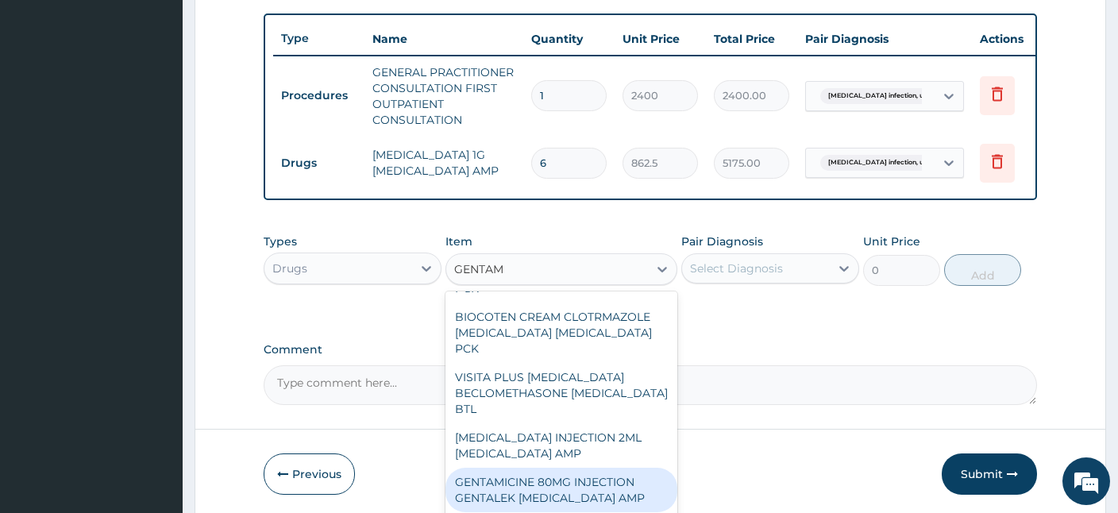
scroll to position [333, 0]
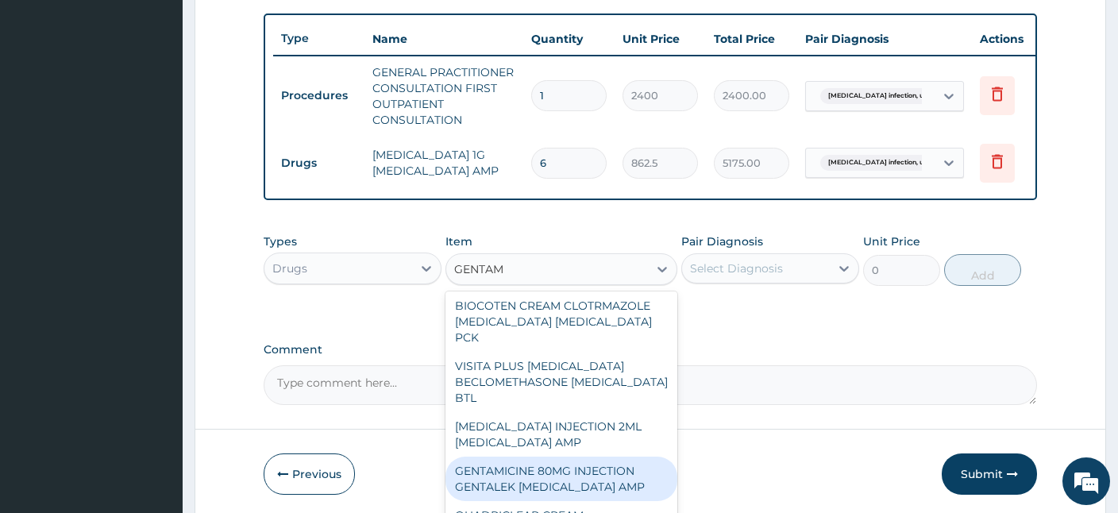
click at [576, 457] on div "GENTAMICINE 80MG INJECTION GENTALEK GENTAMICIN AMP" at bounding box center [561, 479] width 232 height 44
type input "517.5"
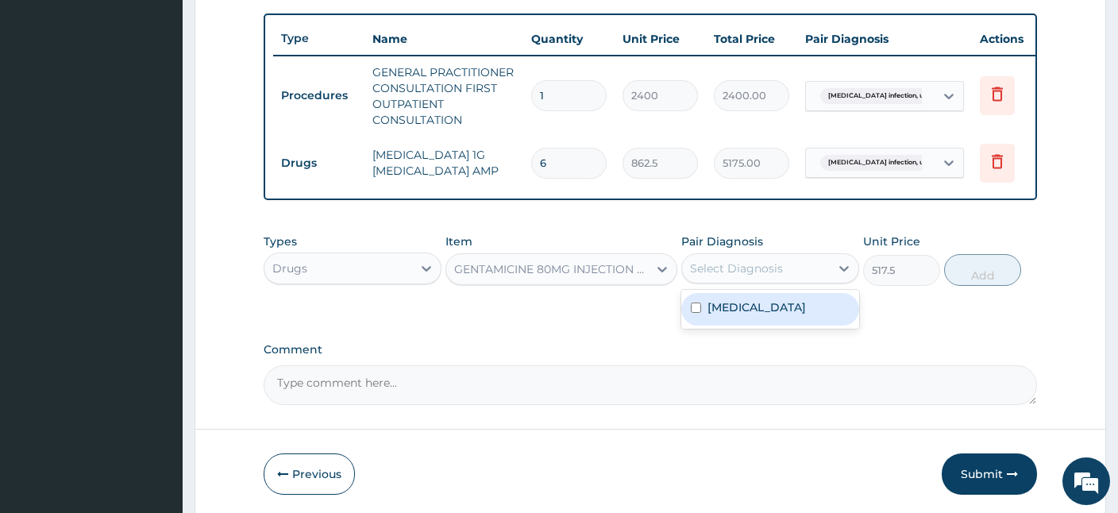
click at [774, 266] on div "Select Diagnosis" at bounding box center [736, 268] width 93 height 16
click at [779, 306] on label "Salmonella infection, unspecified" at bounding box center [756, 307] width 98 height 16
checkbox input "true"
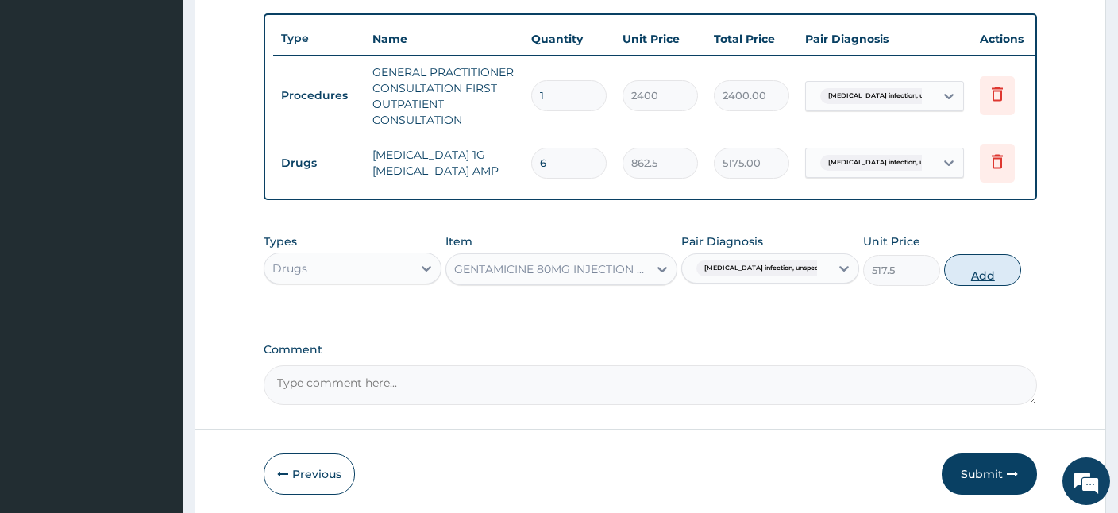
click at [990, 270] on button "Add" at bounding box center [982, 270] width 77 height 32
type input "0"
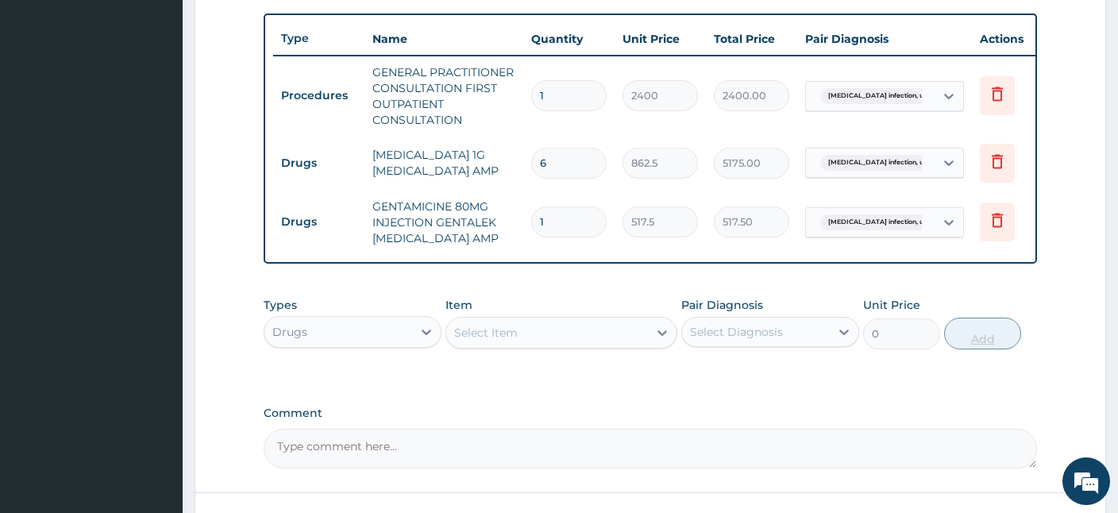
type input "0.00"
type input "6"
type input "3105.00"
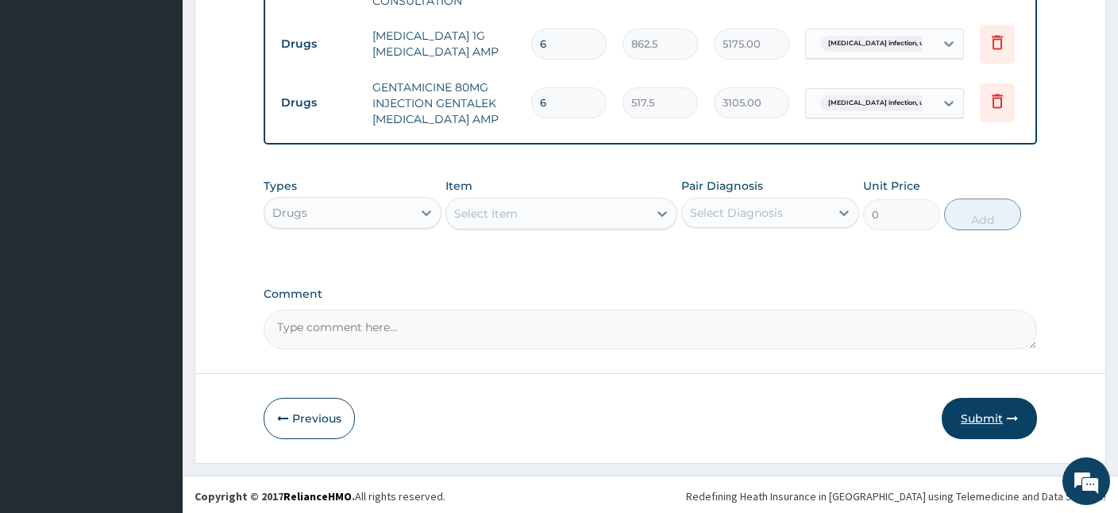
type input "6"
click at [997, 418] on button "Submit" at bounding box center [989, 418] width 95 height 41
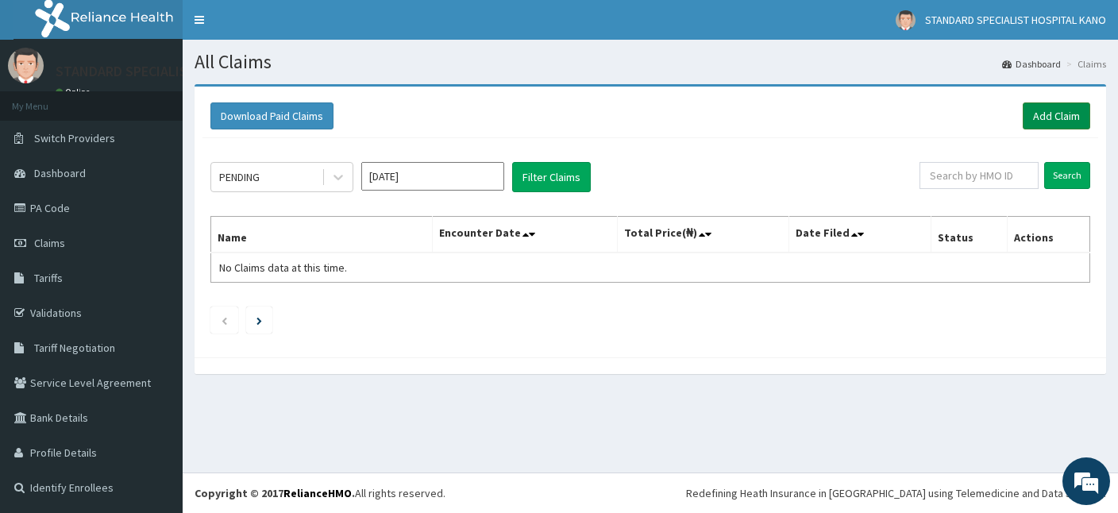
click at [1066, 111] on link "Add Claim" at bounding box center [1056, 115] width 67 height 27
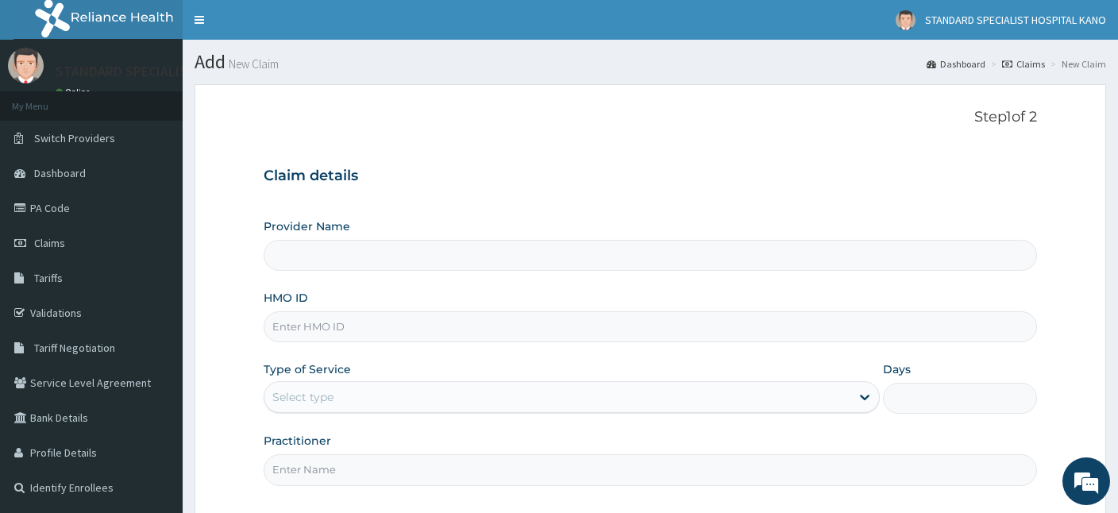
type input "STANDARD SPECIALIST HOSPITAL KANO"
click at [475, 342] on div "Provider Name STANDARD SPECIALIST HOSPITAL KANO HMO ID Type of Service Select t…" at bounding box center [650, 351] width 773 height 267
click at [457, 324] on input "HMO ID" at bounding box center [650, 326] width 773 height 31
type input "a"
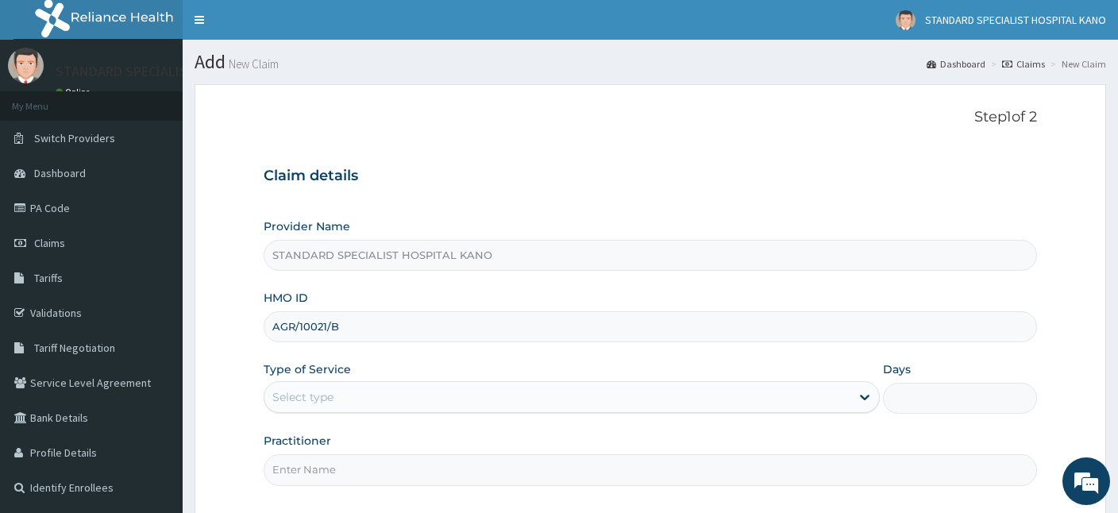
type input "AGR/10021/B"
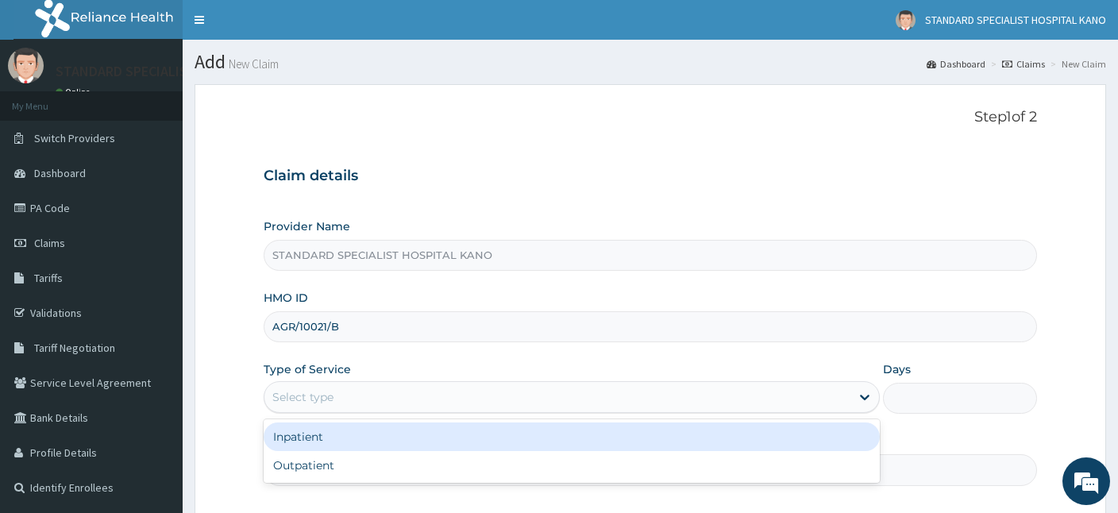
click at [378, 401] on div "Select type" at bounding box center [557, 396] width 586 height 25
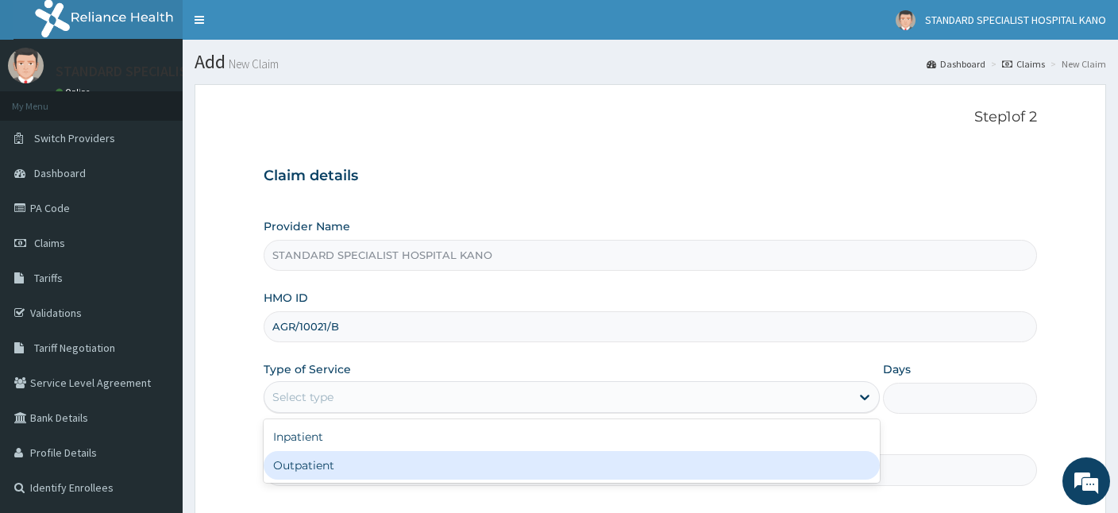
click at [334, 457] on div "Outpatient" at bounding box center [572, 465] width 616 height 29
type input "1"
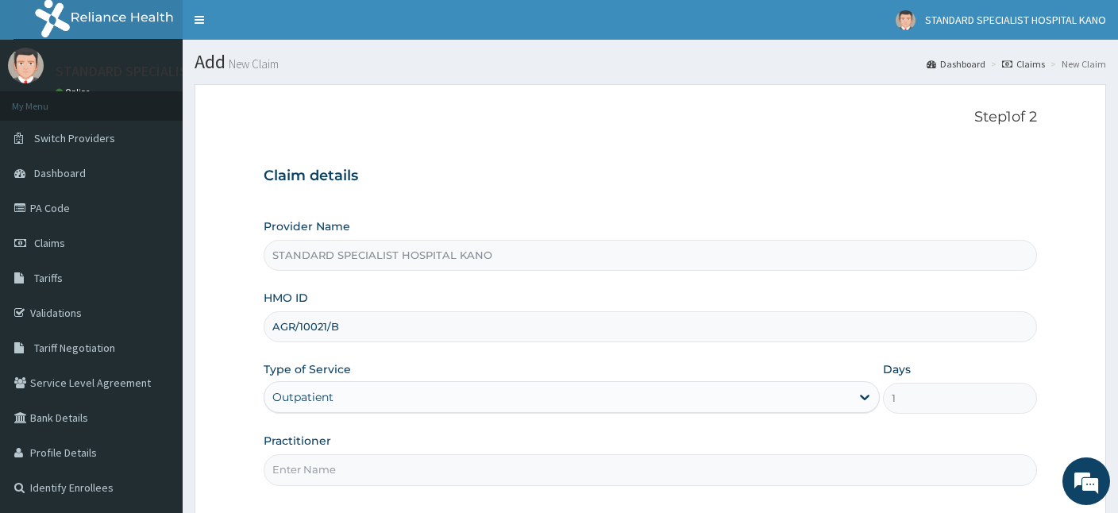
scroll to position [146, 0]
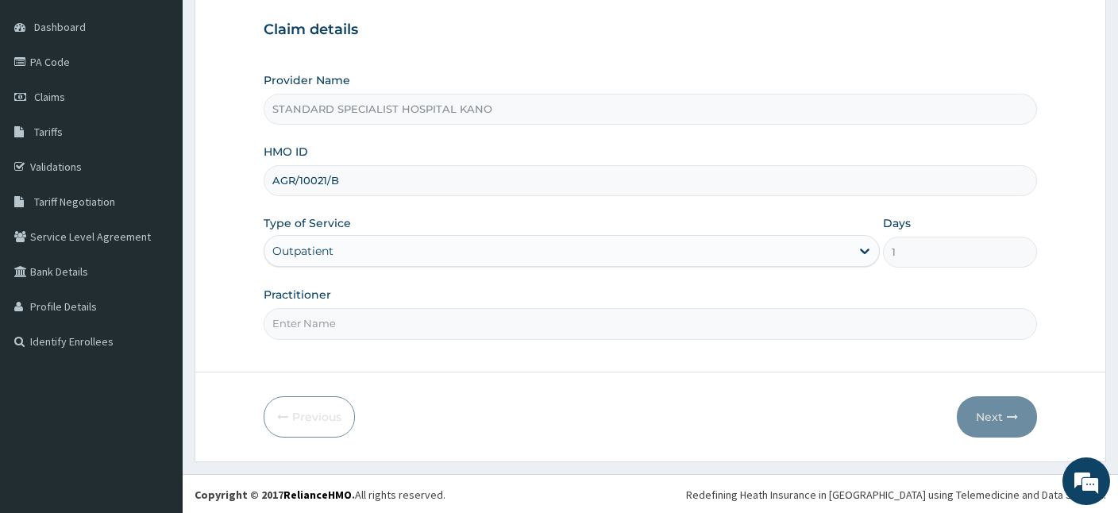
click at [314, 326] on input "Practitioner" at bounding box center [650, 323] width 773 height 31
type input "[PERSON_NAME]"
click at [1013, 411] on icon "button" at bounding box center [1012, 416] width 11 height 11
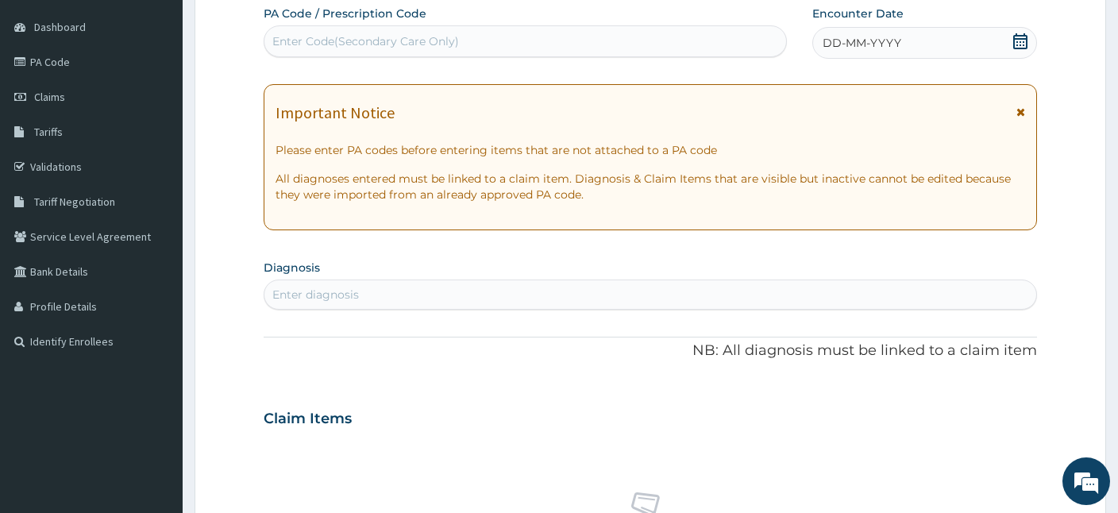
click at [1016, 49] on span at bounding box center [1020, 43] width 16 height 20
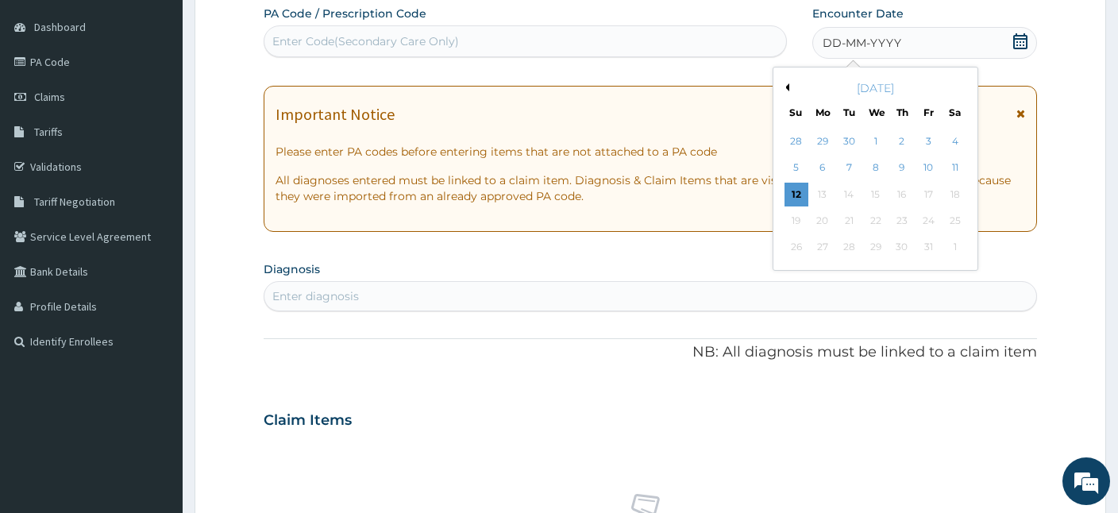
click at [788, 87] on button "Previous Month" at bounding box center [785, 87] width 8 height 8
click at [904, 248] on div "28" at bounding box center [902, 248] width 24 height 24
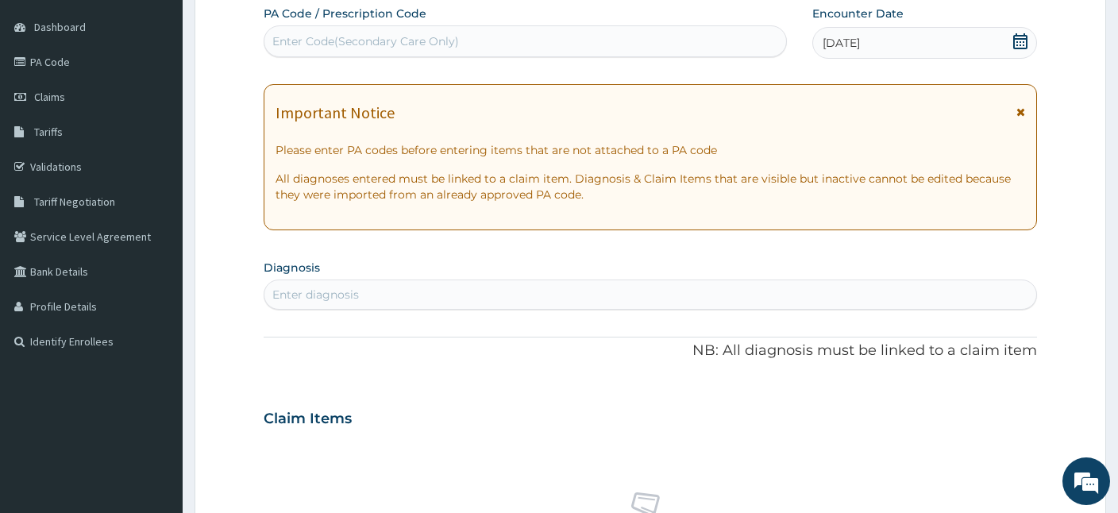
click at [497, 283] on div "Enter diagnosis" at bounding box center [650, 294] width 772 height 25
click at [445, 298] on div "Enter diagnosis" at bounding box center [650, 294] width 772 height 25
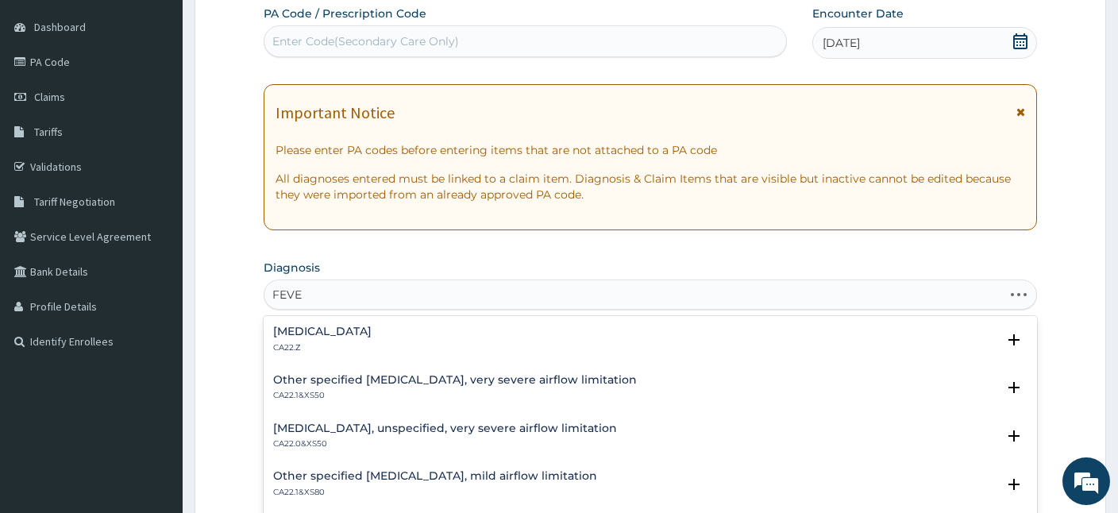
type input "FEVER"
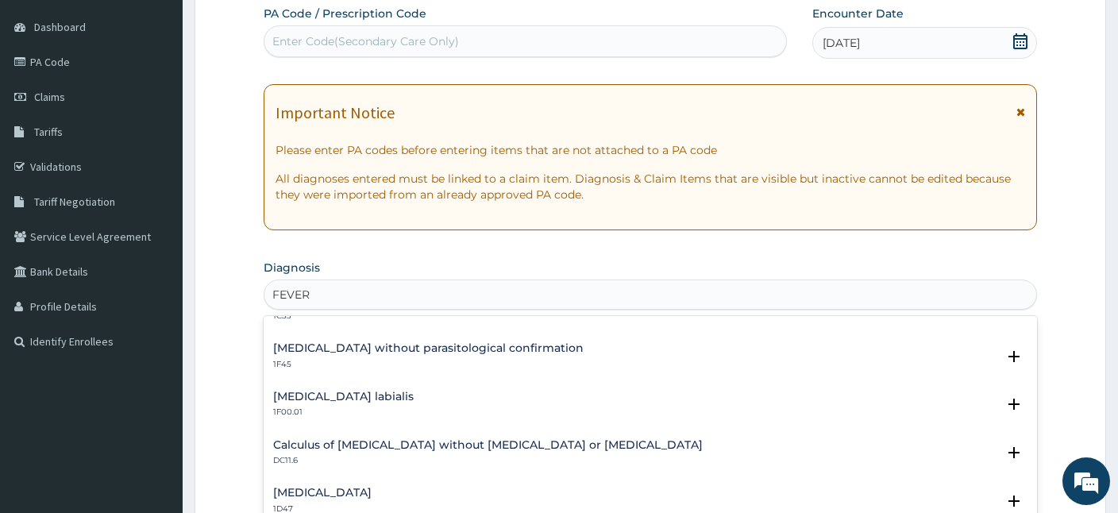
scroll to position [272, 0]
click at [422, 349] on h4 "Malaria without parasitological confirmation" at bounding box center [428, 348] width 310 height 12
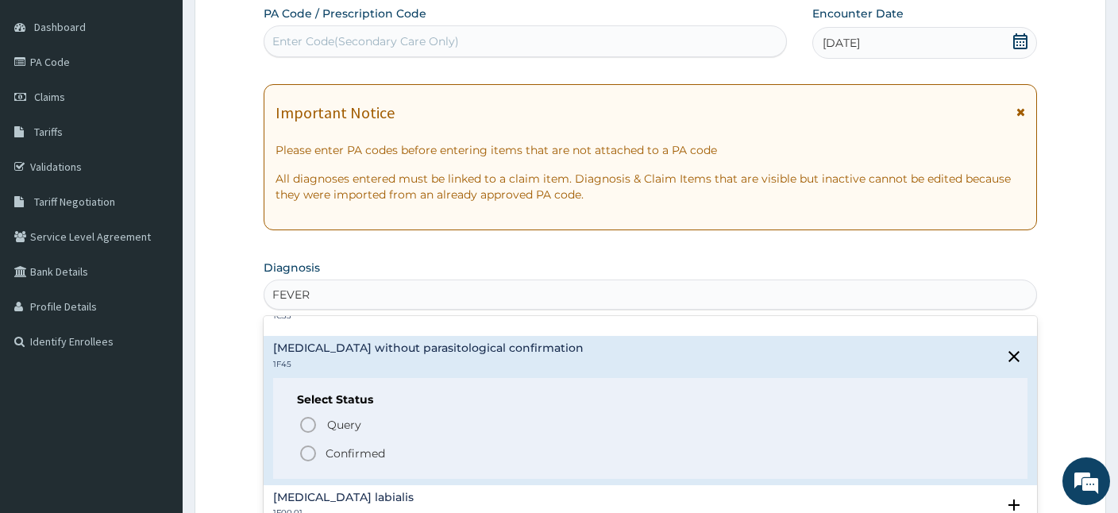
click at [312, 451] on icon "status option filled" at bounding box center [308, 453] width 19 height 19
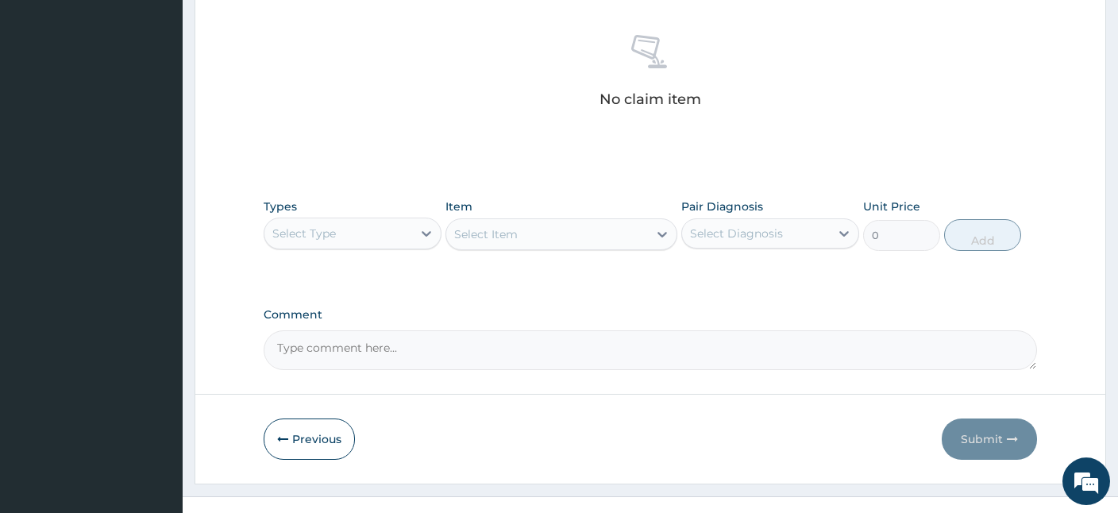
scroll to position [617, 0]
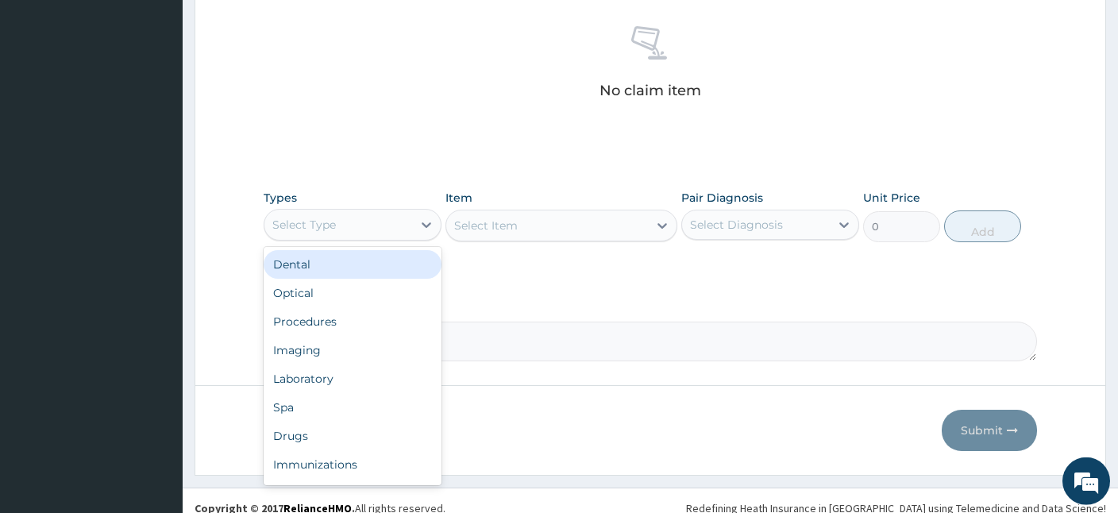
click at [376, 234] on div "Select Type" at bounding box center [338, 224] width 148 height 25
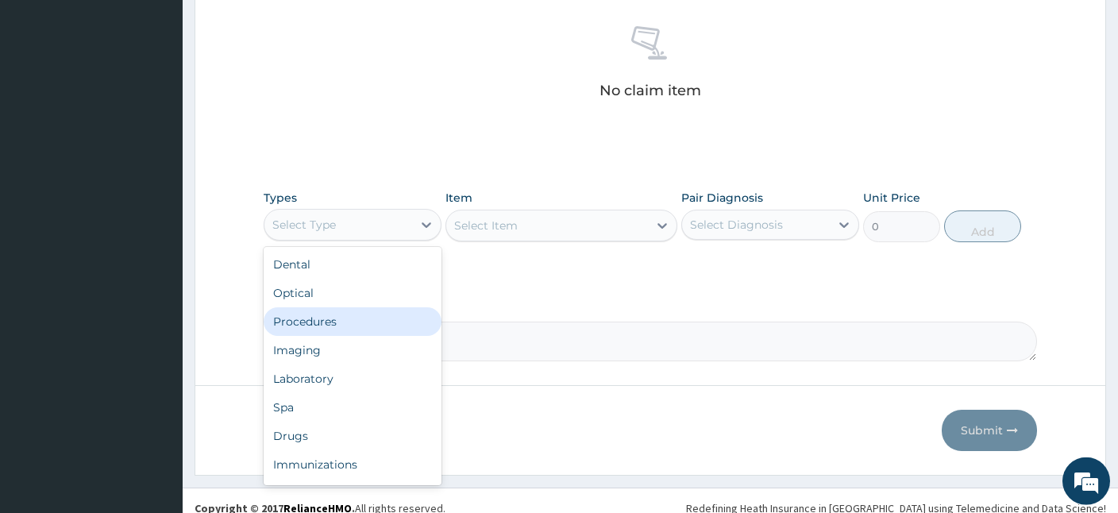
click at [364, 318] on div "Procedures" at bounding box center [353, 321] width 178 height 29
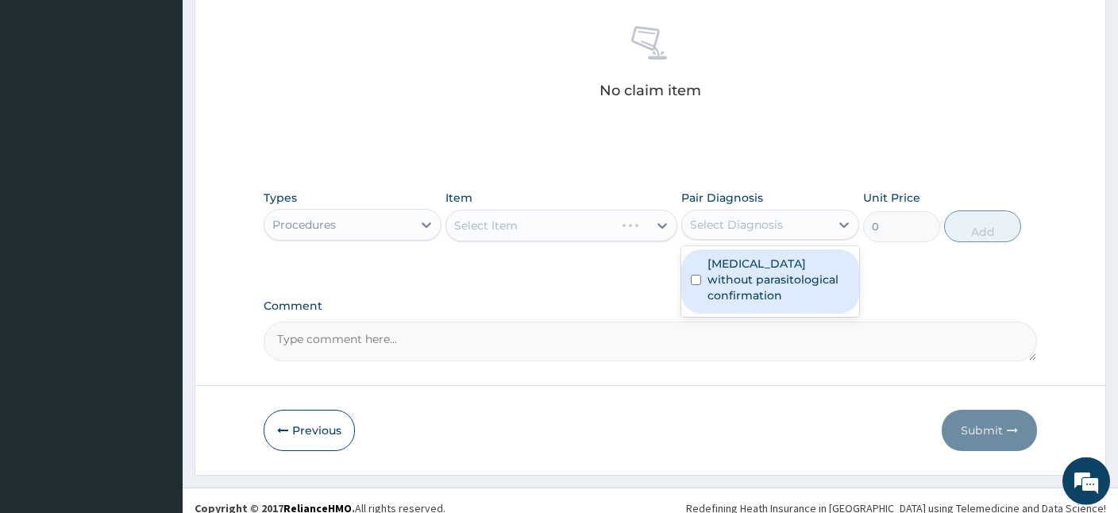
click at [733, 224] on div "Select Diagnosis" at bounding box center [736, 225] width 93 height 16
click at [722, 272] on label "Malaria without parasitological confirmation" at bounding box center [778, 280] width 142 height 48
checkbox input "true"
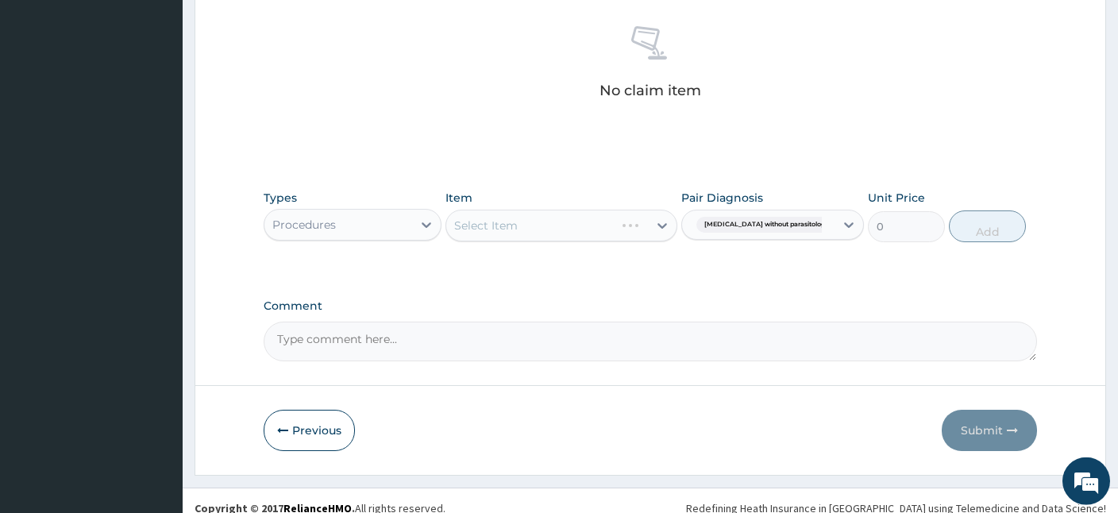
click at [565, 231] on div "Select Item" at bounding box center [561, 226] width 232 height 32
click at [565, 231] on div "Select Item" at bounding box center [547, 225] width 202 height 25
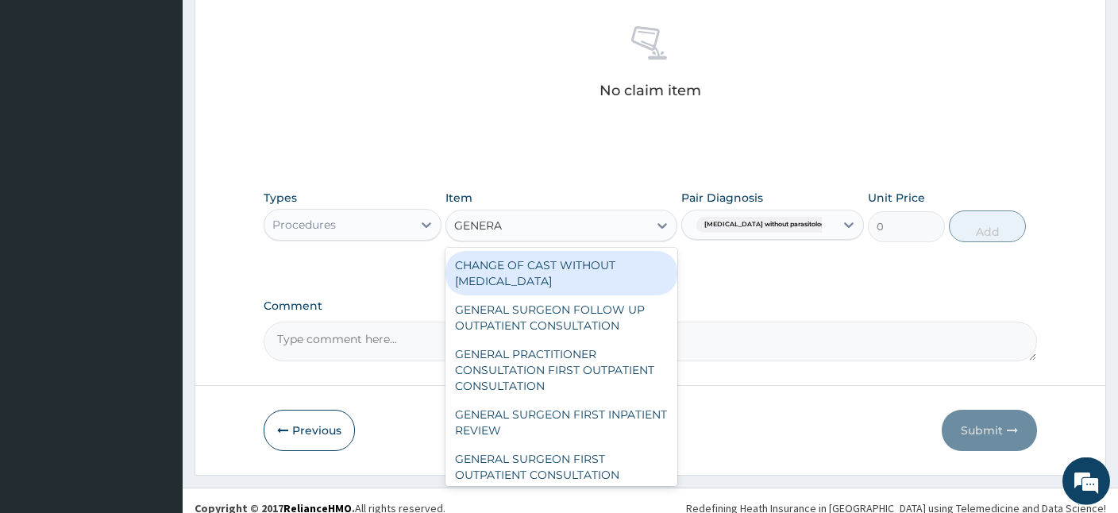
type input "GENERAL"
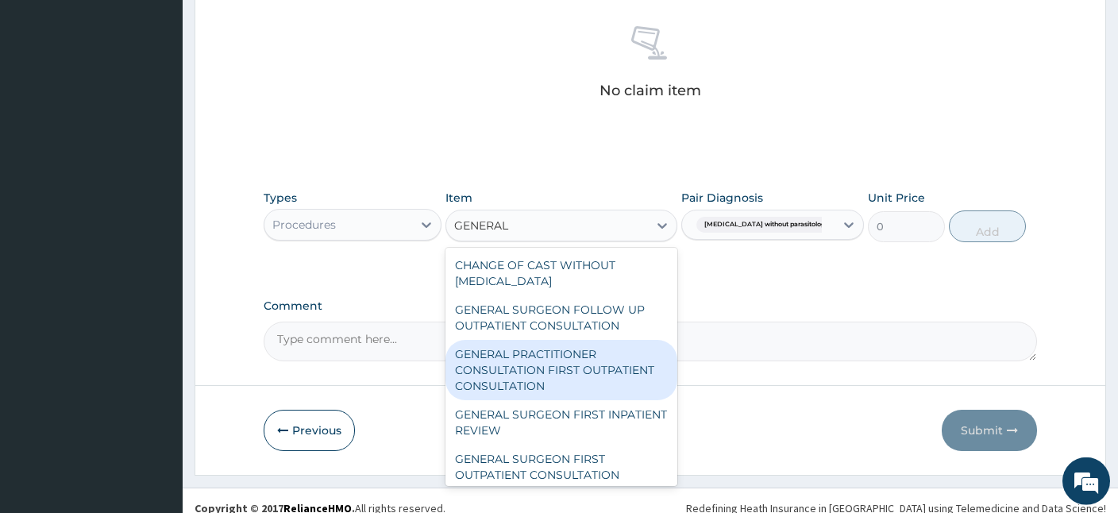
click at [589, 371] on div "GENERAL PRACTITIONER CONSULTATION FIRST OUTPATIENT CONSULTATION" at bounding box center [561, 370] width 232 height 60
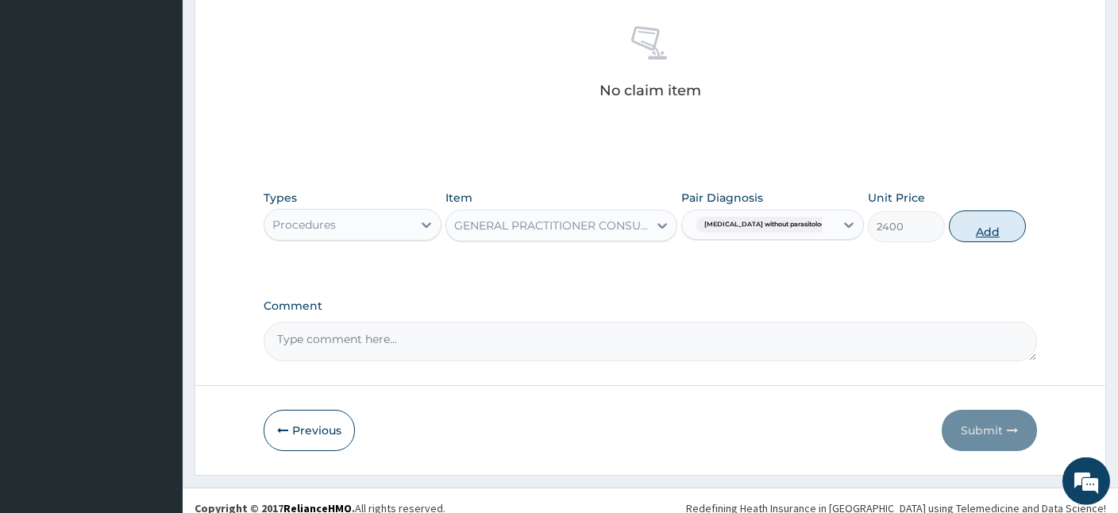
click at [985, 222] on button "Add" at bounding box center [987, 226] width 77 height 32
type input "0"
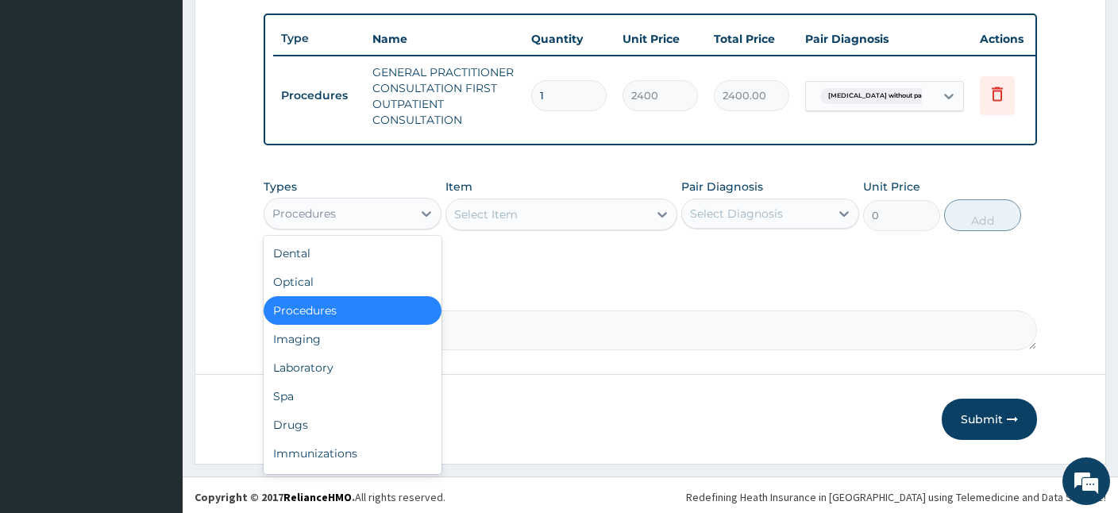
click at [360, 210] on div "Procedures" at bounding box center [338, 213] width 148 height 25
click at [294, 422] on div "Drugs" at bounding box center [353, 424] width 178 height 29
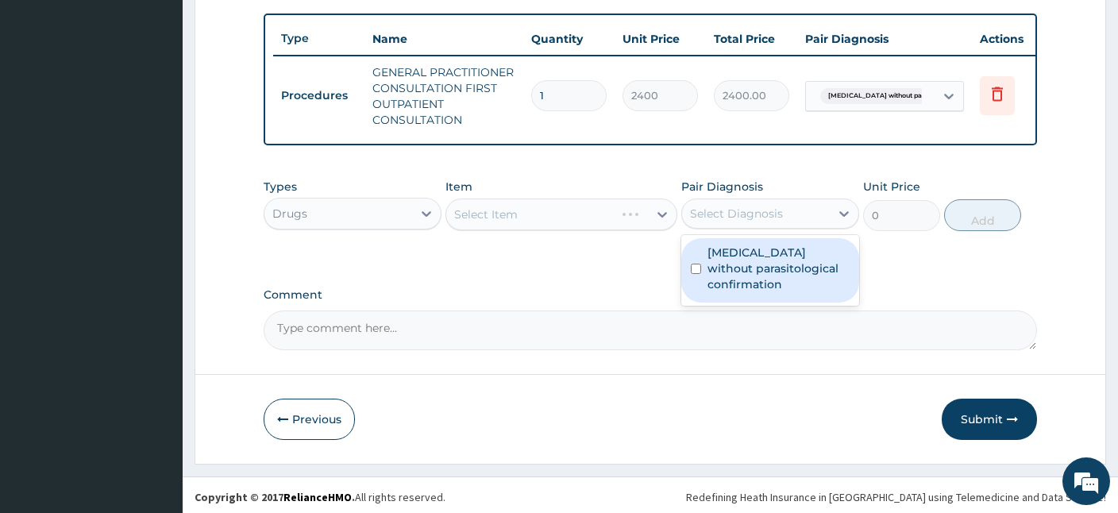
click at [774, 218] on div "Select Diagnosis" at bounding box center [736, 214] width 93 height 16
click at [722, 266] on label "Malaria without parasitological confirmation" at bounding box center [778, 269] width 142 height 48
checkbox input "true"
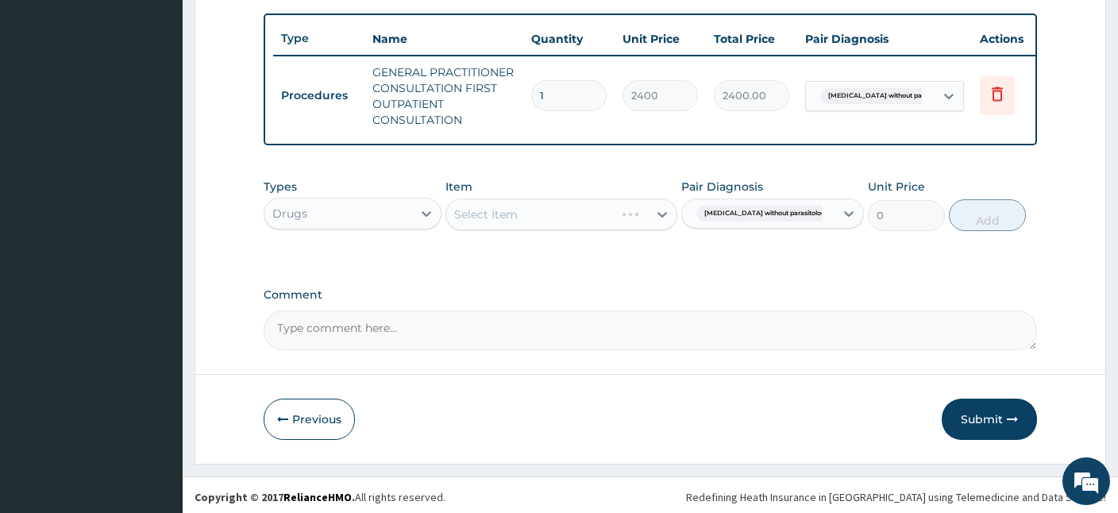
click at [501, 206] on div "Select Item" at bounding box center [561, 214] width 232 height 32
click at [542, 206] on div "Select Item" at bounding box center [547, 214] width 202 height 25
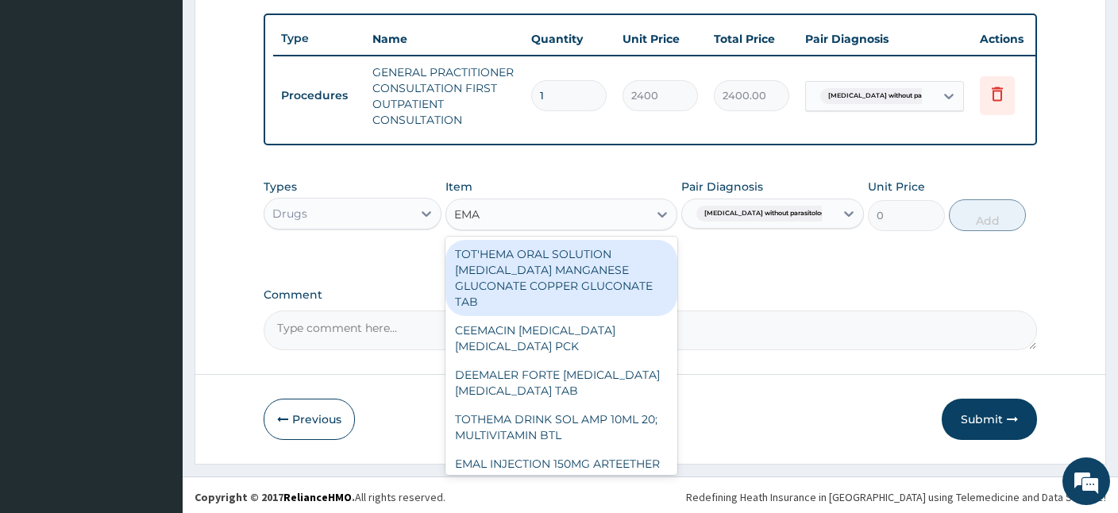
type input "EMAL"
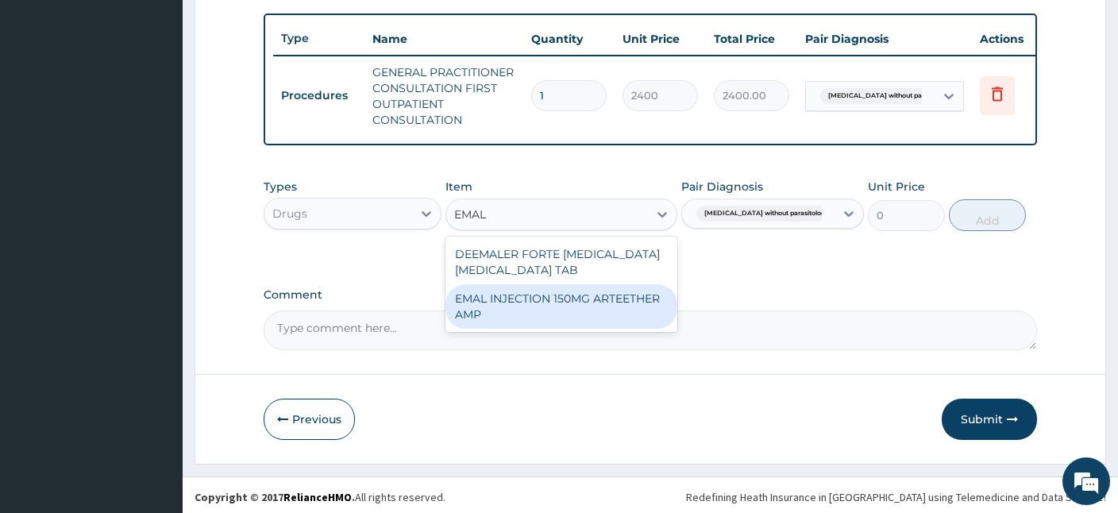
click at [541, 322] on div "EMAL INJECTION 150MG ARTEETHER AMP" at bounding box center [561, 306] width 232 height 44
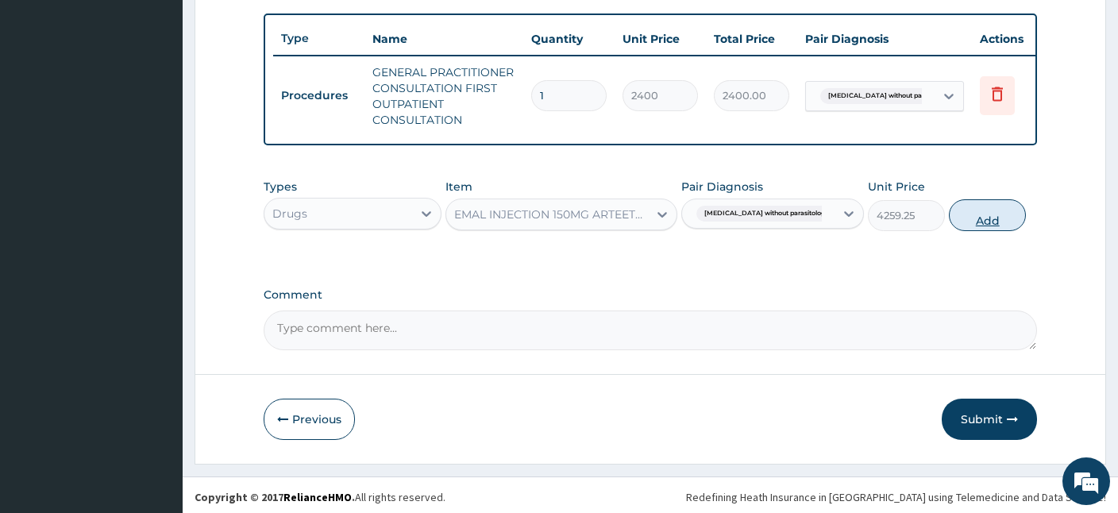
click at [992, 210] on button "Add" at bounding box center [987, 215] width 77 height 32
type input "0"
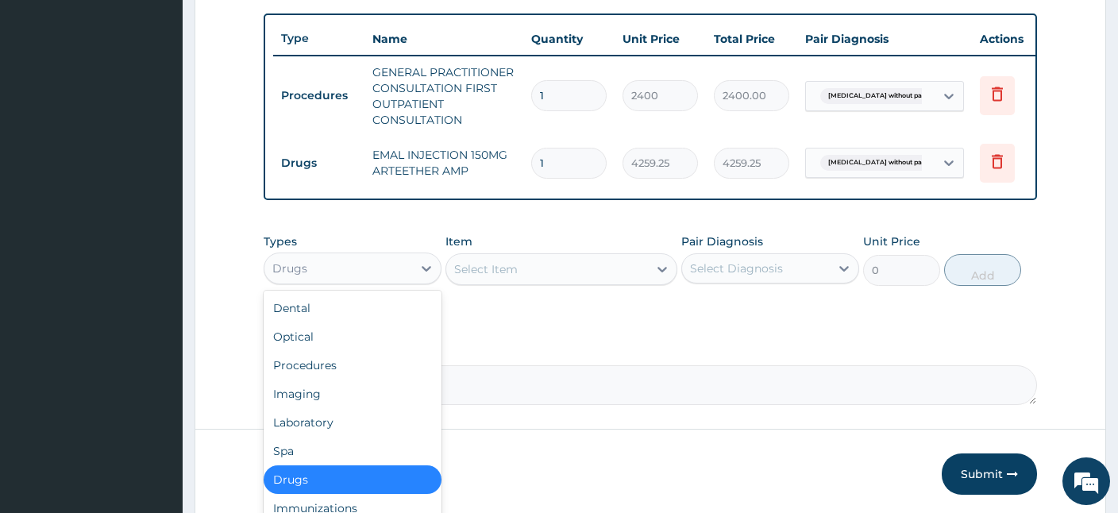
click at [396, 256] on div "Drugs" at bounding box center [338, 268] width 148 height 25
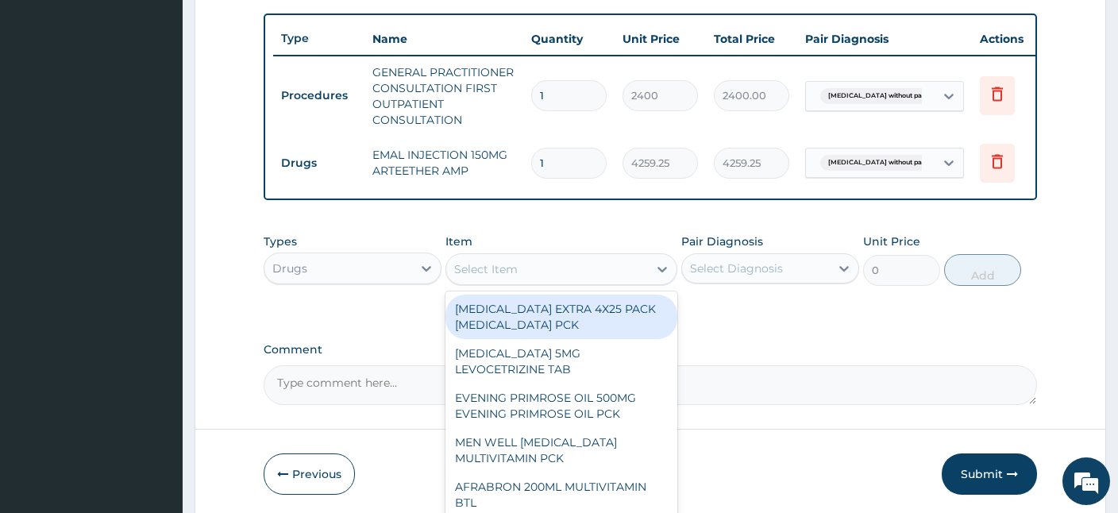
click at [619, 272] on div "Select Item" at bounding box center [547, 268] width 202 height 25
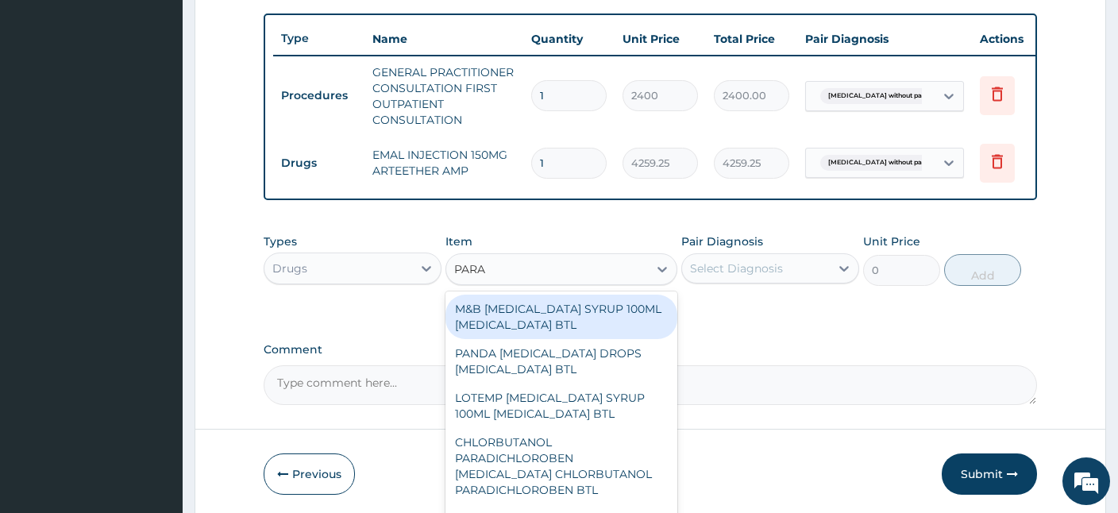
type input "PARAC"
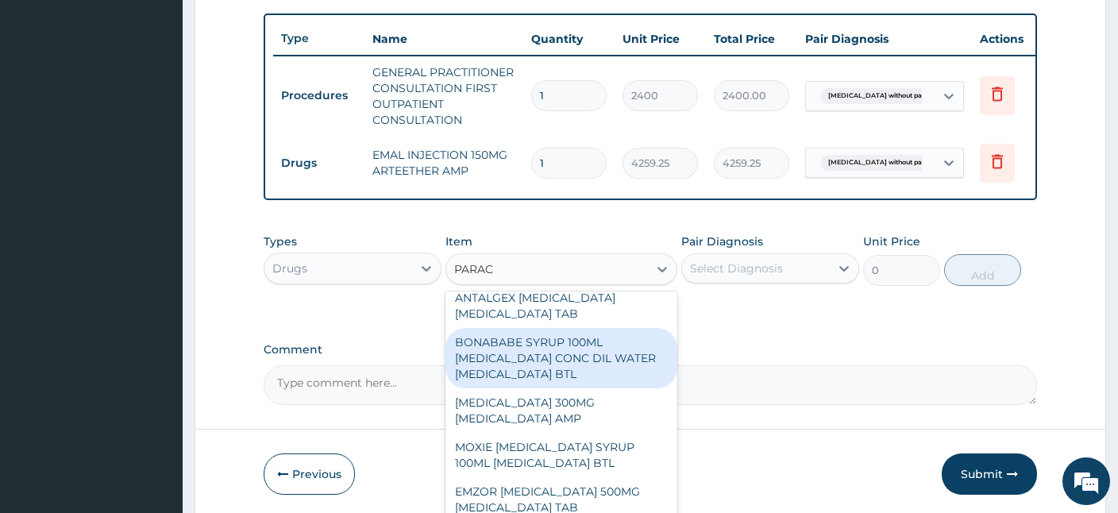
scroll to position [368, 0]
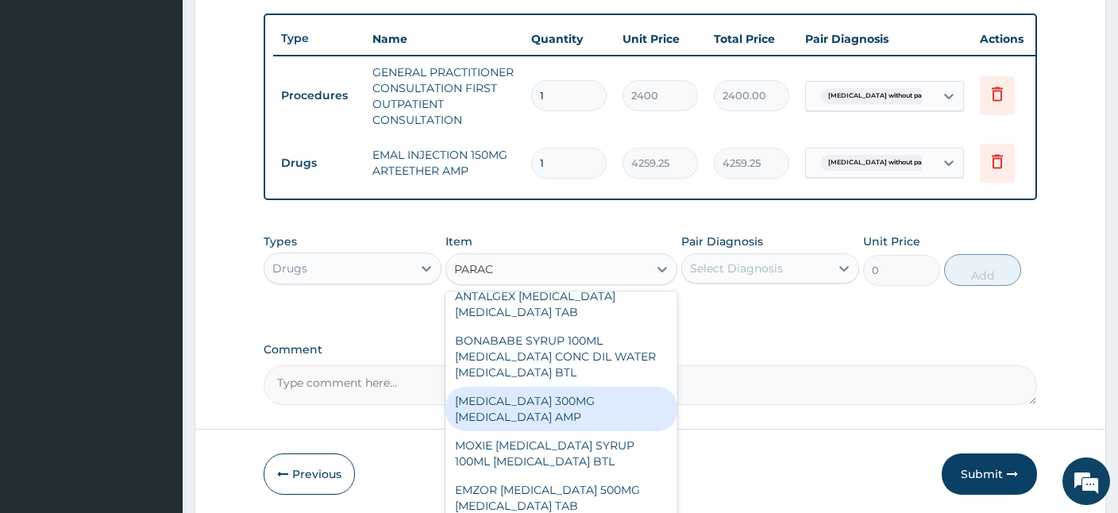
click at [556, 417] on div "PARACETAMOL 300MG ACETAMINOPHEN AMP" at bounding box center [561, 409] width 232 height 44
type input "345"
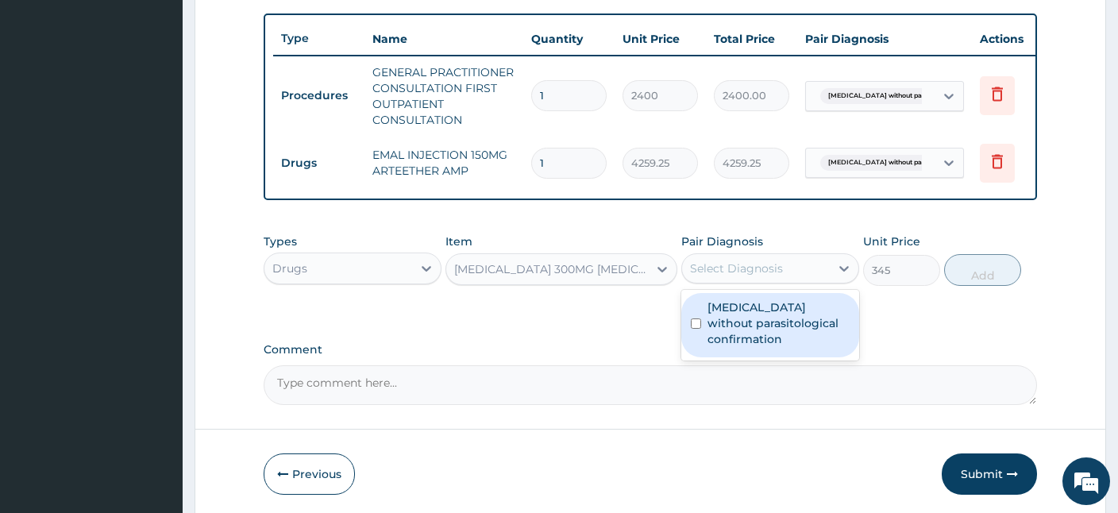
click at [784, 257] on div "Select Diagnosis" at bounding box center [756, 268] width 148 height 25
click at [752, 314] on label "Malaria without parasitological confirmation" at bounding box center [778, 323] width 142 height 48
checkbox input "true"
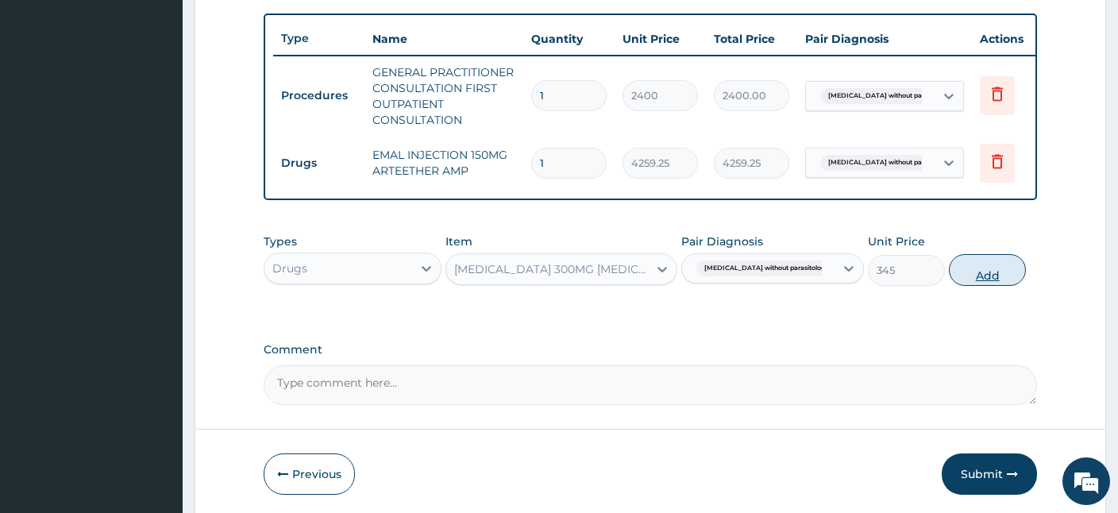
click at [992, 272] on button "Add" at bounding box center [987, 270] width 77 height 32
type input "0"
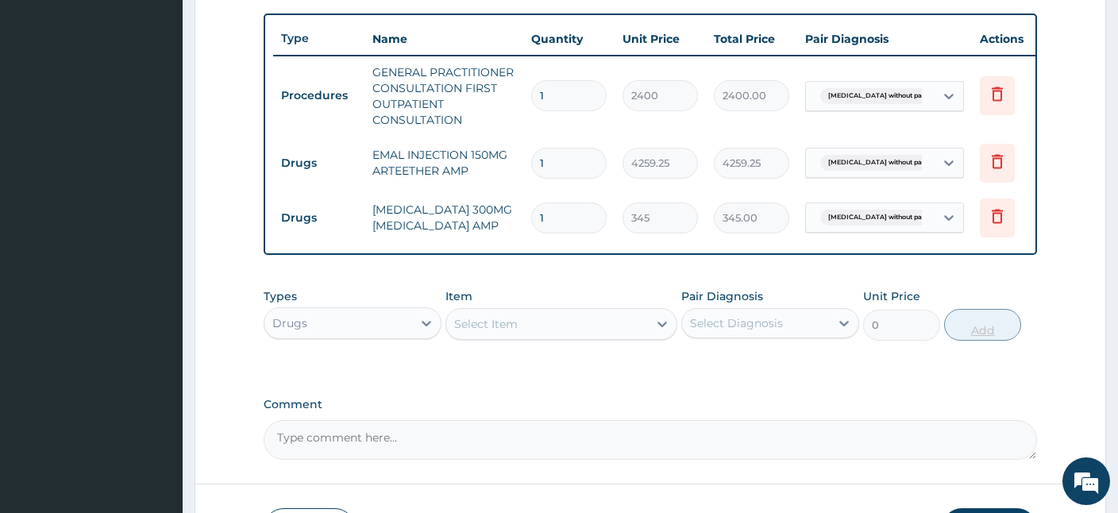
type input "0.00"
type input "4"
type input "1380.00"
type input "4"
click at [570, 325] on div "Select Item" at bounding box center [547, 323] width 202 height 25
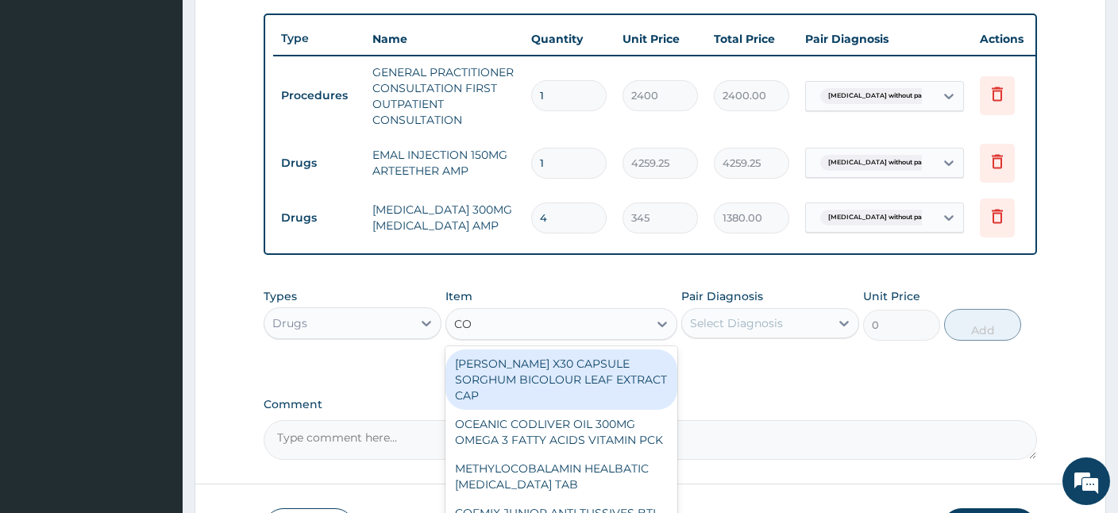
type input "COA"
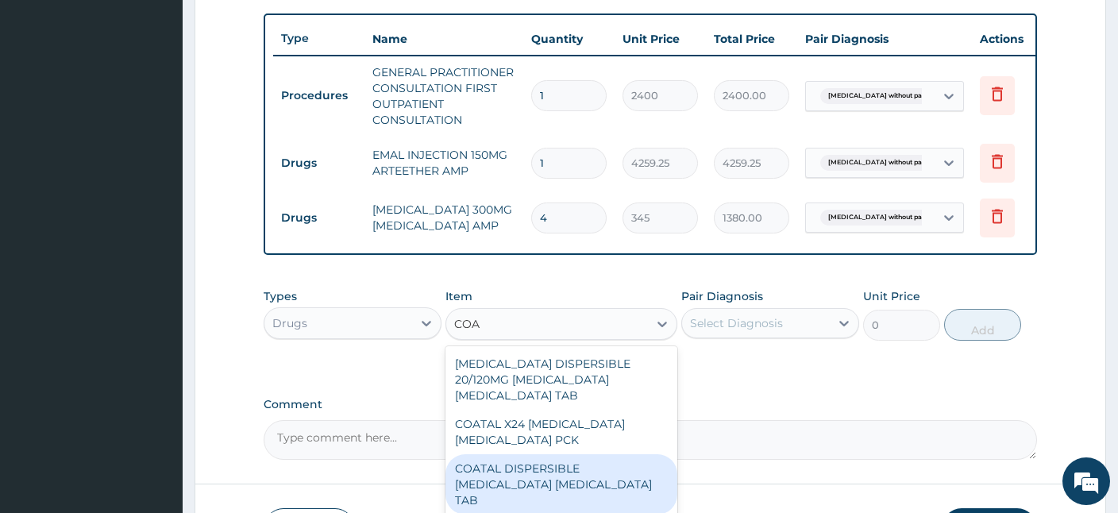
click at [588, 454] on div "COATAL DISPERSIBLE ARTEMETHER LUMEFANTRINE TAB" at bounding box center [561, 484] width 232 height 60
type input "345"
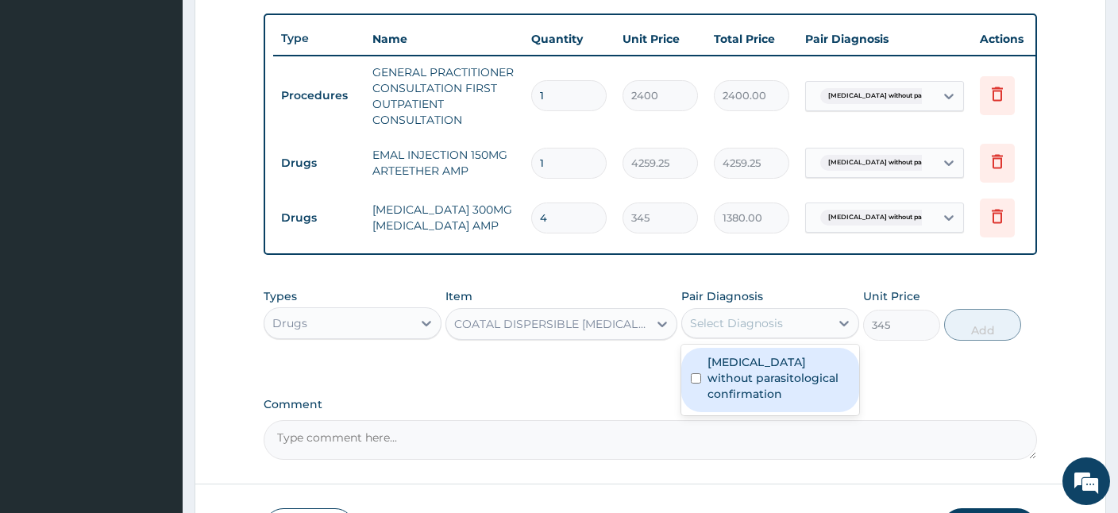
click at [792, 317] on div "Select Diagnosis" at bounding box center [756, 322] width 148 height 25
click at [794, 368] on label "Malaria without parasitological confirmation" at bounding box center [778, 378] width 142 height 48
checkbox input "true"
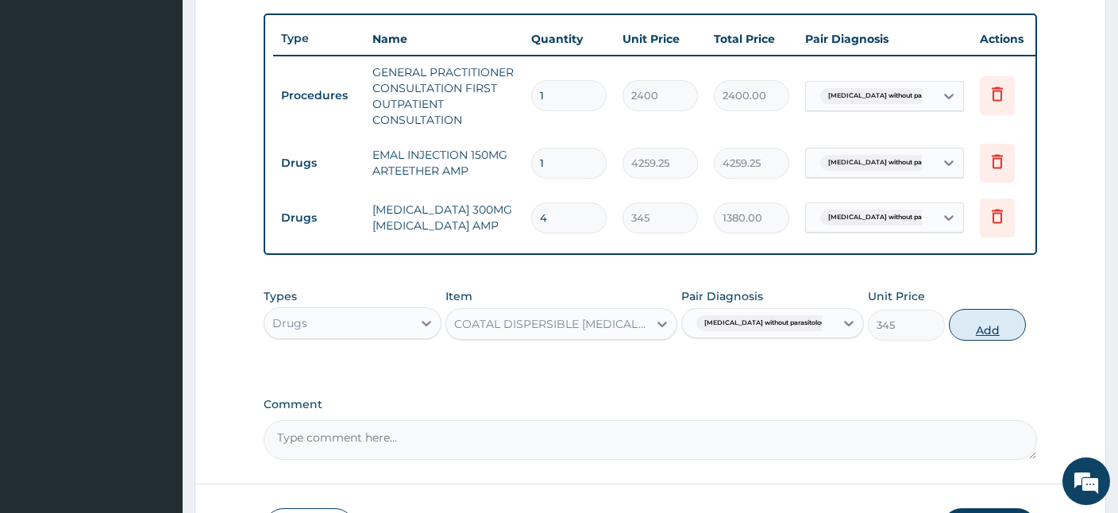
click at [975, 330] on button "Add" at bounding box center [987, 325] width 77 height 32
type input "0"
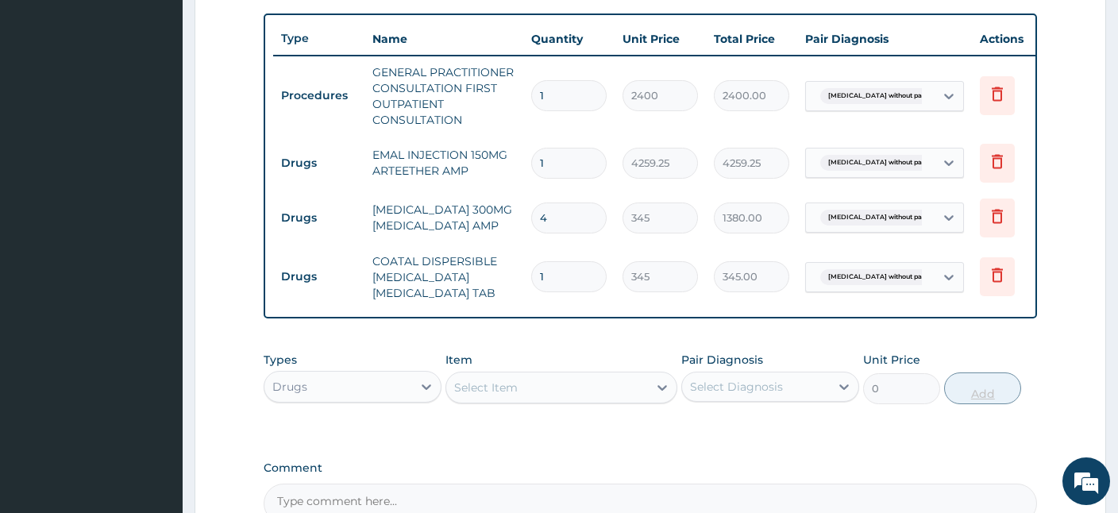
type input "0.00"
type input "6"
type input "2070.00"
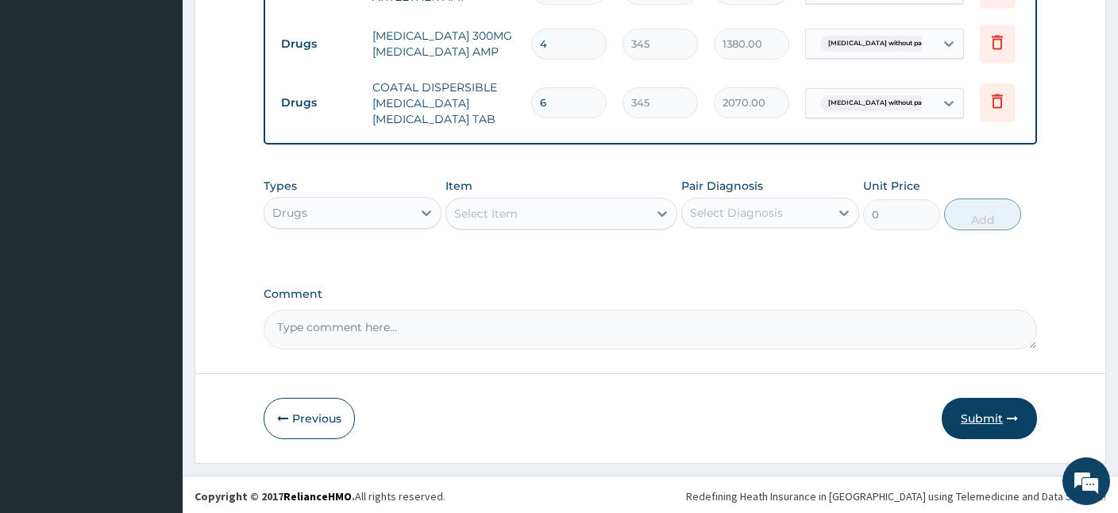
type input "6"
click at [981, 418] on button "Submit" at bounding box center [989, 418] width 95 height 41
